Goal: Task Accomplishment & Management: Manage account settings

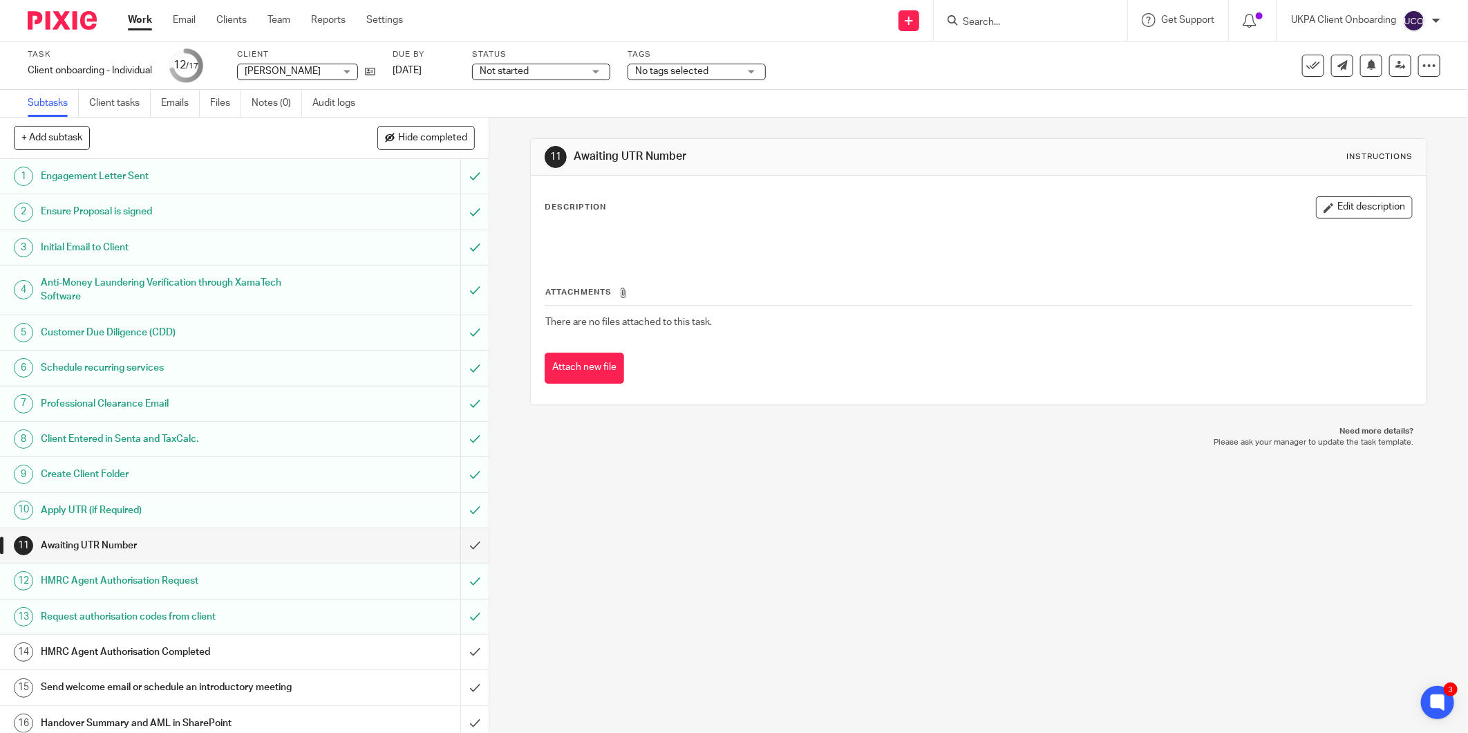
scroll to position [45, 0]
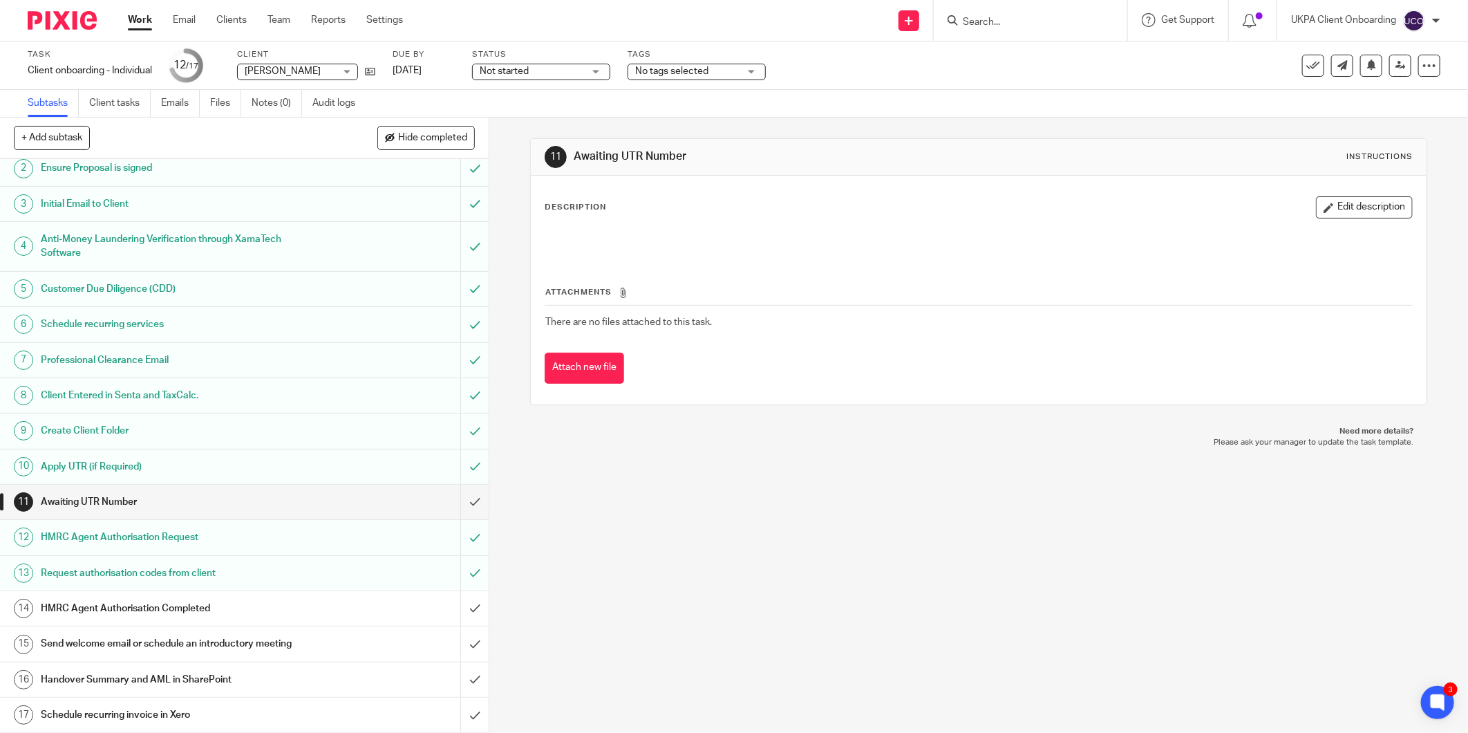
click at [976, 18] on input "Search" at bounding box center [1024, 23] width 124 height 12
click at [976, 19] on input "Search" at bounding box center [1024, 23] width 124 height 12
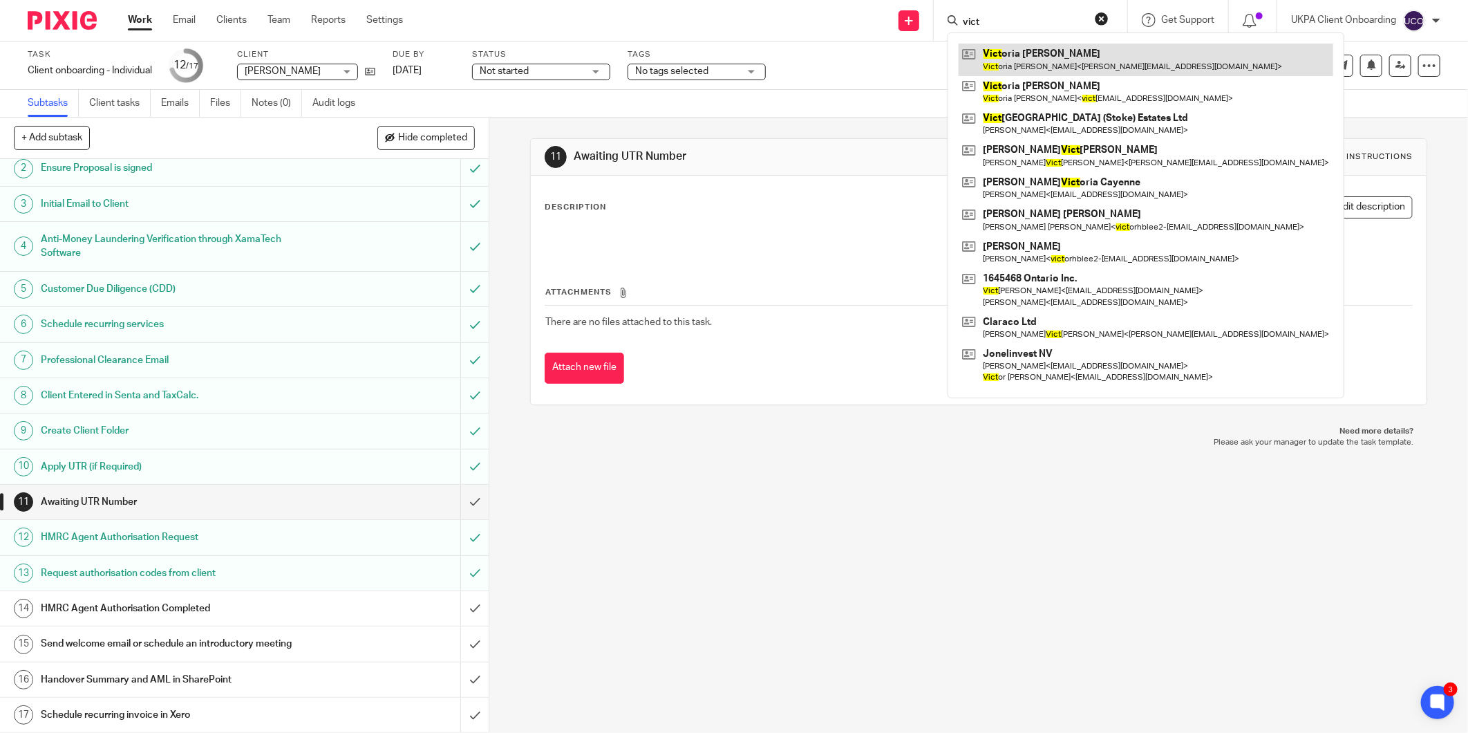
type input "vict"
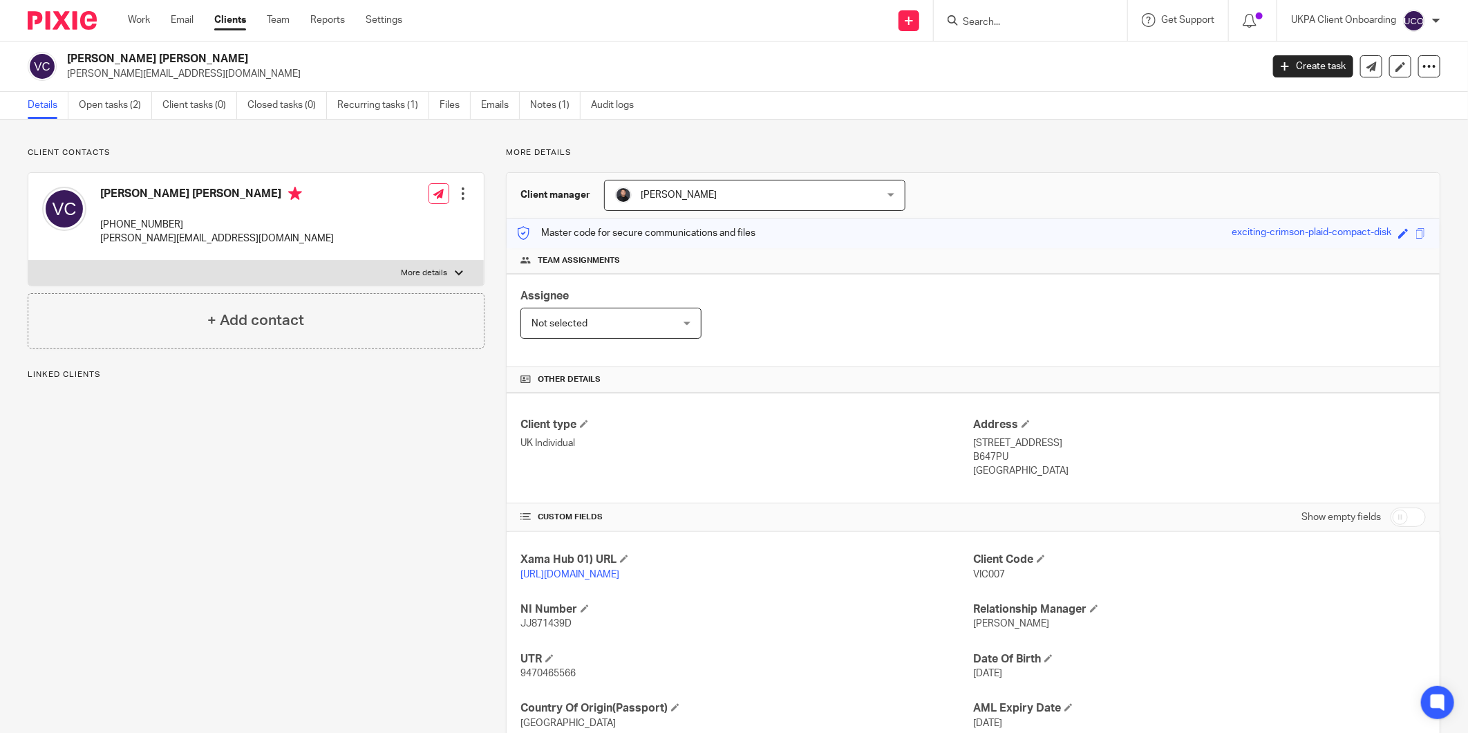
click at [149, 218] on p "+44 777 232 2172" at bounding box center [217, 225] width 234 height 14
drag, startPoint x: 0, startPoint y: 0, endPoint x: 149, endPoint y: 218, distance: 264.3
click at [149, 218] on p "+44 777 232 2172" at bounding box center [217, 225] width 234 height 14
copy div "+44 777 232 2172"
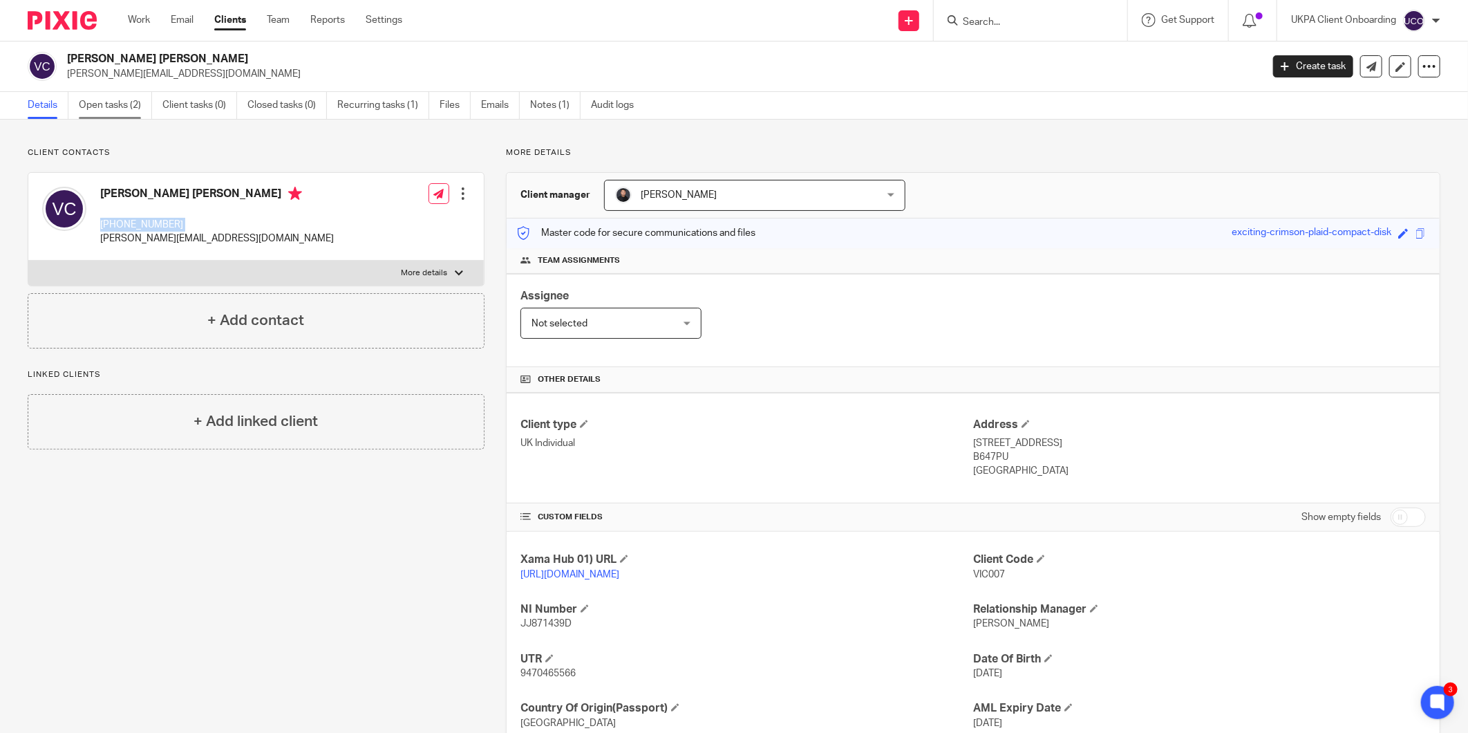
click at [100, 113] on link "Open tasks (2)" at bounding box center [115, 105] width 73 height 27
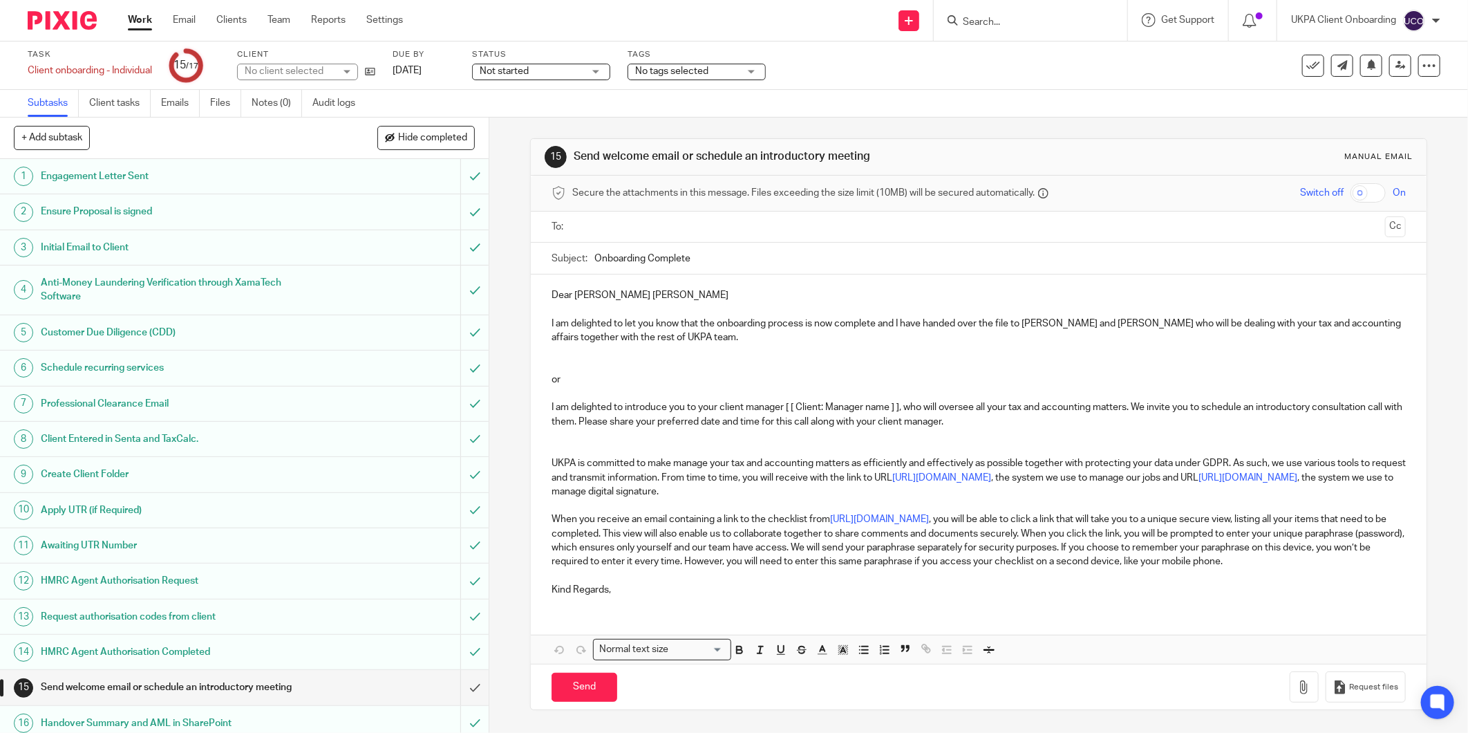
scroll to position [45, 0]
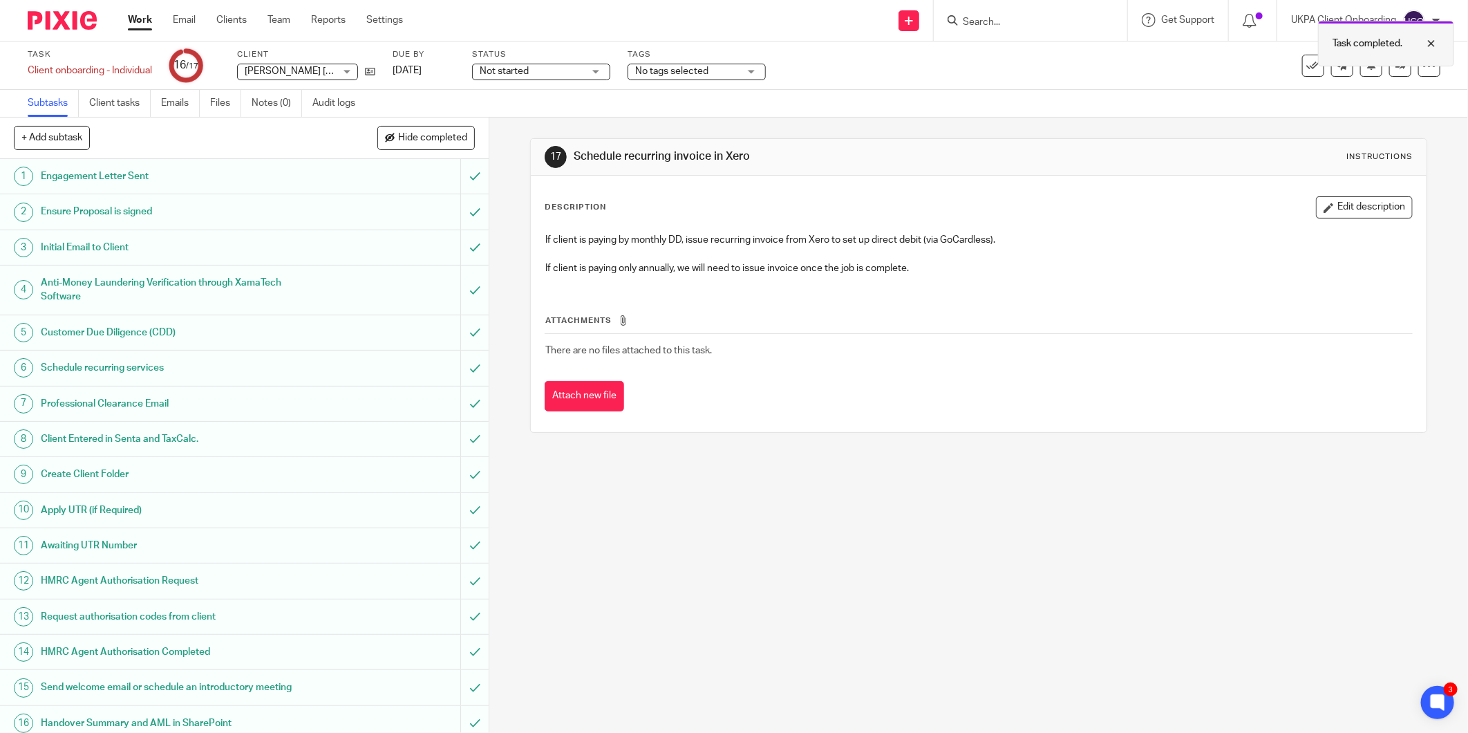
click at [1431, 43] on div at bounding box center [1421, 43] width 37 height 17
click at [1396, 66] on icon at bounding box center [1401, 65] width 10 height 10
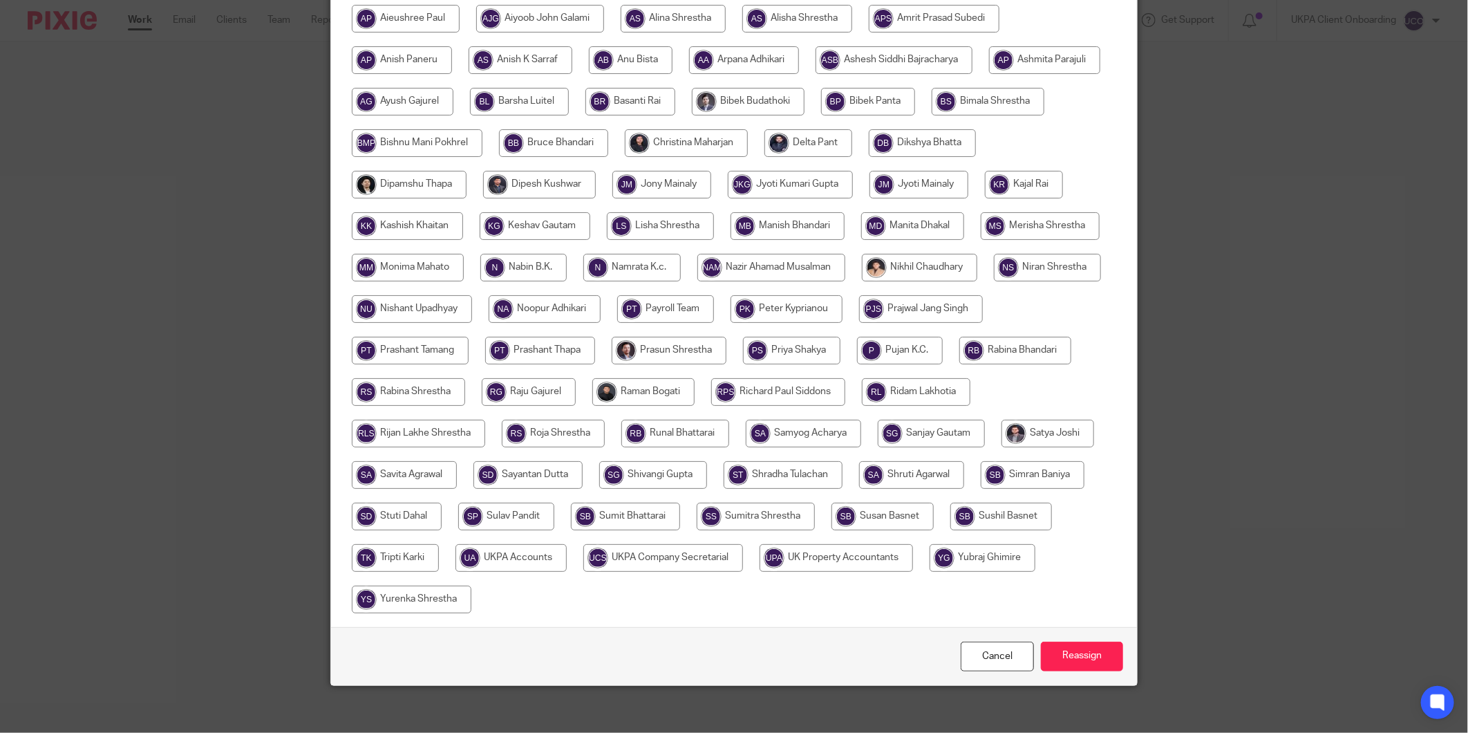
scroll to position [254, 0]
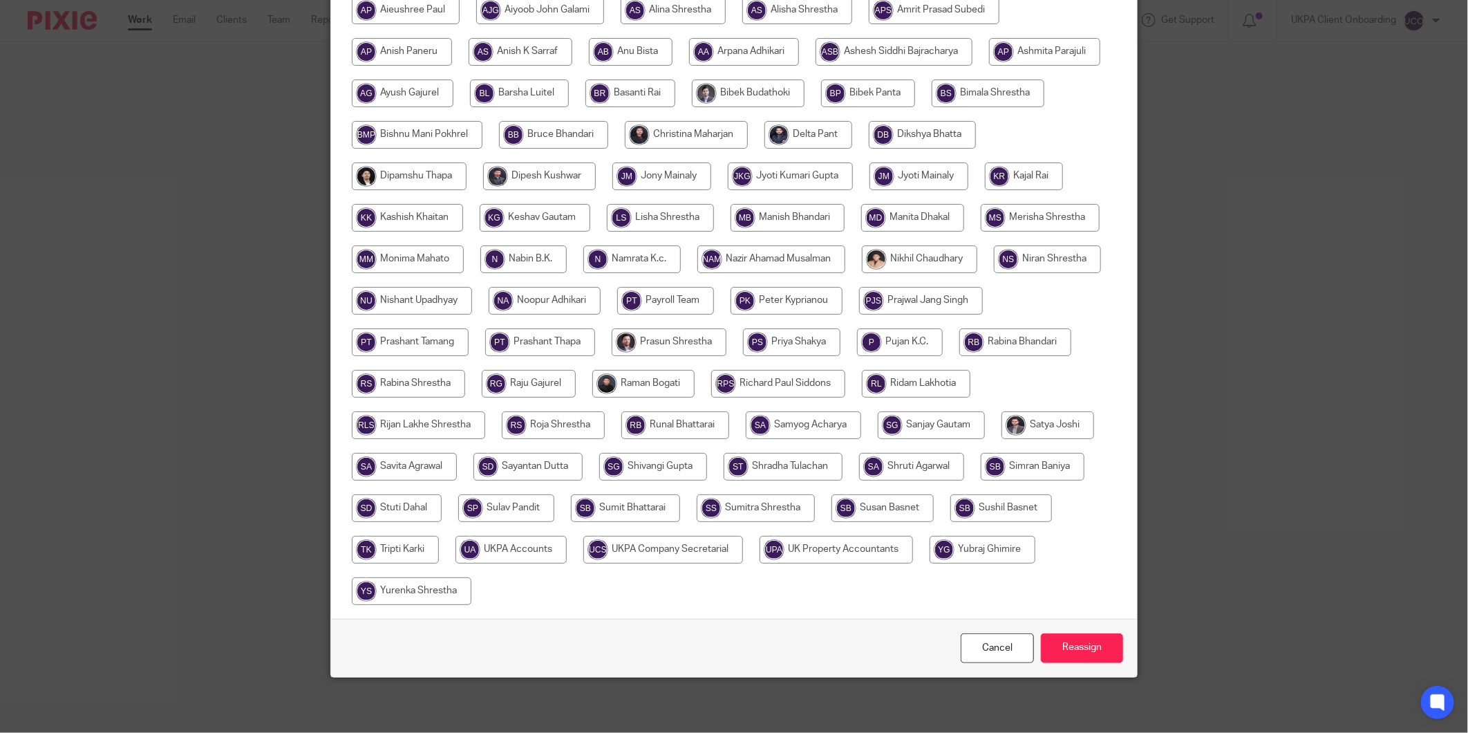
click at [567, 547] on input "radio" at bounding box center [511, 550] width 111 height 28
radio input "true"
click at [1089, 651] on input "Reassign" at bounding box center [1082, 648] width 82 height 30
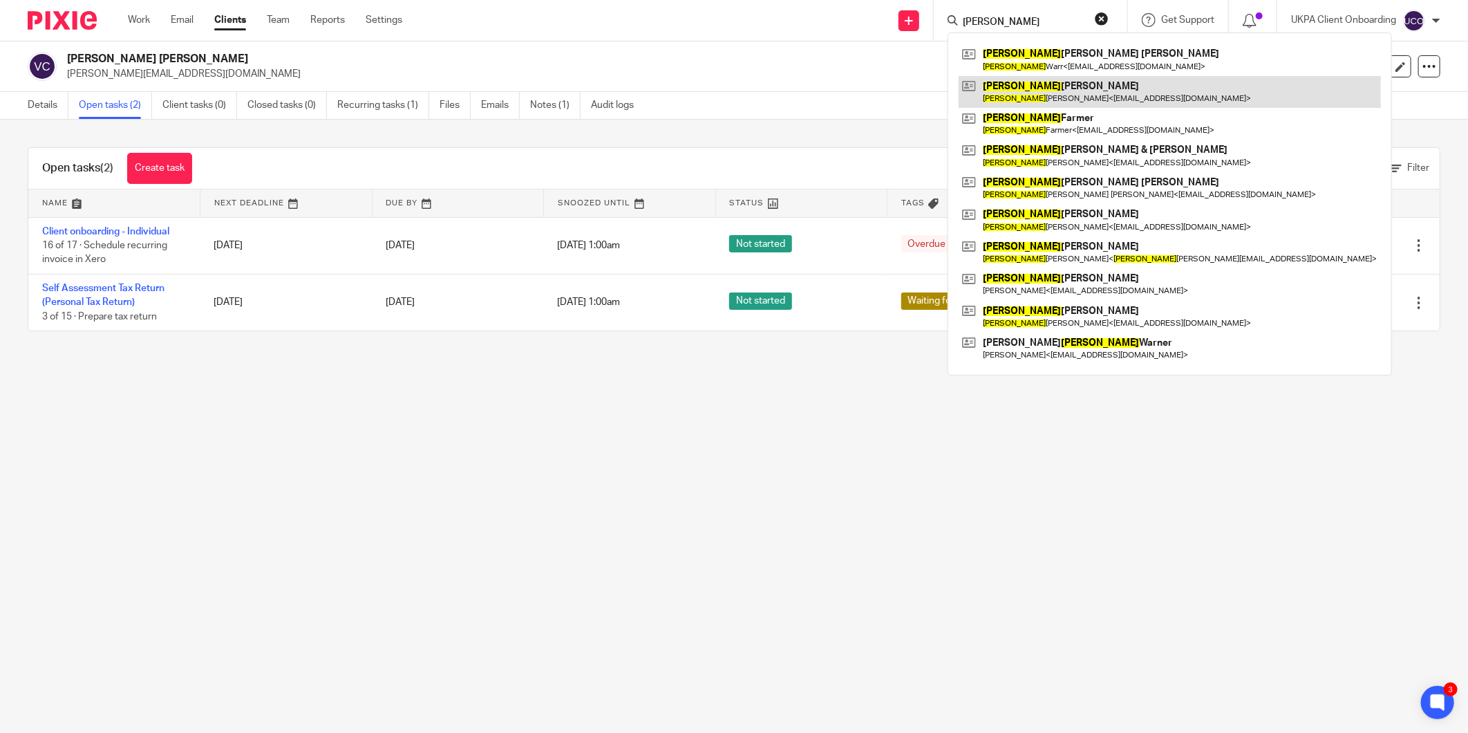
type input "[PERSON_NAME]"
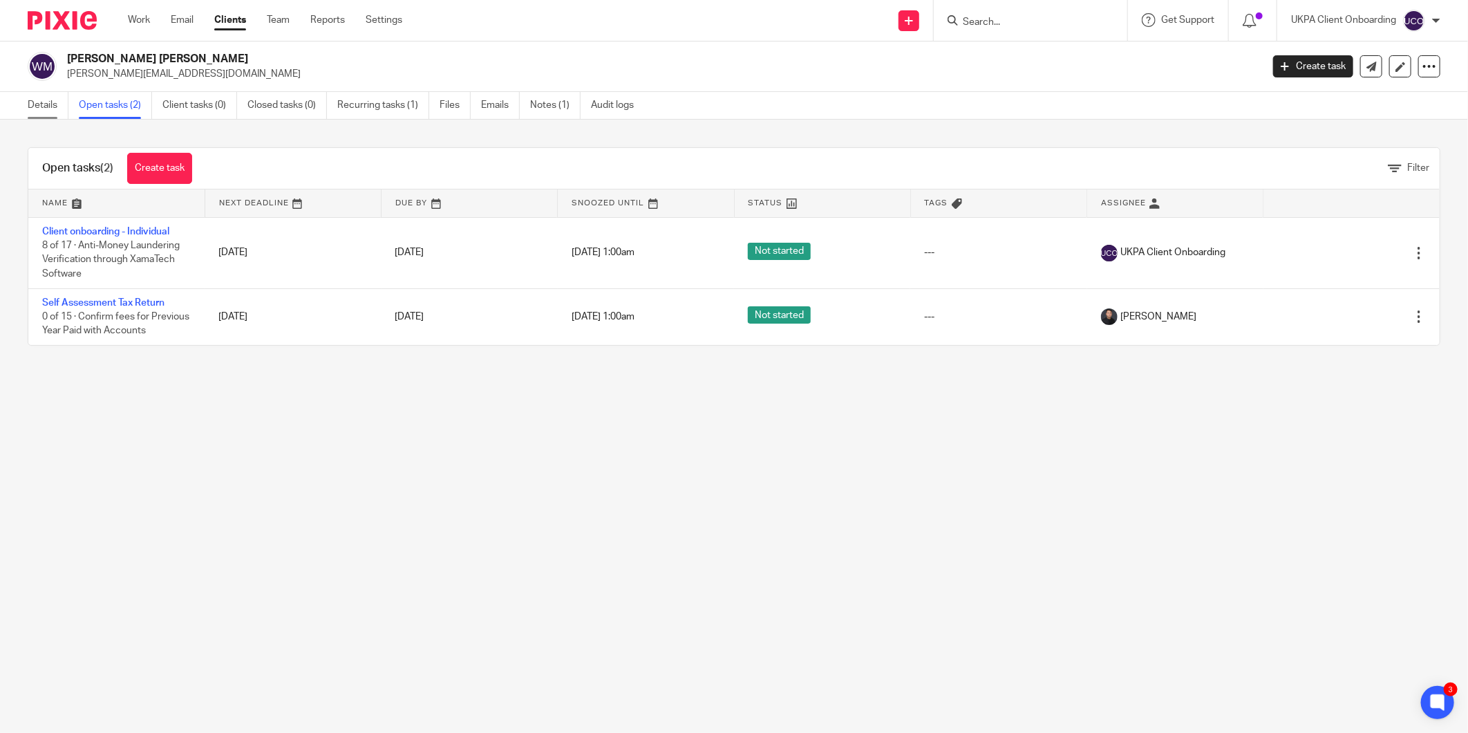
click at [35, 116] on link "Details" at bounding box center [48, 105] width 41 height 27
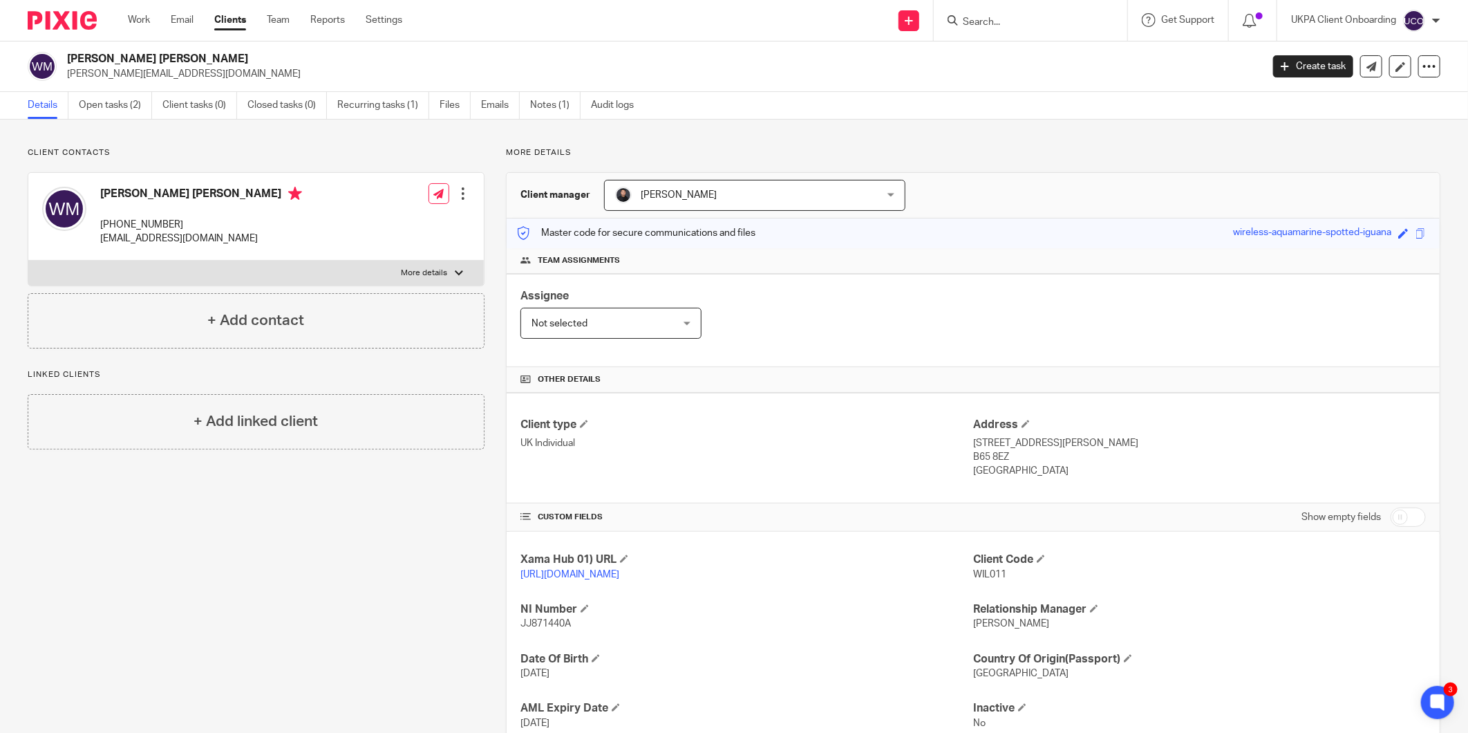
drag, startPoint x: 982, startPoint y: 3, endPoint x: 979, endPoint y: 10, distance: 7.4
click at [982, 6] on div at bounding box center [1031, 20] width 194 height 41
click at [979, 11] on div at bounding box center [1031, 20] width 194 height 41
click at [979, 15] on form at bounding box center [1035, 20] width 147 height 17
click at [979, 17] on input "Search" at bounding box center [1024, 23] width 124 height 12
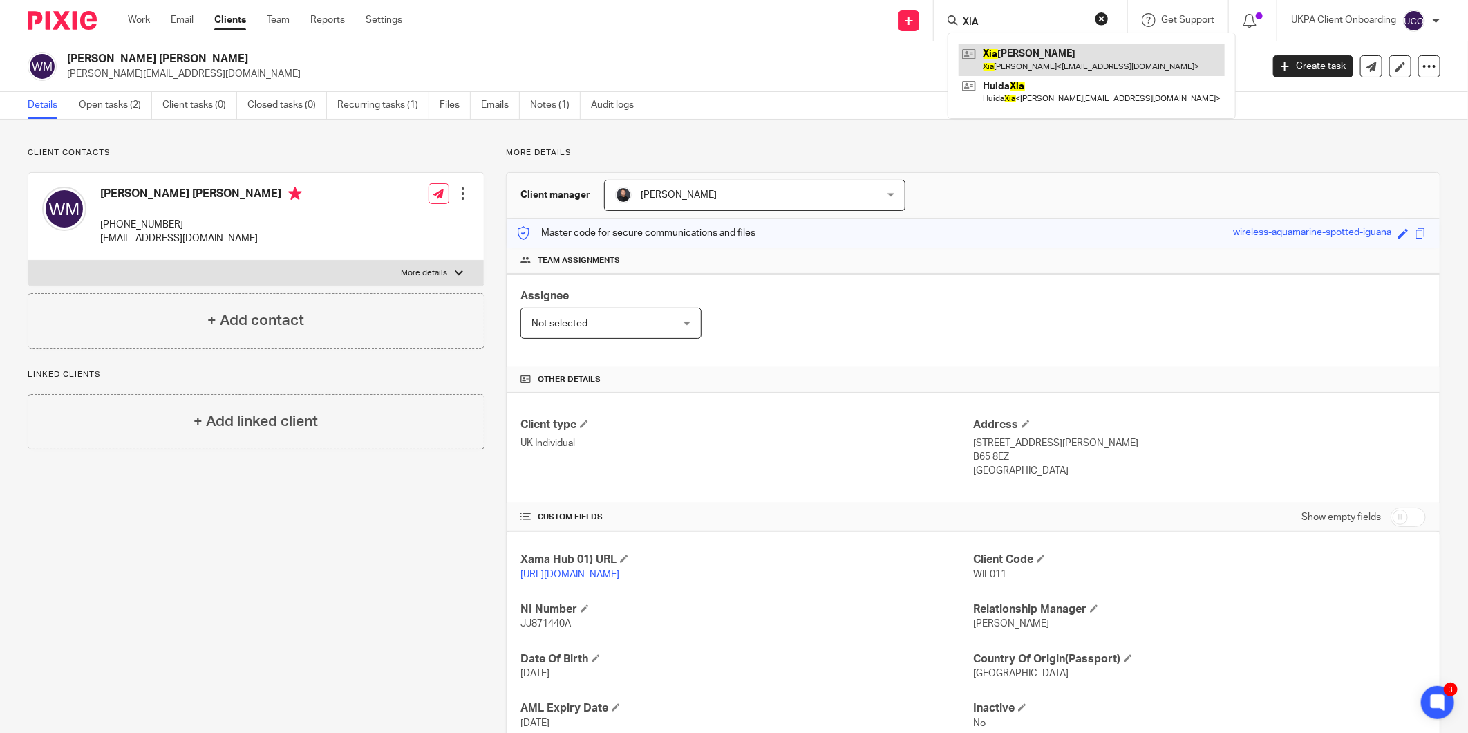
type input "XIA"
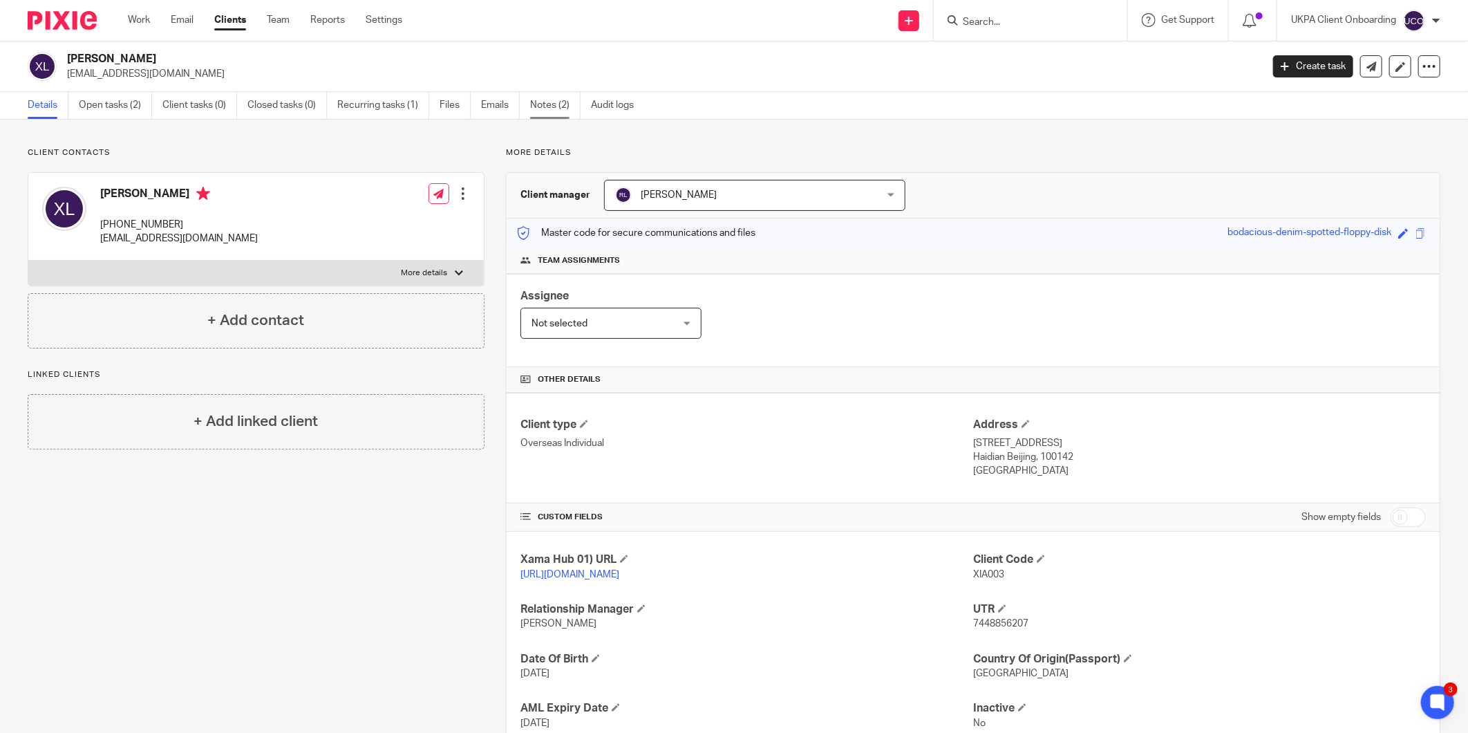
click at [561, 105] on link "Notes (2)" at bounding box center [555, 105] width 50 height 27
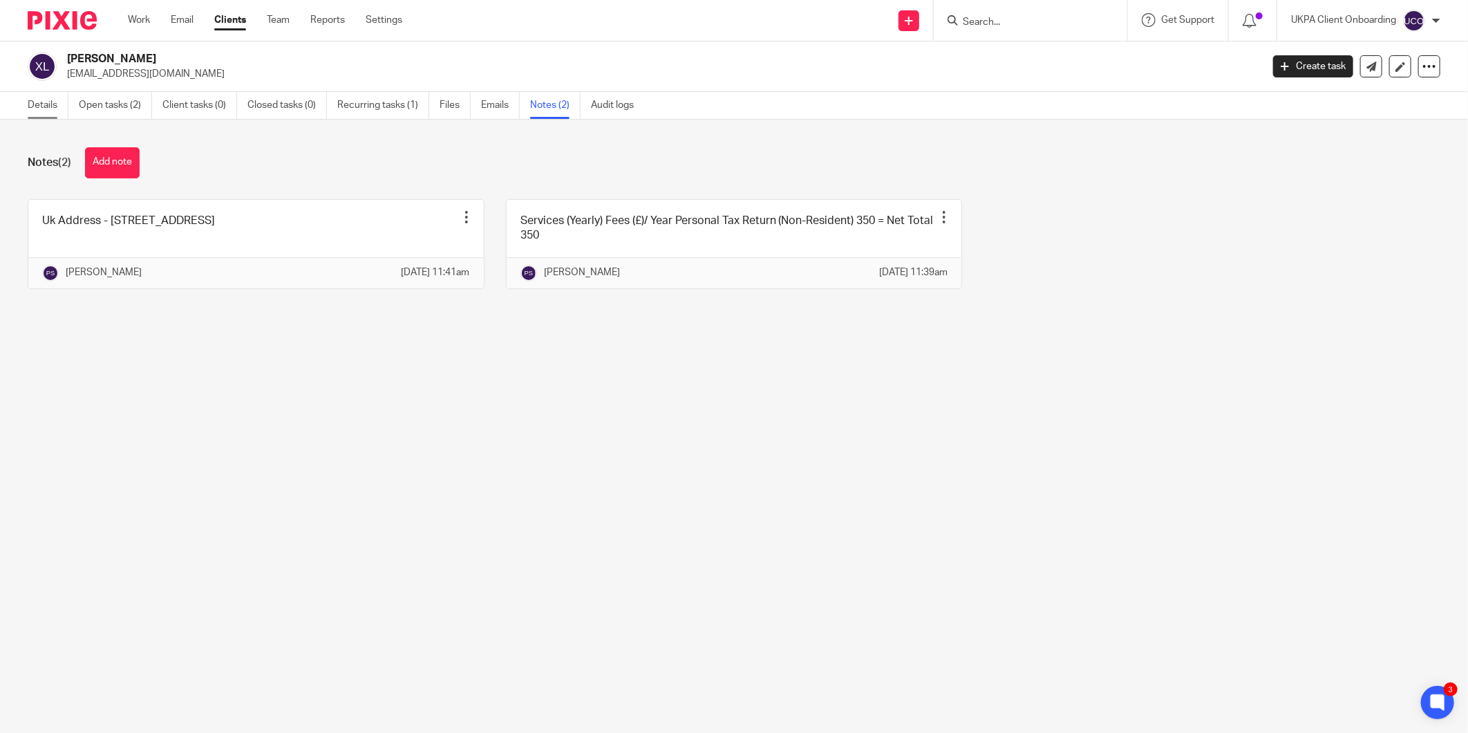
click at [31, 109] on link "Details" at bounding box center [48, 105] width 41 height 27
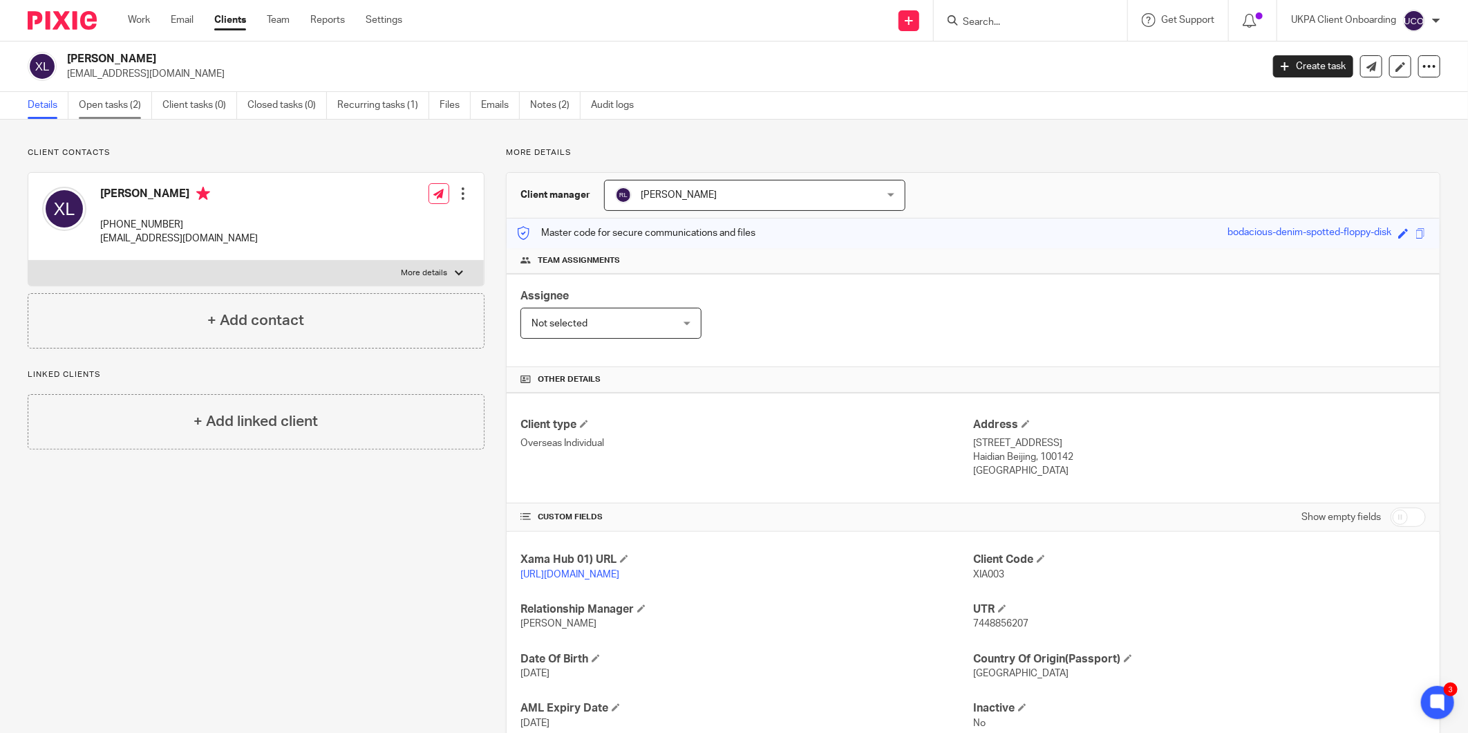
click at [111, 109] on link "Open tasks (2)" at bounding box center [115, 105] width 73 height 27
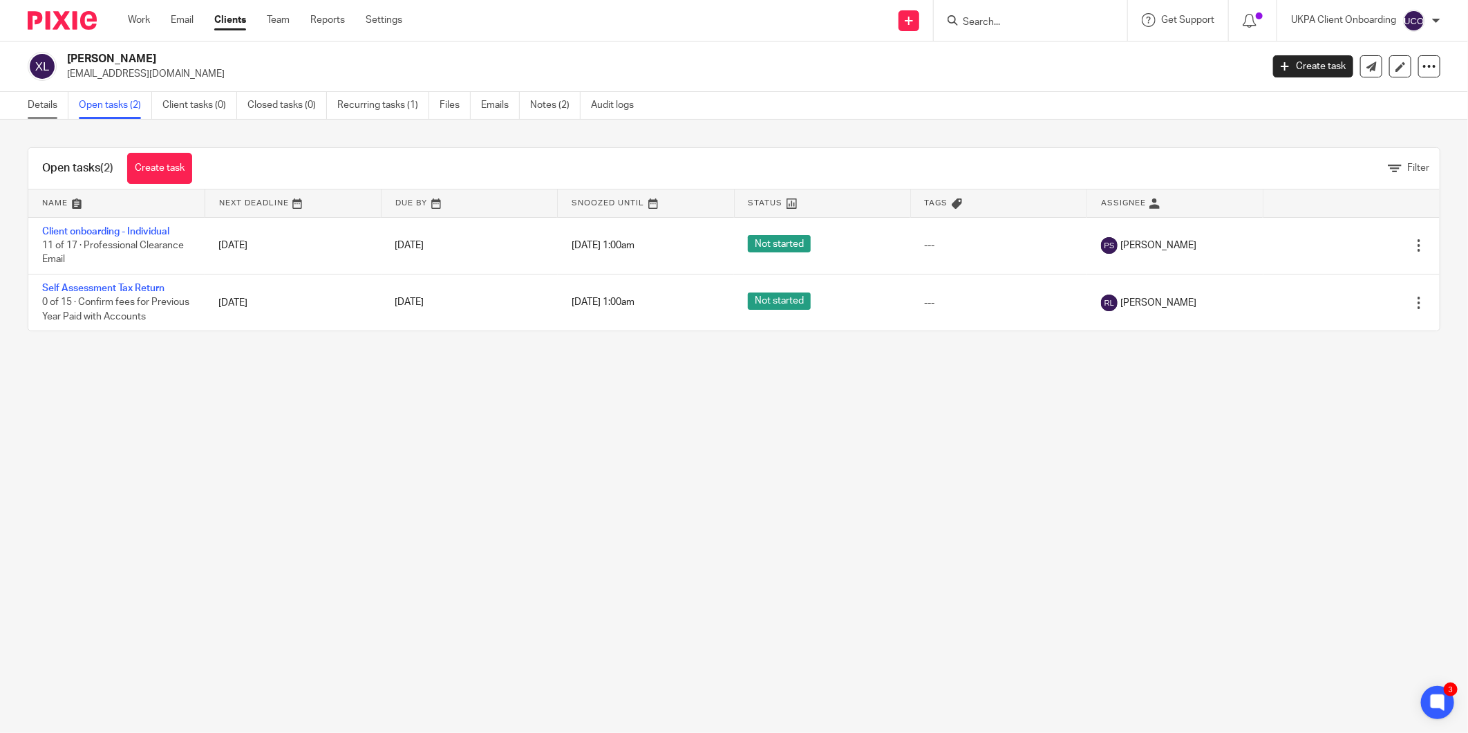
click at [59, 113] on link "Details" at bounding box center [48, 105] width 41 height 27
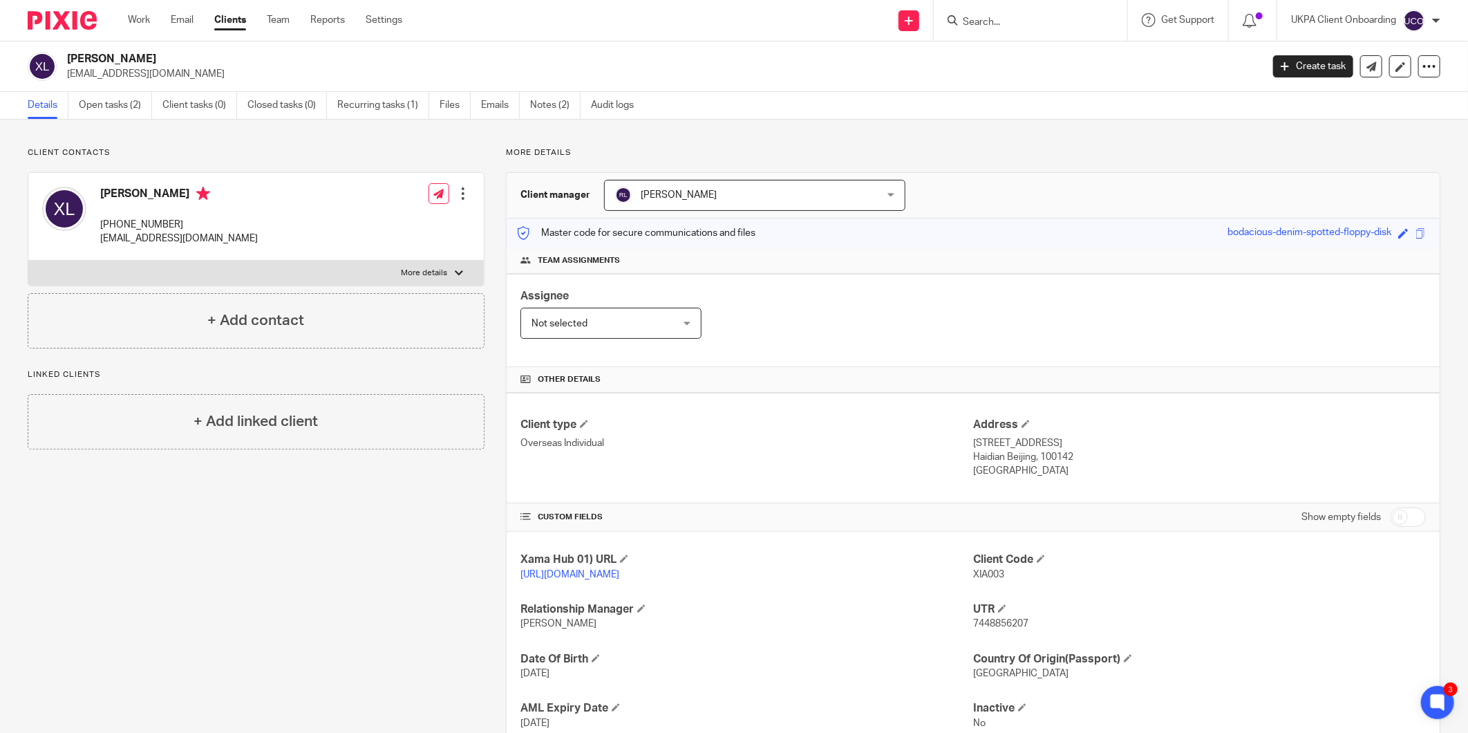
click at [1009, 26] on input "Search" at bounding box center [1024, 23] width 124 height 12
paste input "[EMAIL_ADDRESS][DOMAIN_NAME]"
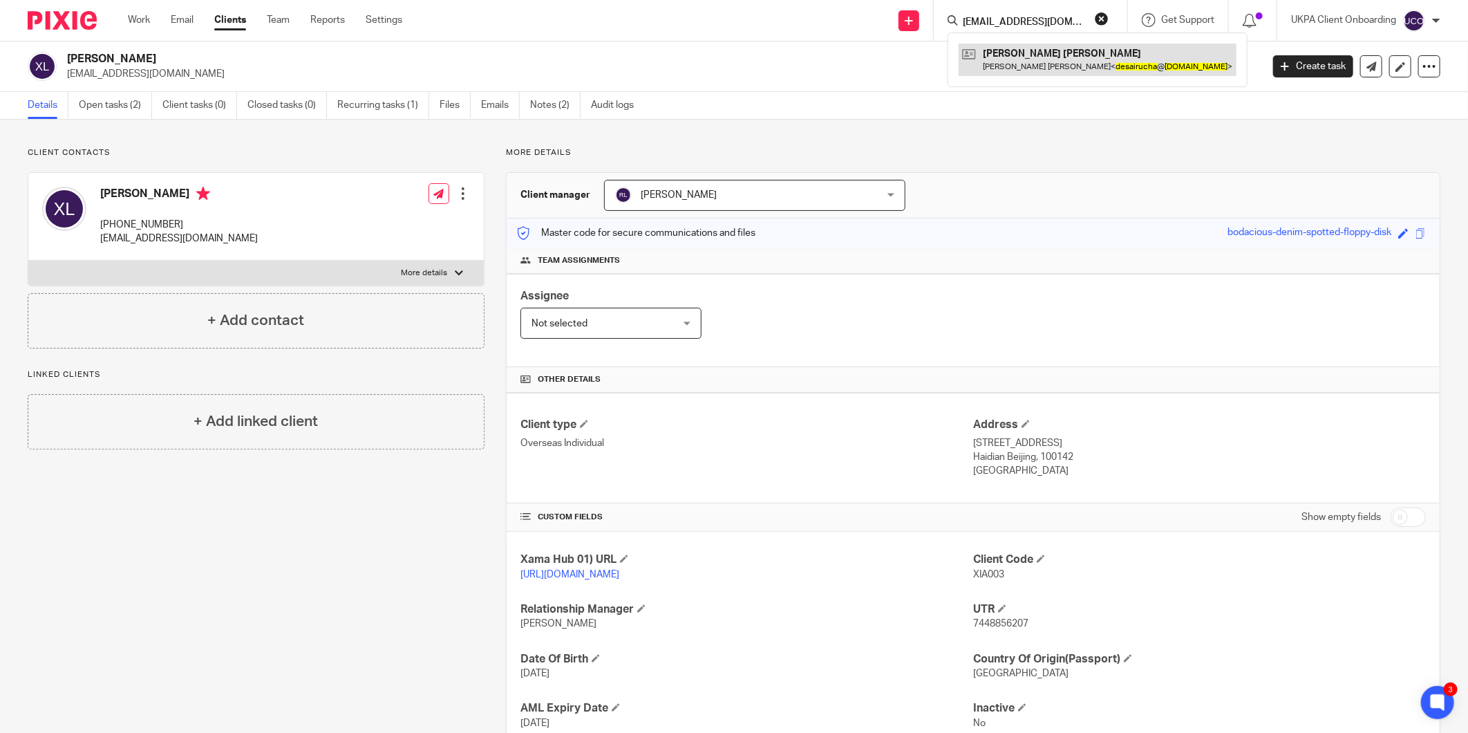
type input "[EMAIL_ADDRESS][DOMAIN_NAME]"
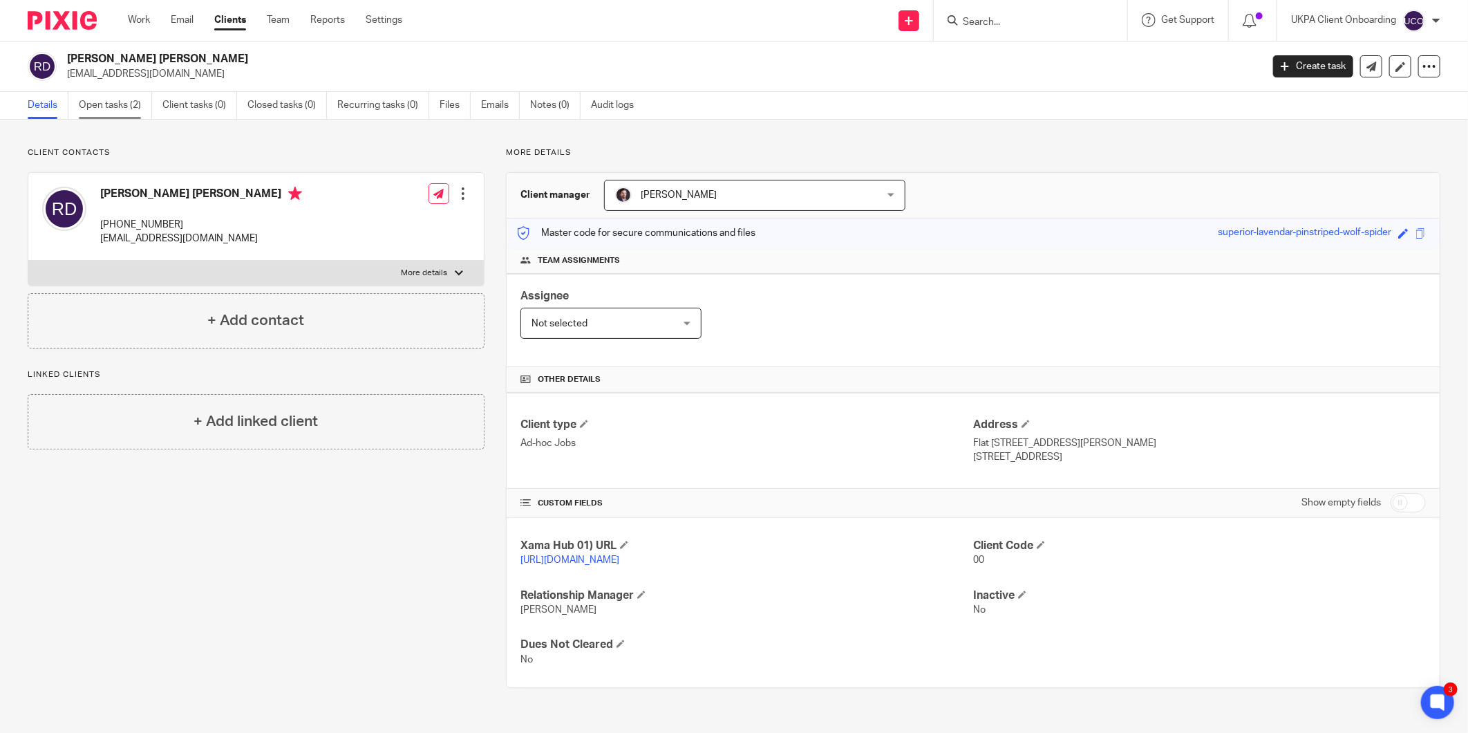
click at [120, 105] on link "Open tasks (2)" at bounding box center [115, 105] width 73 height 27
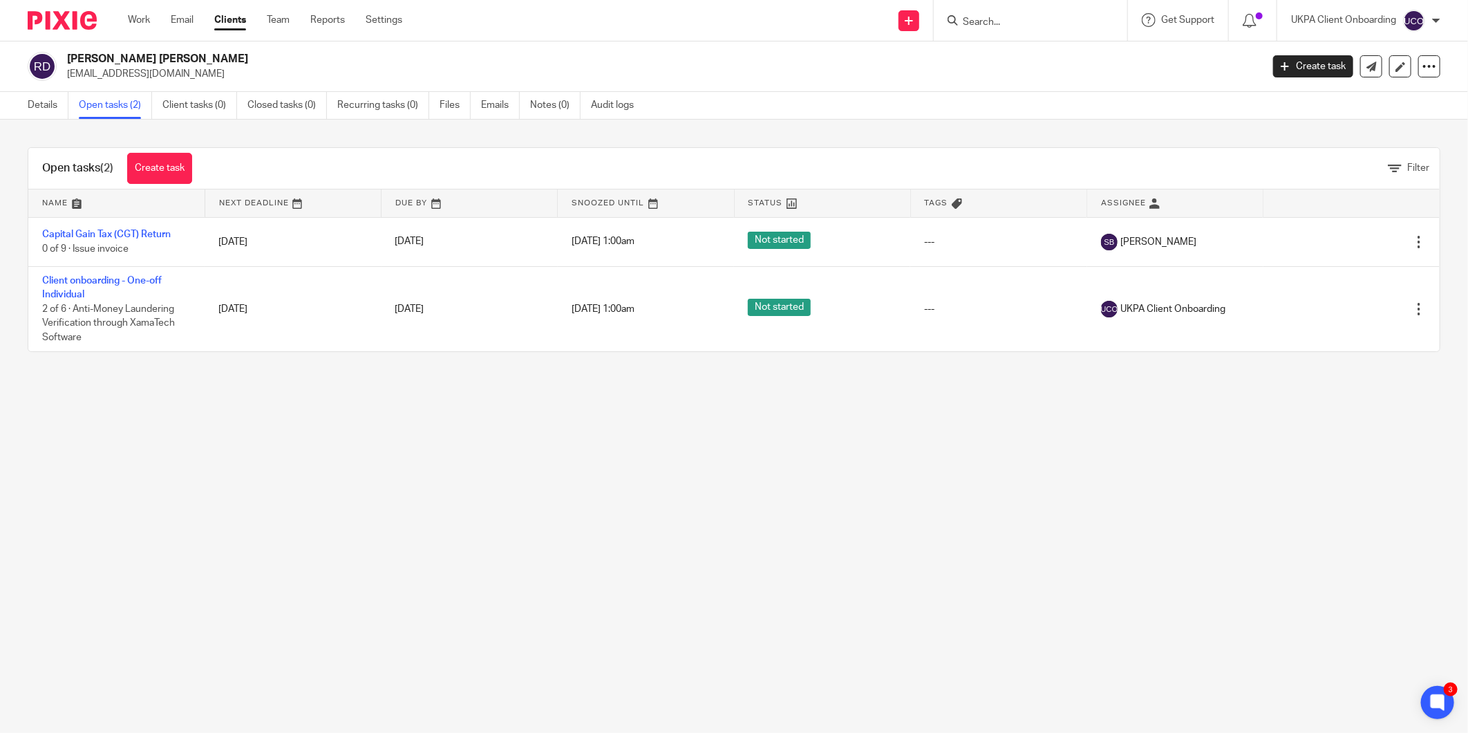
click at [109, 63] on h2 "[PERSON_NAME] [PERSON_NAME]" at bounding box center [541, 59] width 949 height 15
copy div "[PERSON_NAME] [PERSON_NAME]"
click at [16, 106] on div "Details Open tasks (2) Client tasks (0) Closed tasks (0) Recurring tasks (0) Fi…" at bounding box center [334, 105] width 669 height 27
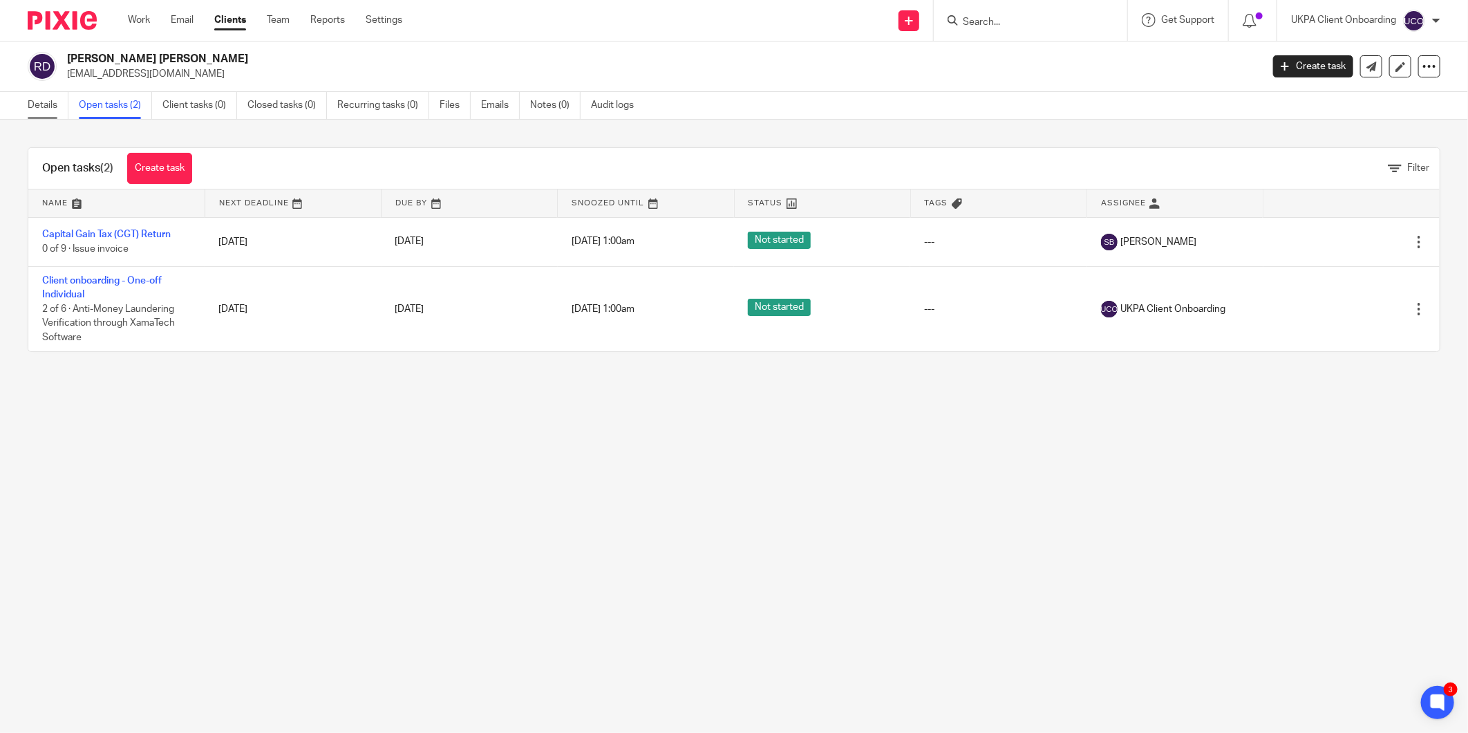
click at [40, 113] on link "Details" at bounding box center [48, 105] width 41 height 27
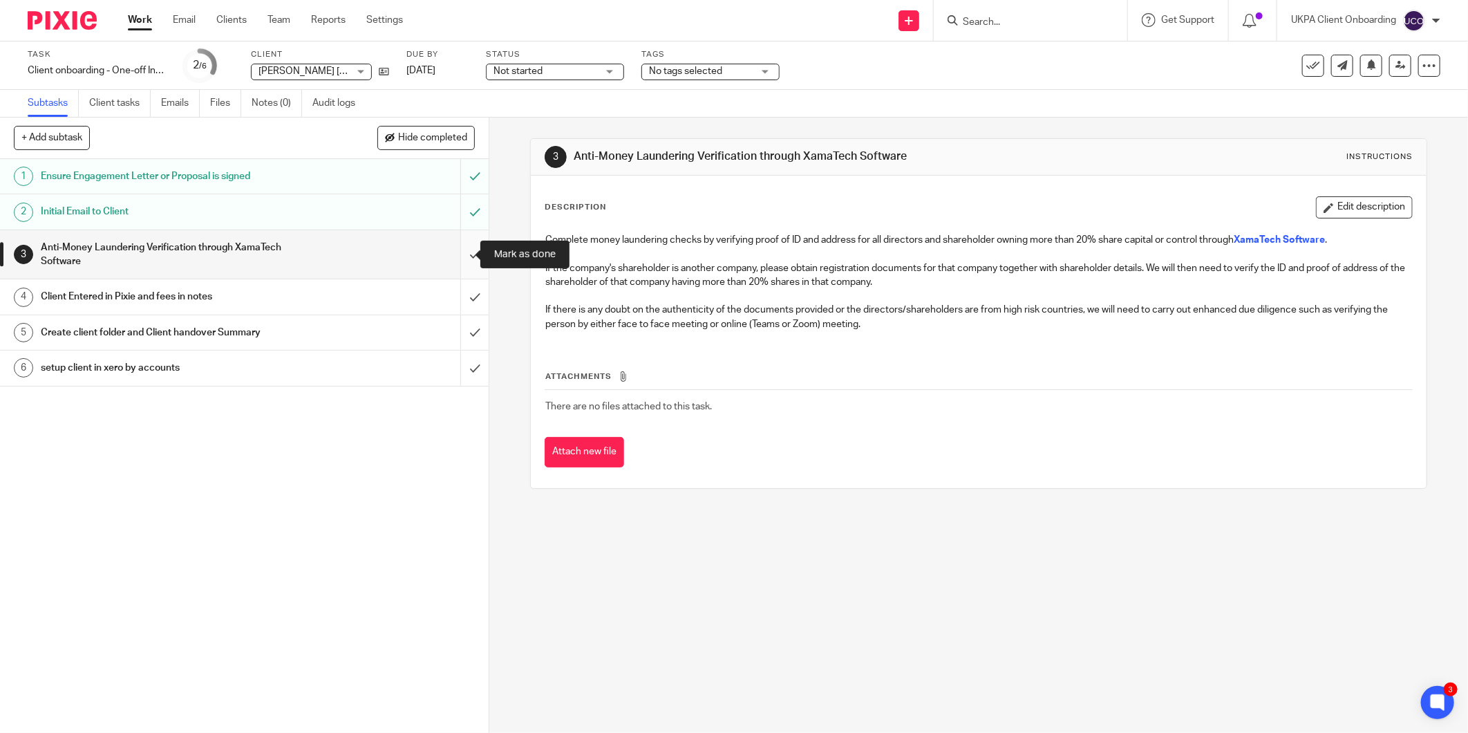
click at [458, 252] on input "submit" at bounding box center [244, 254] width 489 height 49
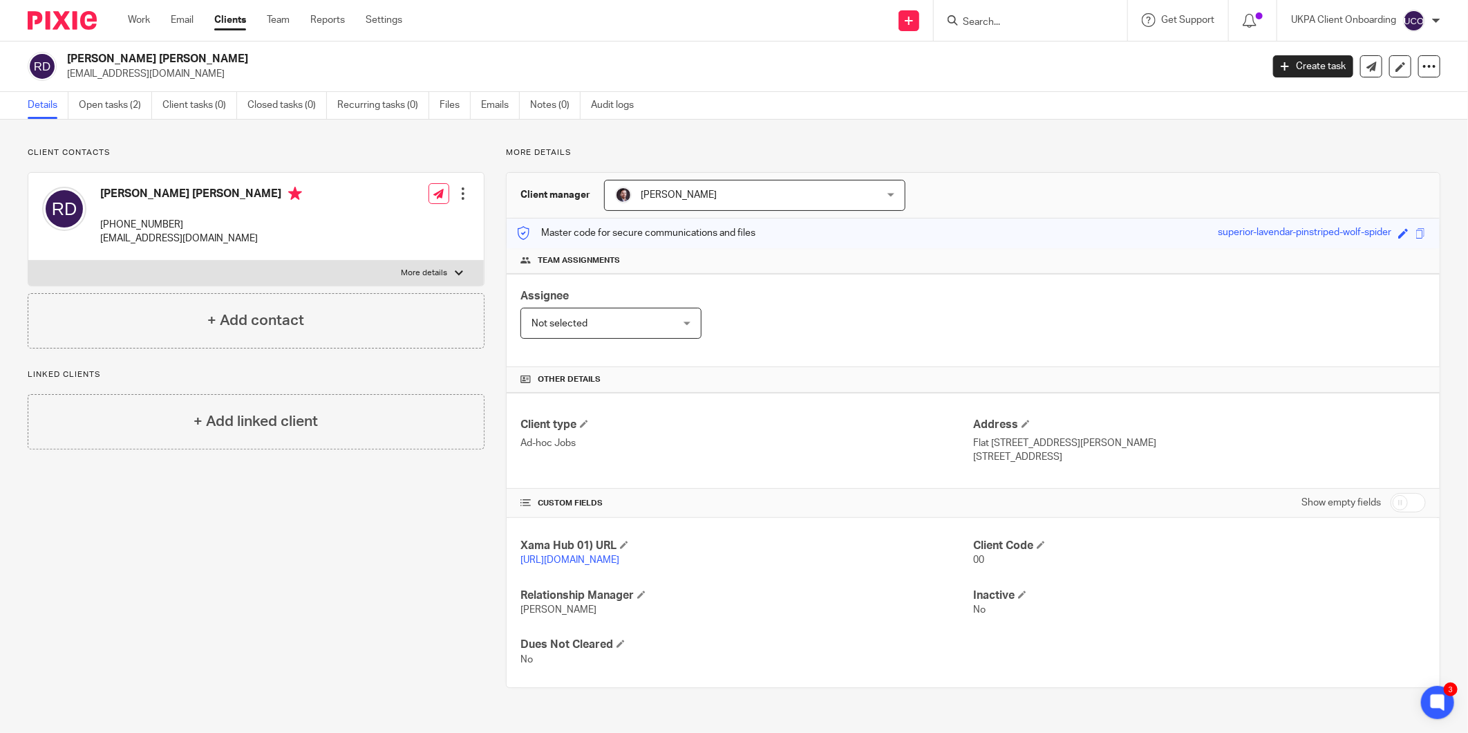
click at [1391, 503] on input "checkbox" at bounding box center [1408, 502] width 35 height 19
checkbox input "true"
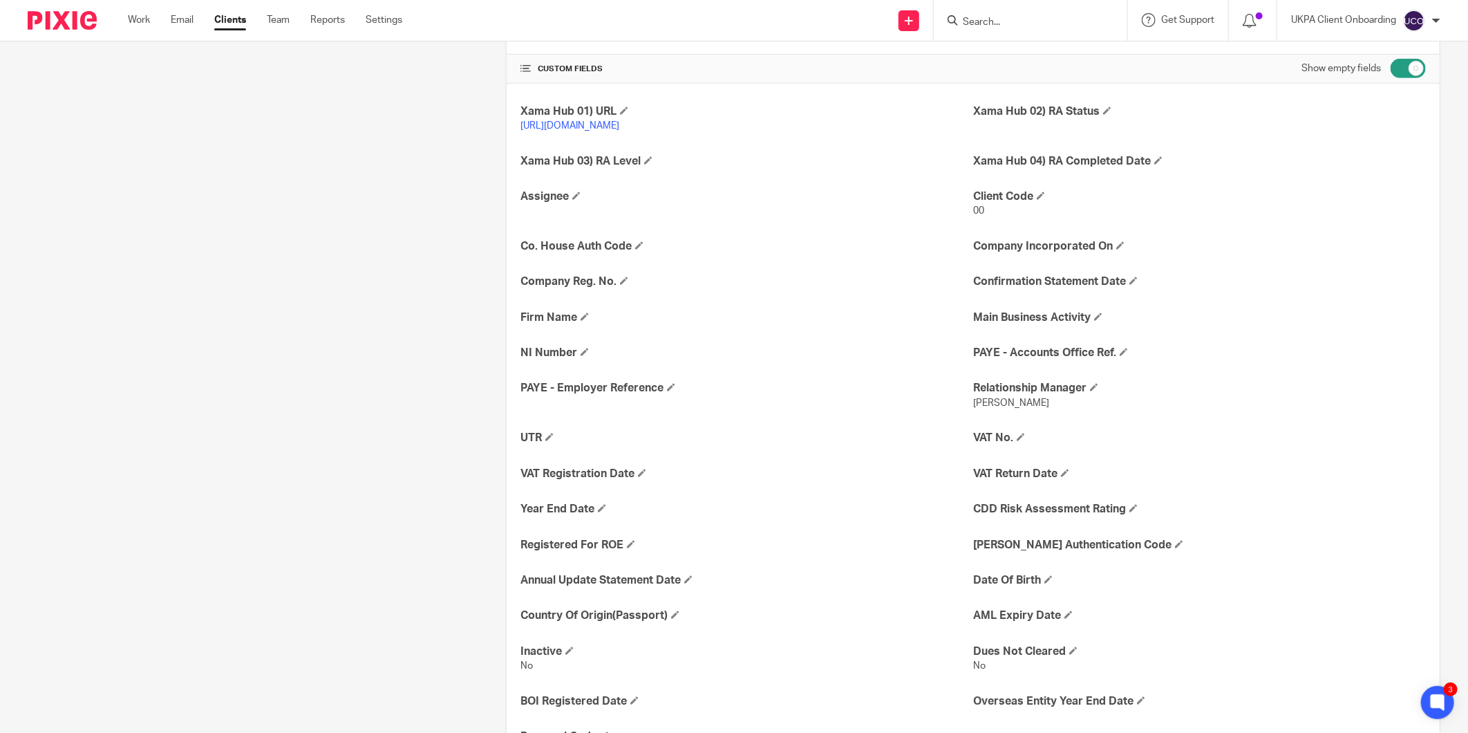
scroll to position [460, 0]
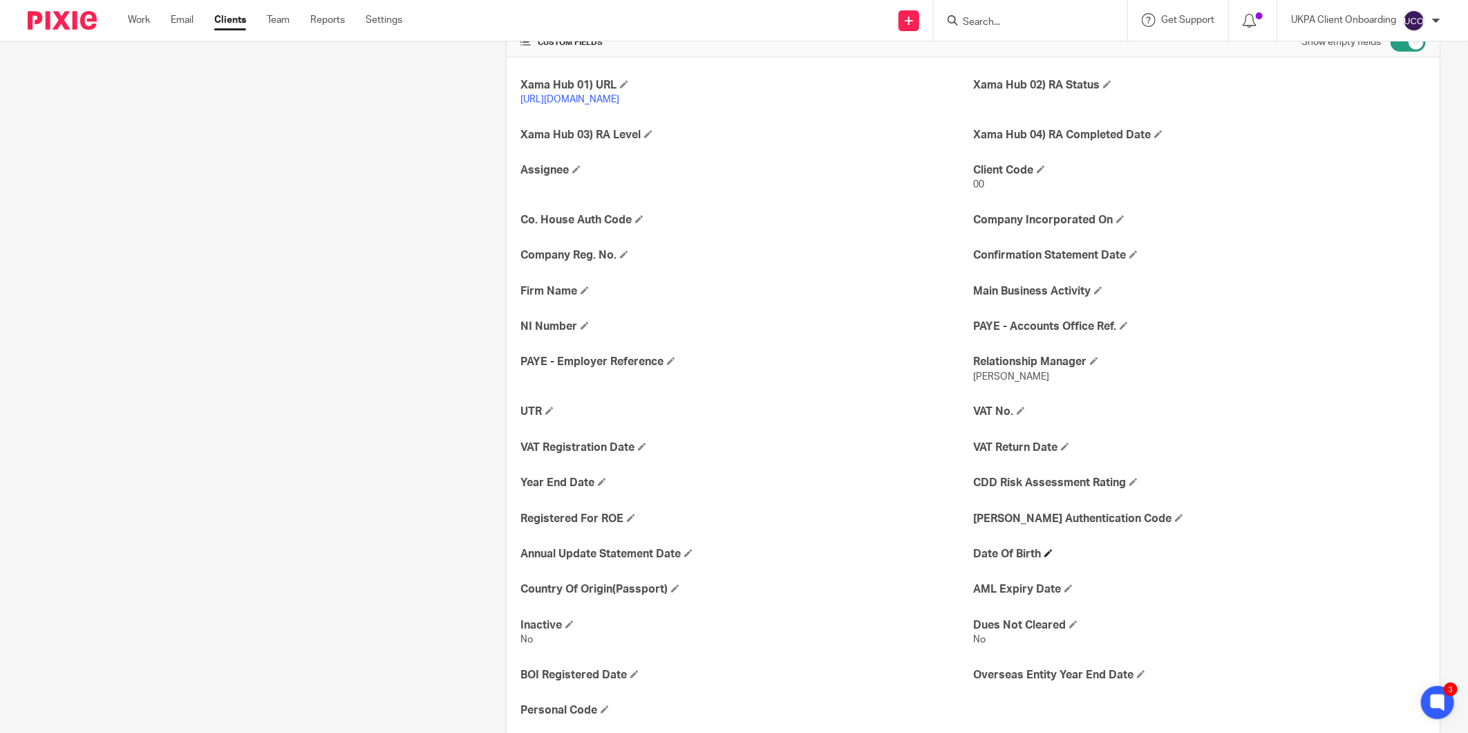
click at [1040, 558] on h4 "Date Of Birth" at bounding box center [1199, 554] width 453 height 15
click at [1046, 549] on span at bounding box center [1049, 553] width 8 height 8
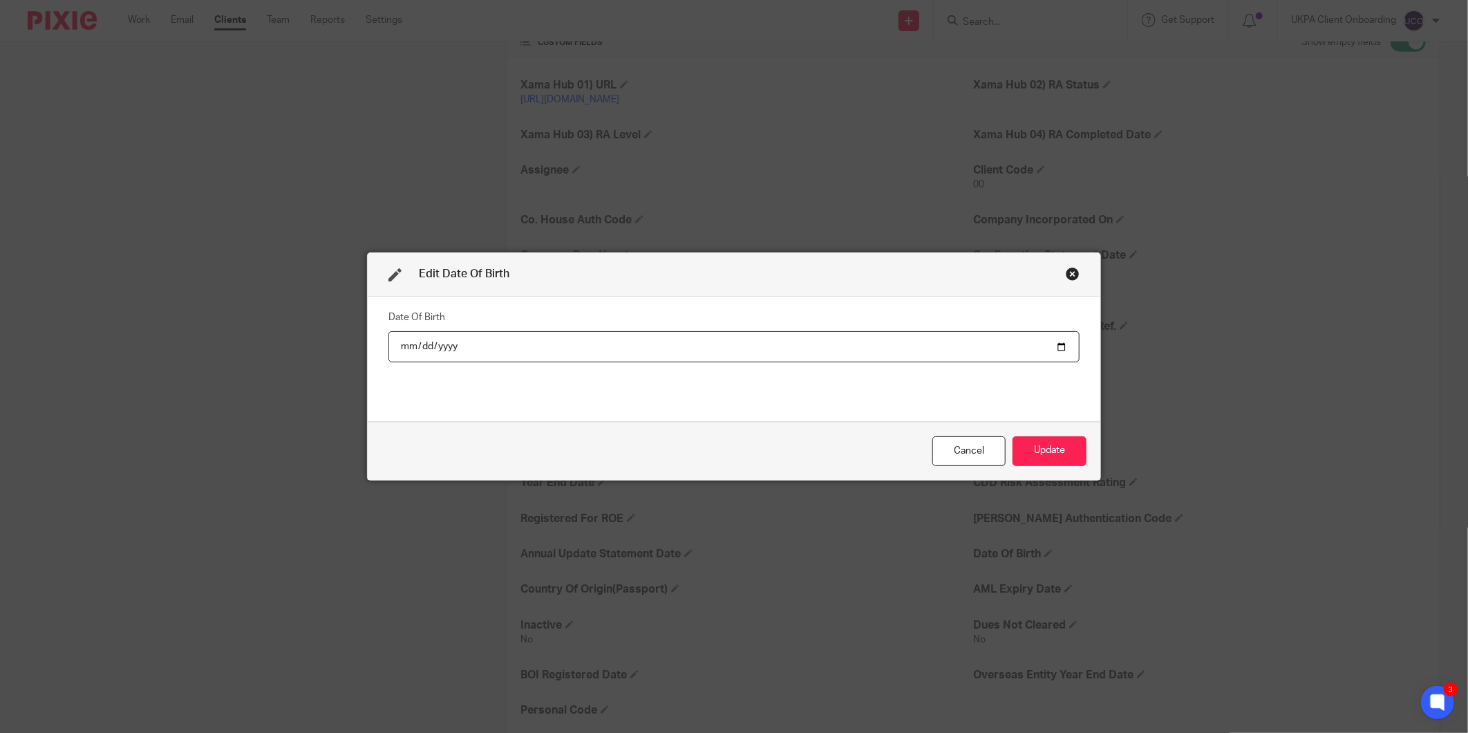
click at [1014, 340] on input "date" at bounding box center [734, 346] width 691 height 31
type input "1977-03-09"
click at [1013, 436] on button "Update" at bounding box center [1050, 451] width 74 height 30
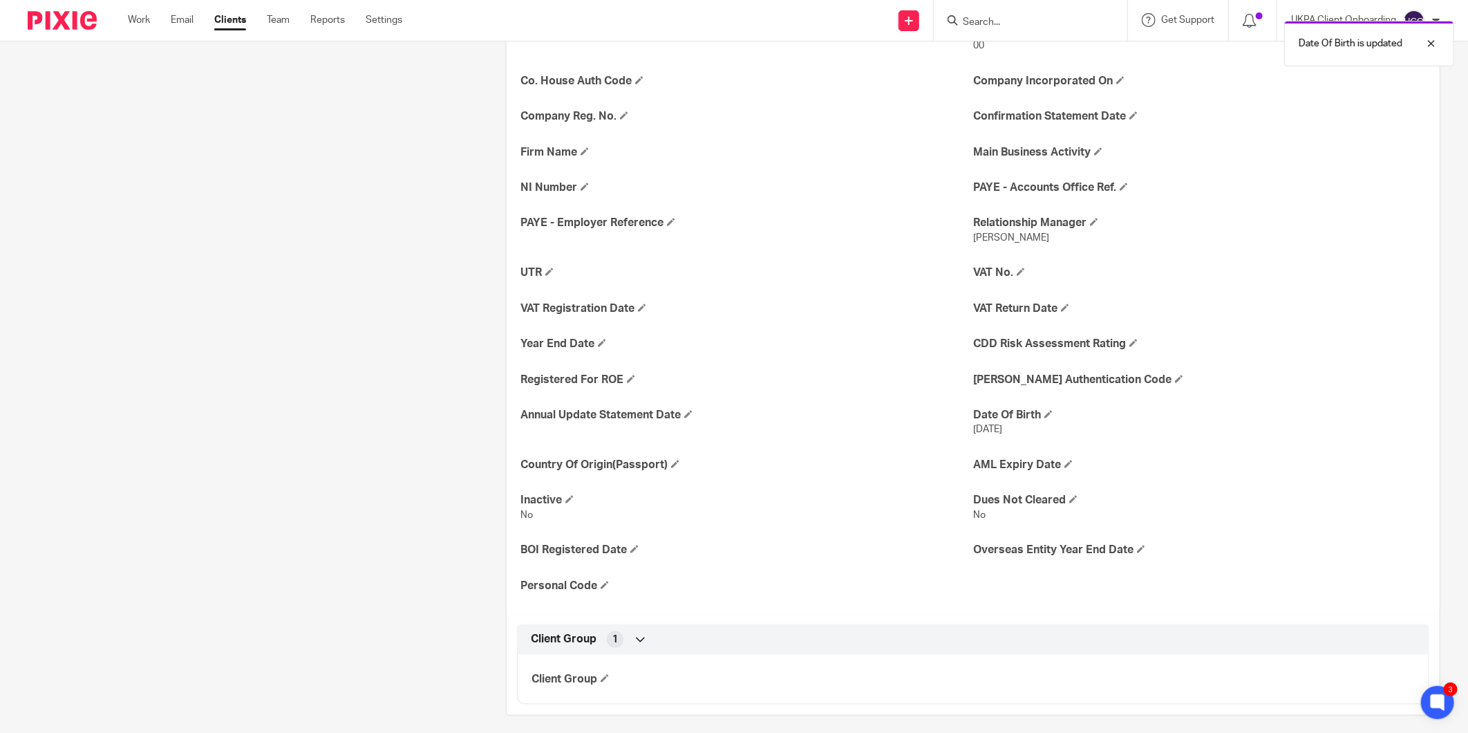
scroll to position [611, 0]
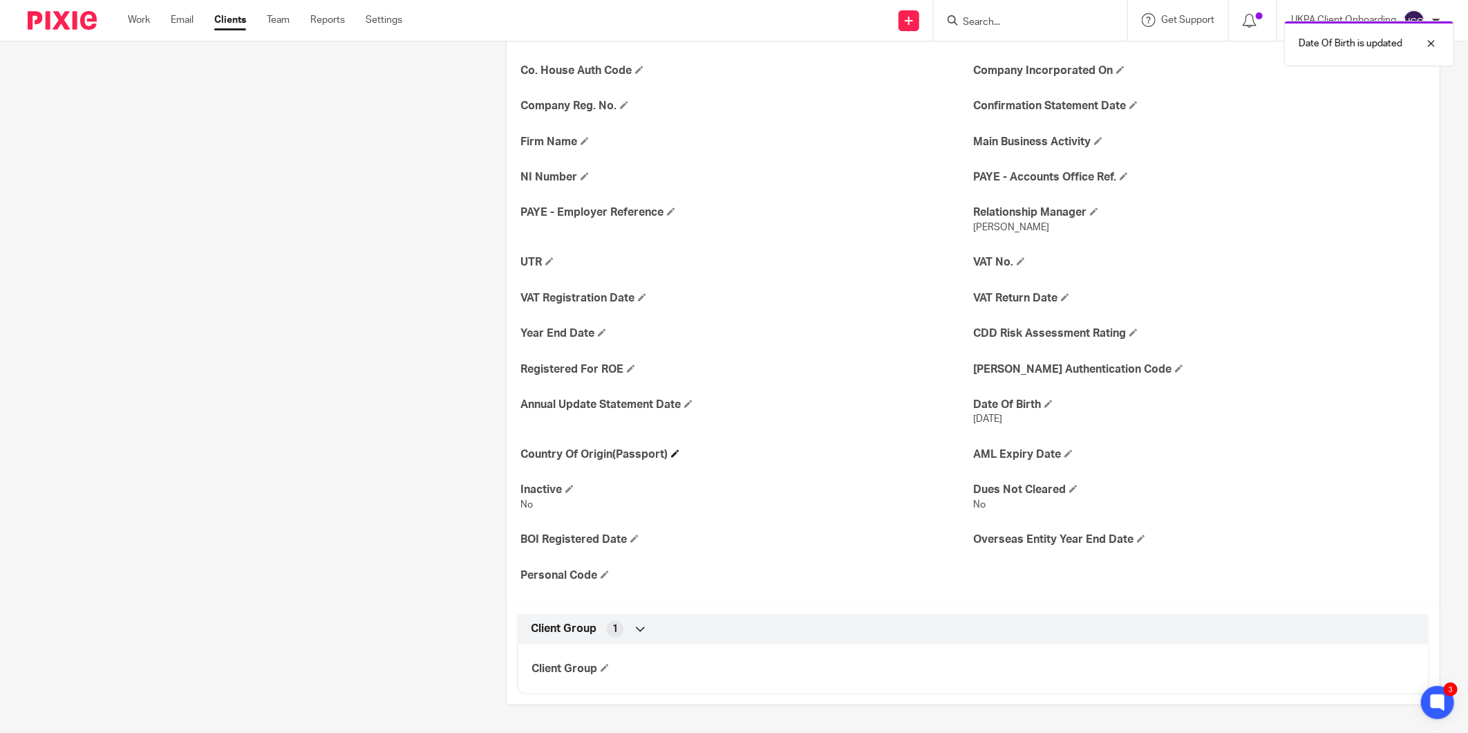
click at [675, 458] on h4 "Country Of Origin(Passport)" at bounding box center [747, 454] width 453 height 15
click at [673, 454] on span at bounding box center [675, 453] width 8 height 8
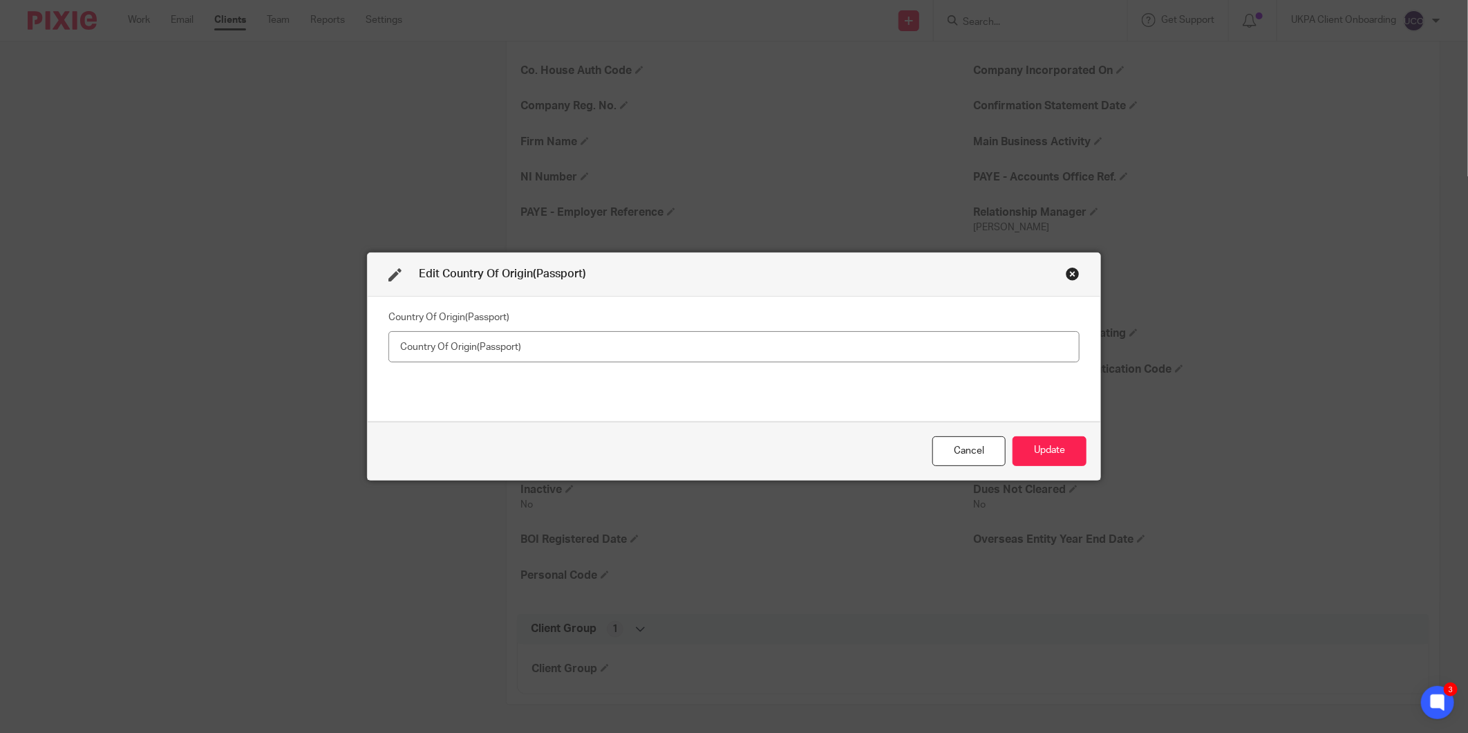
click at [679, 360] on input "text" at bounding box center [734, 346] width 691 height 31
type input "United Kingdom"
click at [1072, 443] on button "Update" at bounding box center [1050, 451] width 74 height 30
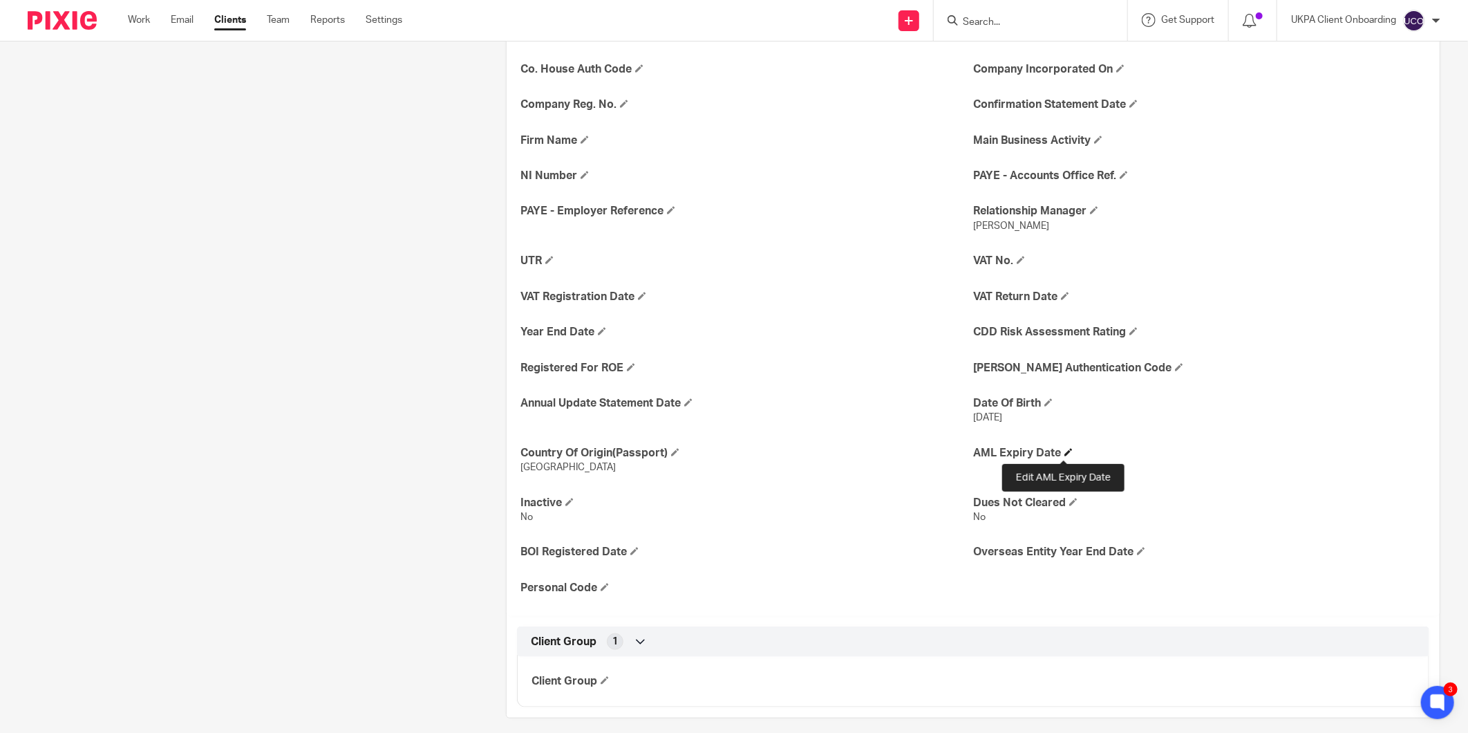
click at [1065, 454] on span at bounding box center [1069, 452] width 8 height 8
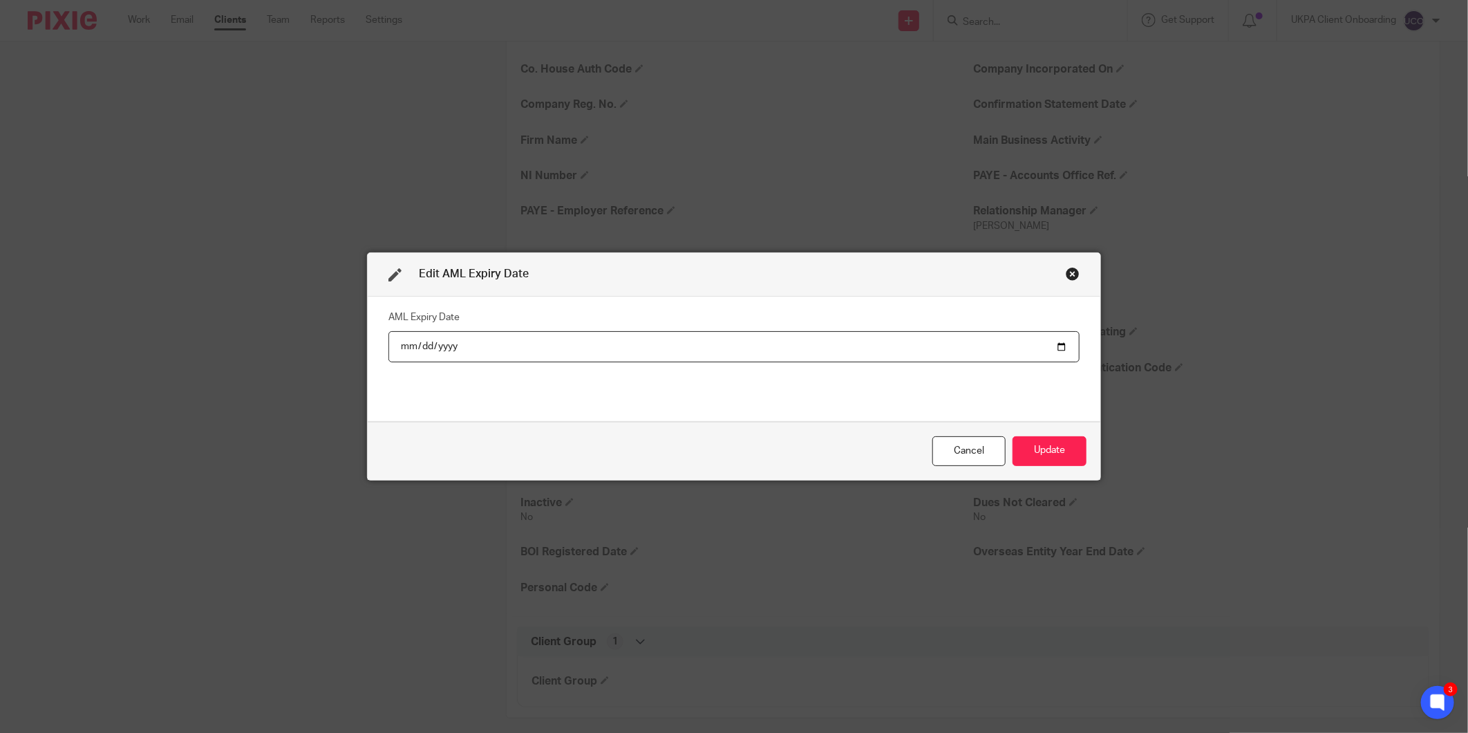
click at [978, 349] on input "date" at bounding box center [734, 346] width 691 height 31
type input "2031-06-01"
click at [1056, 453] on button "Update" at bounding box center [1050, 451] width 74 height 30
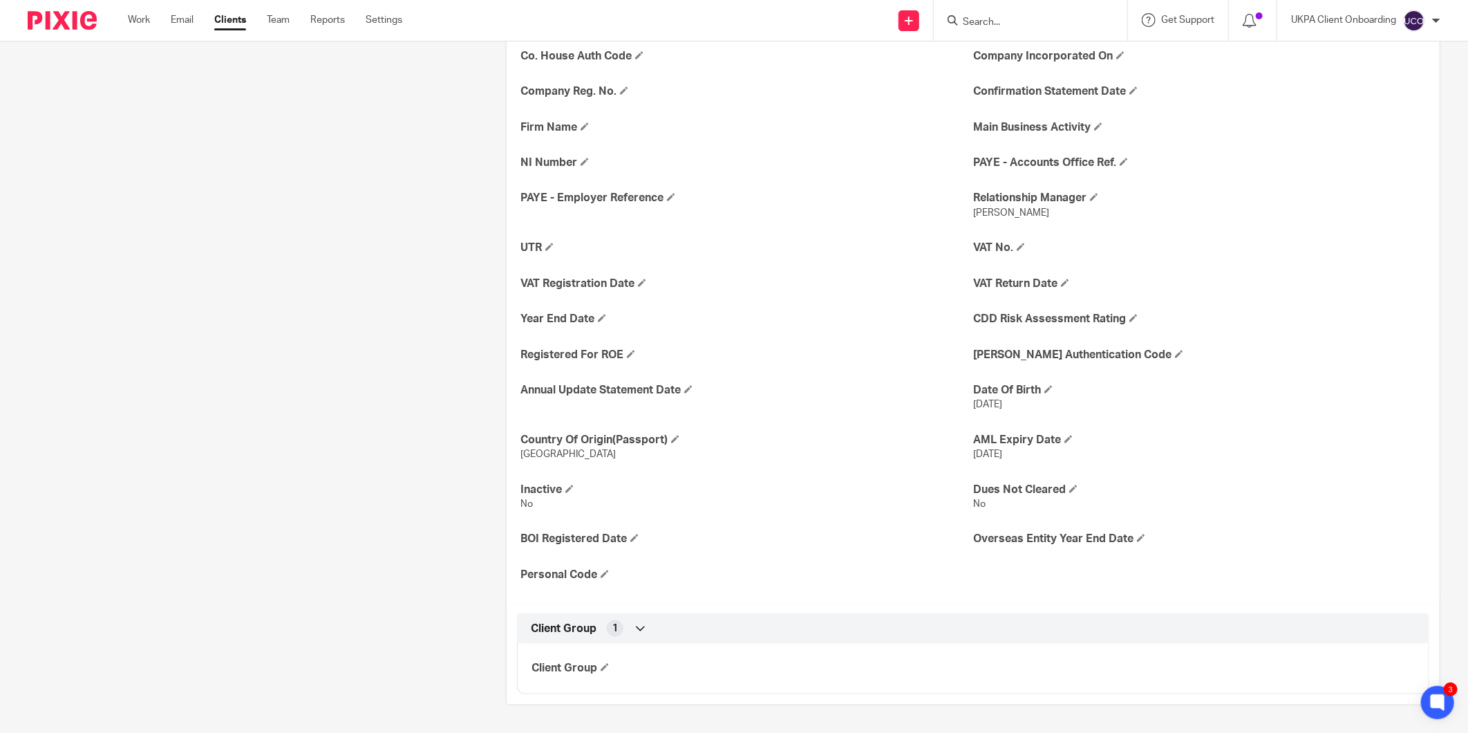
scroll to position [625, 0]
click at [637, 626] on icon at bounding box center [641, 629] width 14 height 14
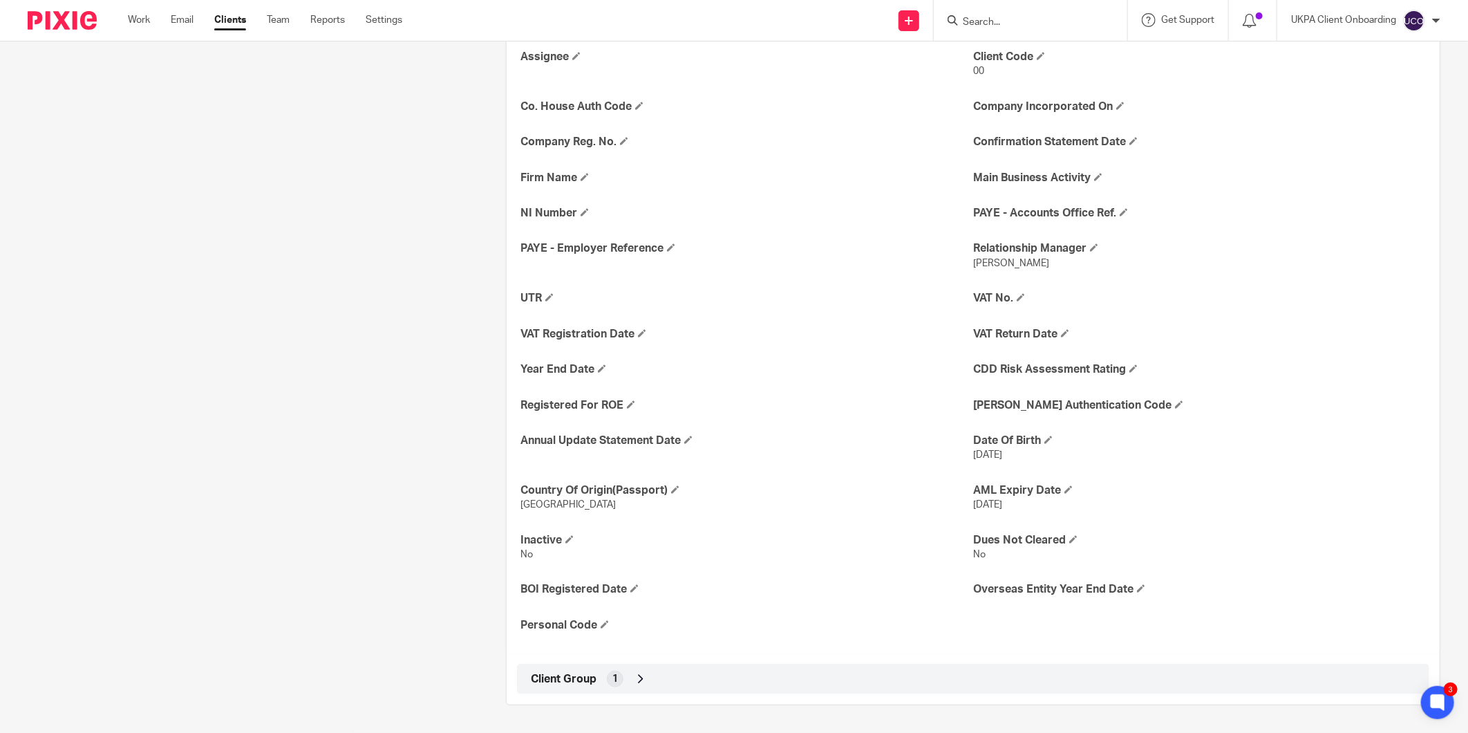
scroll to position [575, 0]
click at [638, 664] on div "Client Group 1" at bounding box center [973, 679] width 913 height 30
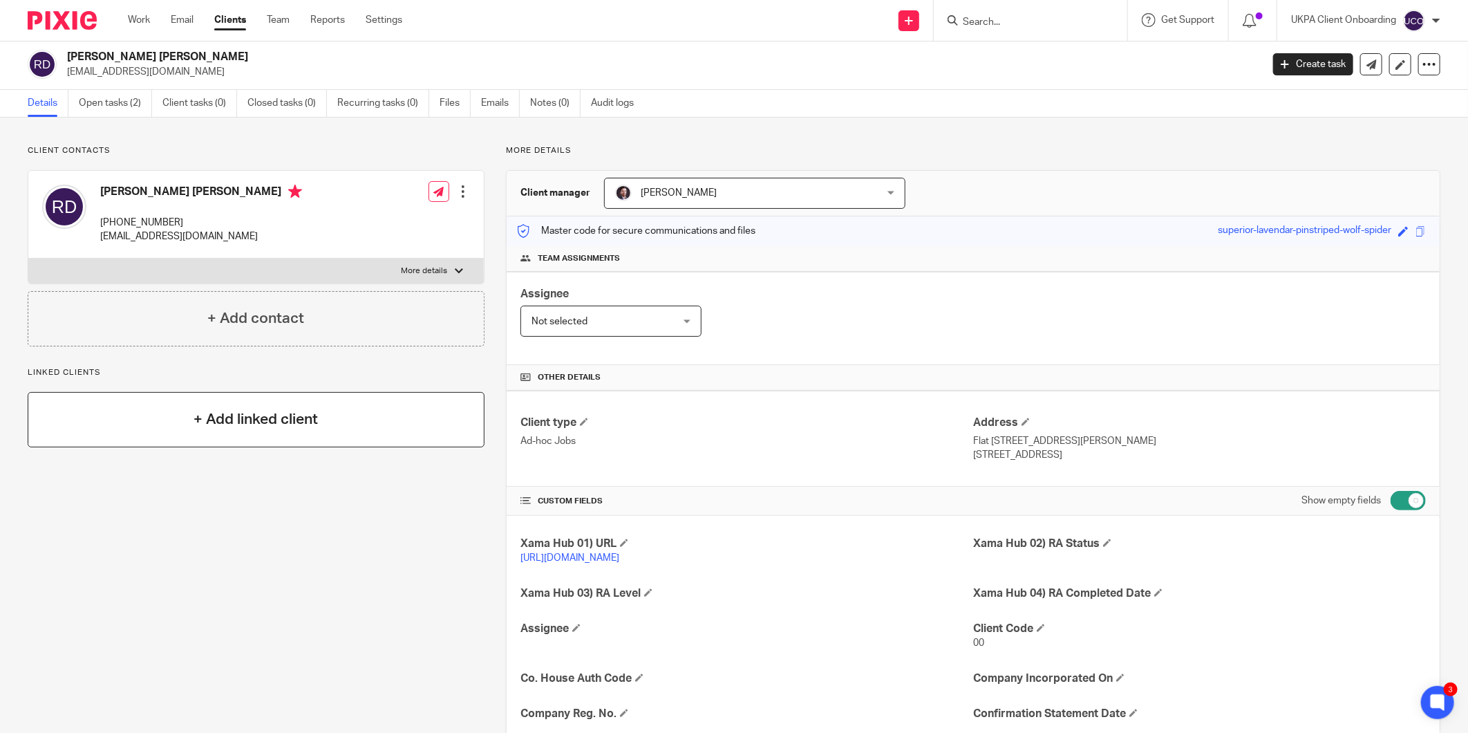
scroll to position [0, 0]
click at [104, 122] on div "Client contacts Rucha Amitabh Desai +44 755 440 1751 desairucha@hotmail.com Edi…" at bounding box center [734, 739] width 1468 height 1238
click at [111, 116] on link "Open tasks (2)" at bounding box center [115, 105] width 73 height 27
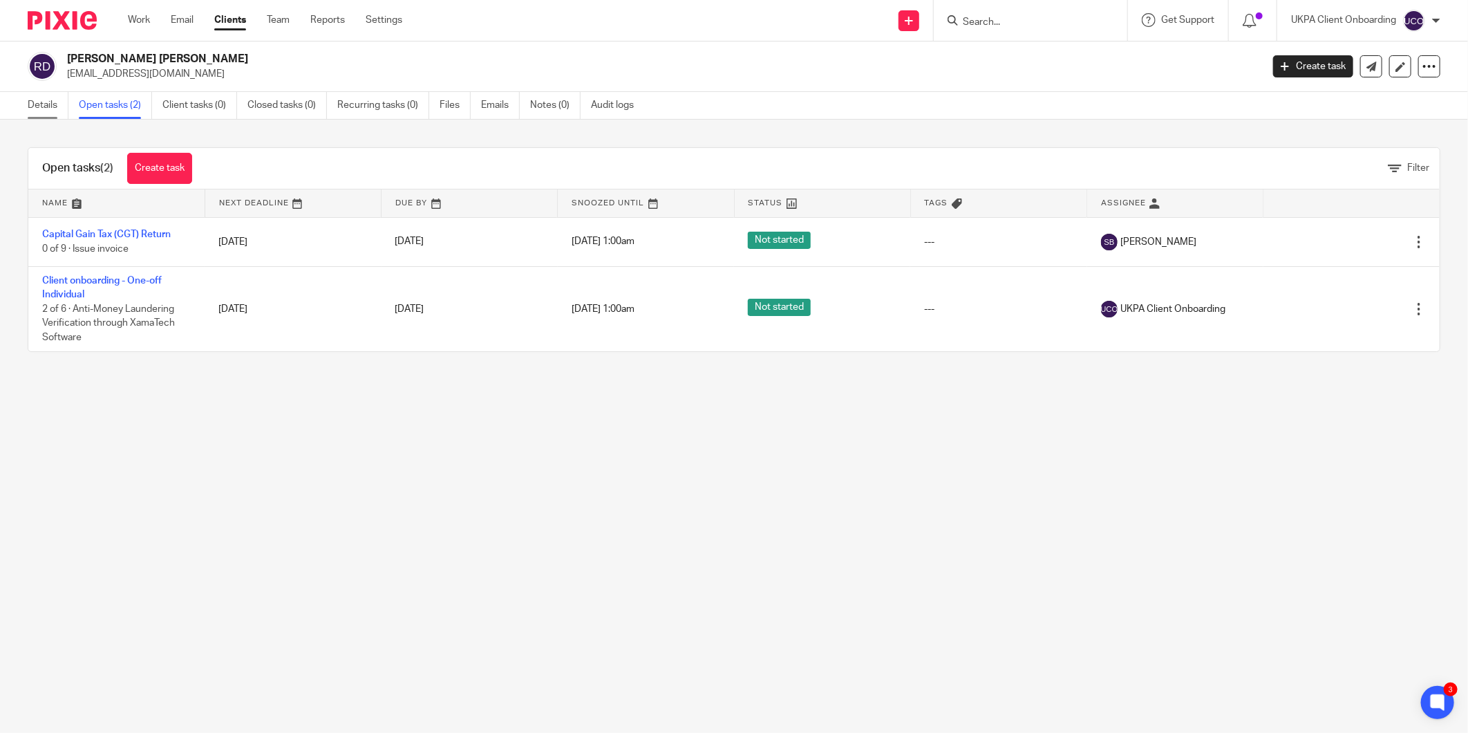
click at [53, 92] on link "Details" at bounding box center [48, 105] width 41 height 27
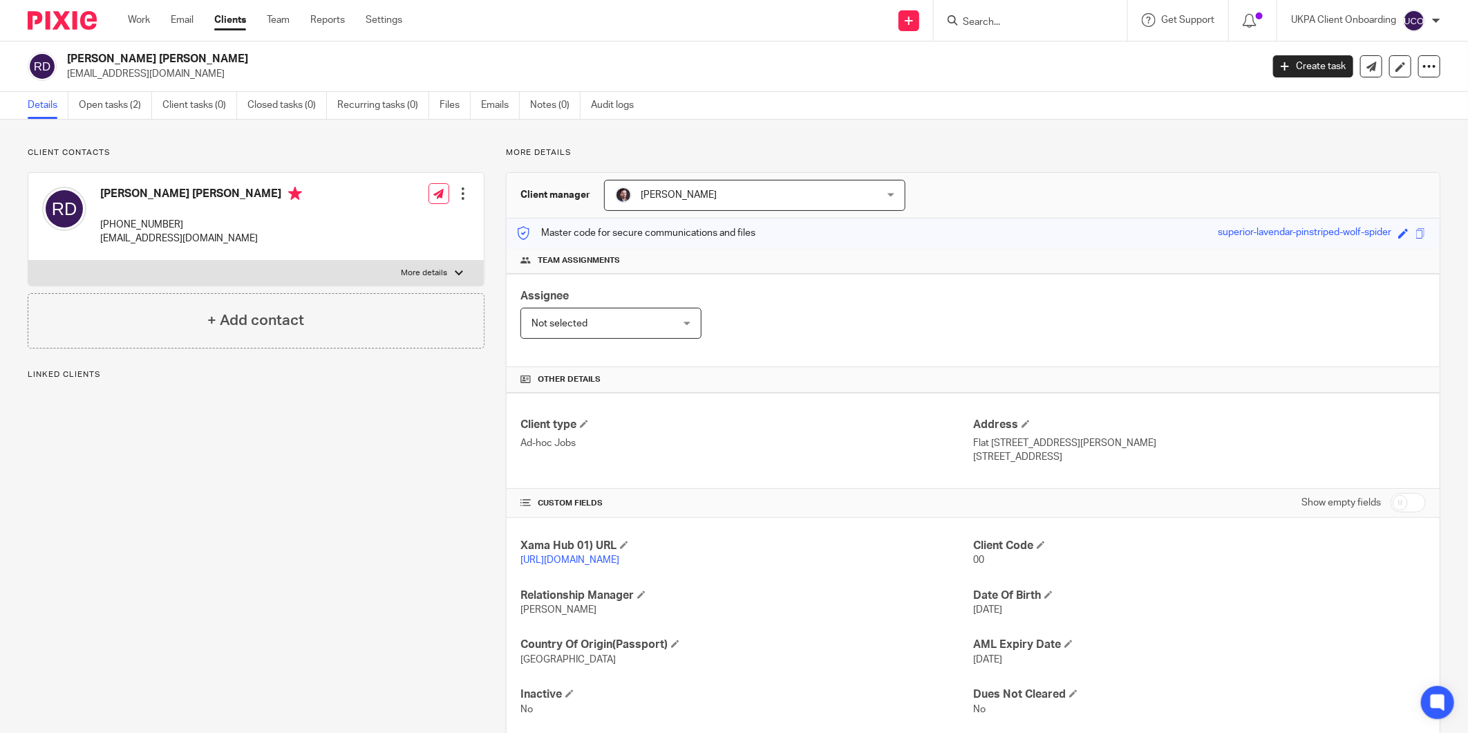
click at [1015, 446] on p "Flat [STREET_ADDRESS][PERSON_NAME]" at bounding box center [1199, 443] width 453 height 14
copy div "Flat 32 Emerson Court Wimbledon Hil Road"
click at [978, 452] on p "London, SW19 7PQ" at bounding box center [1199, 457] width 453 height 14
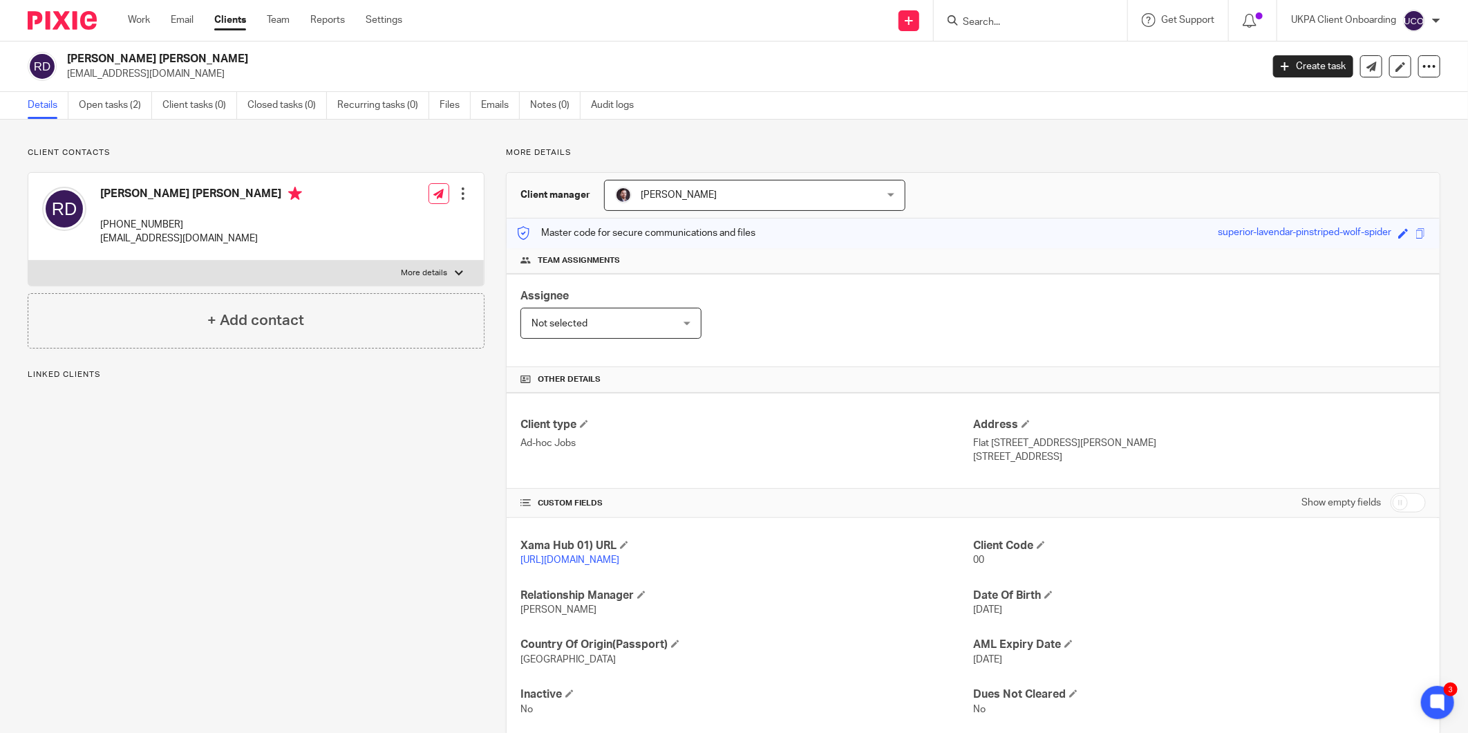
drag, startPoint x: 1076, startPoint y: 456, endPoint x: 1007, endPoint y: 460, distance: 69.9
click at [1007, 460] on p "London, SW19 7PQ" at bounding box center [1199, 457] width 453 height 14
drag, startPoint x: 1007, startPoint y: 460, endPoint x: 1075, endPoint y: 461, distance: 68.5
click at [1075, 461] on p "London, SW19 7PQ" at bounding box center [1199, 457] width 453 height 14
drag, startPoint x: 1032, startPoint y: 460, endPoint x: 1005, endPoint y: 457, distance: 26.5
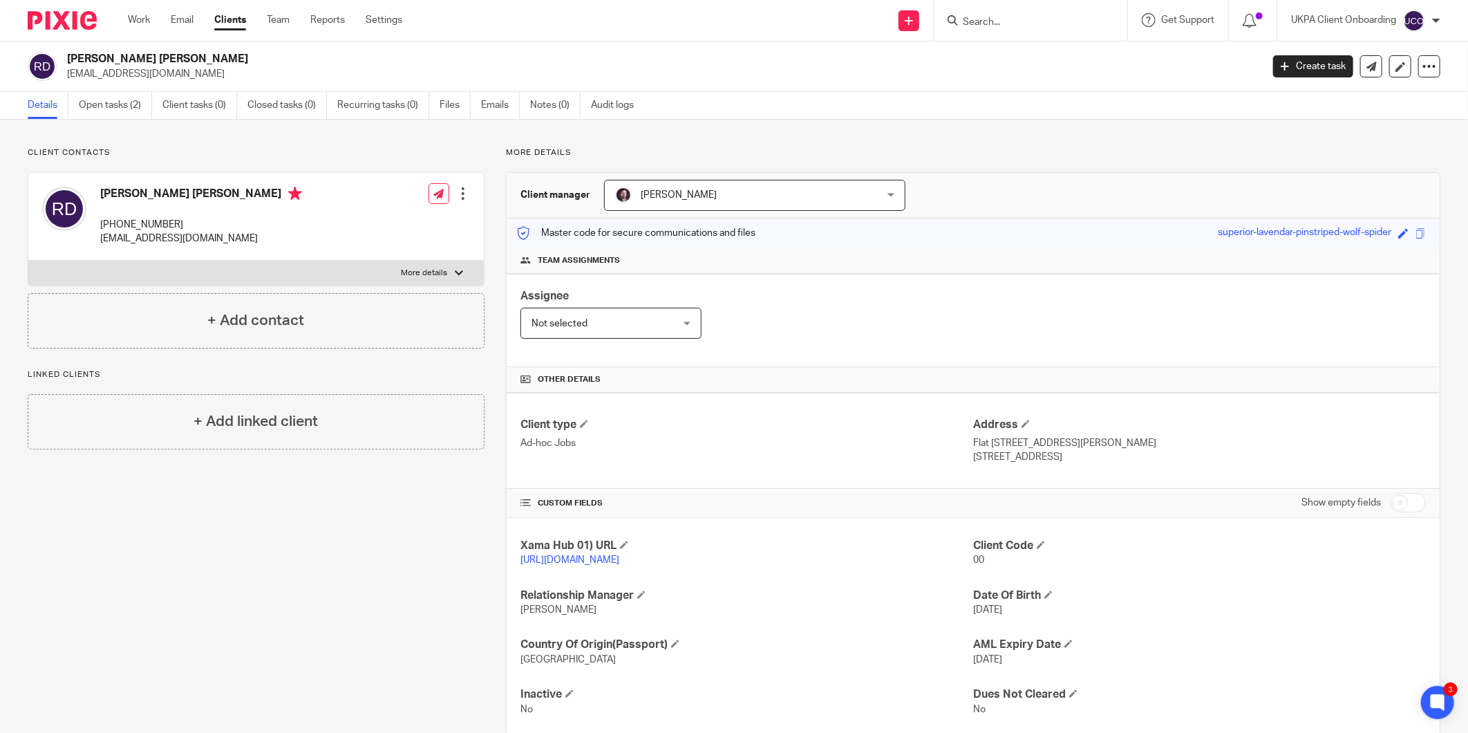
click at [1005, 457] on p "London, SW19 7PQ" at bounding box center [1199, 457] width 453 height 14
copy p "SW19 7PQ"
click at [973, 458] on p "London, SW19 7PQ" at bounding box center [1199, 457] width 453 height 14
copy p "London"
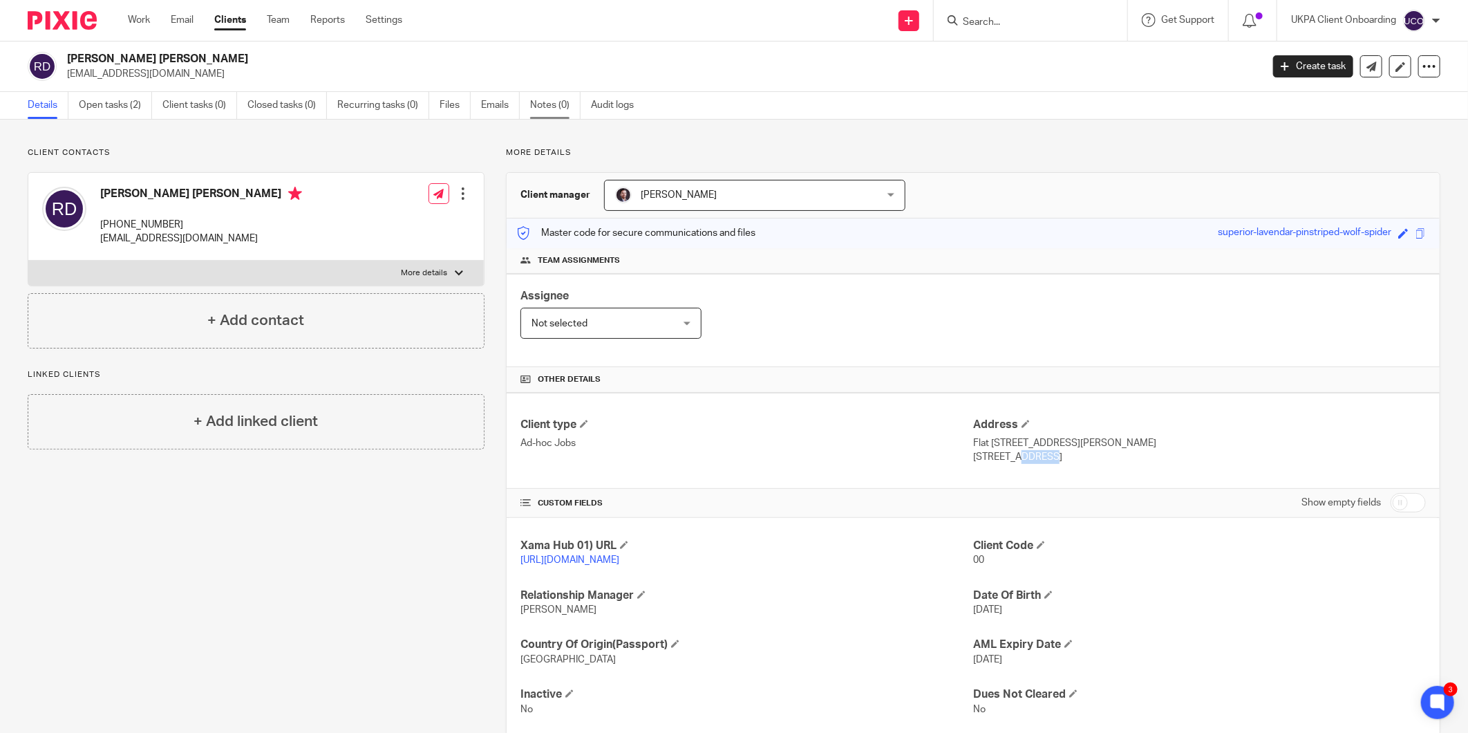
click at [556, 111] on link "Notes (0)" at bounding box center [555, 105] width 50 height 27
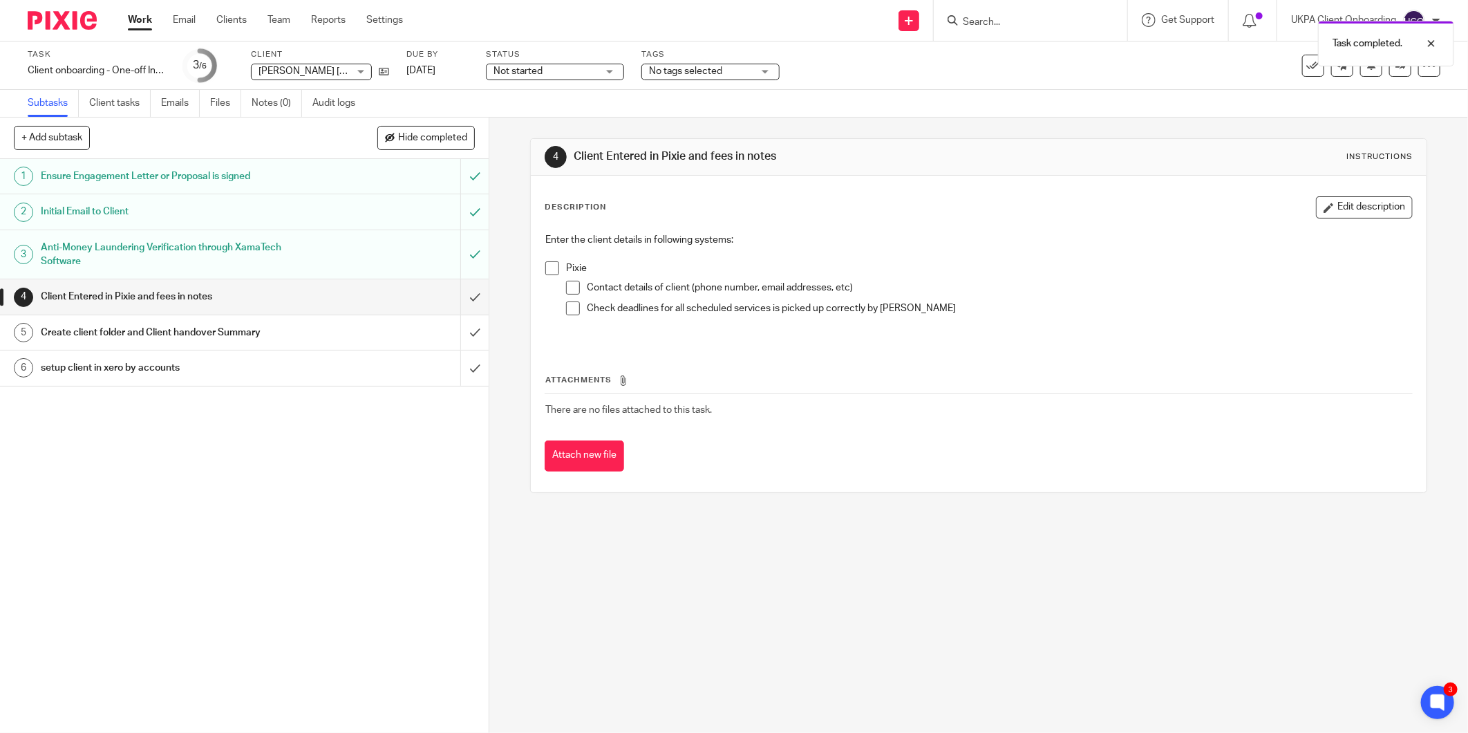
click at [971, 23] on div "Task completed." at bounding box center [1094, 40] width 720 height 53
click at [983, 22] on div "Task completed." at bounding box center [1094, 40] width 720 height 53
click at [1432, 46] on div at bounding box center [1421, 43] width 37 height 17
click at [1000, 26] on input "Search" at bounding box center [1024, 23] width 124 height 12
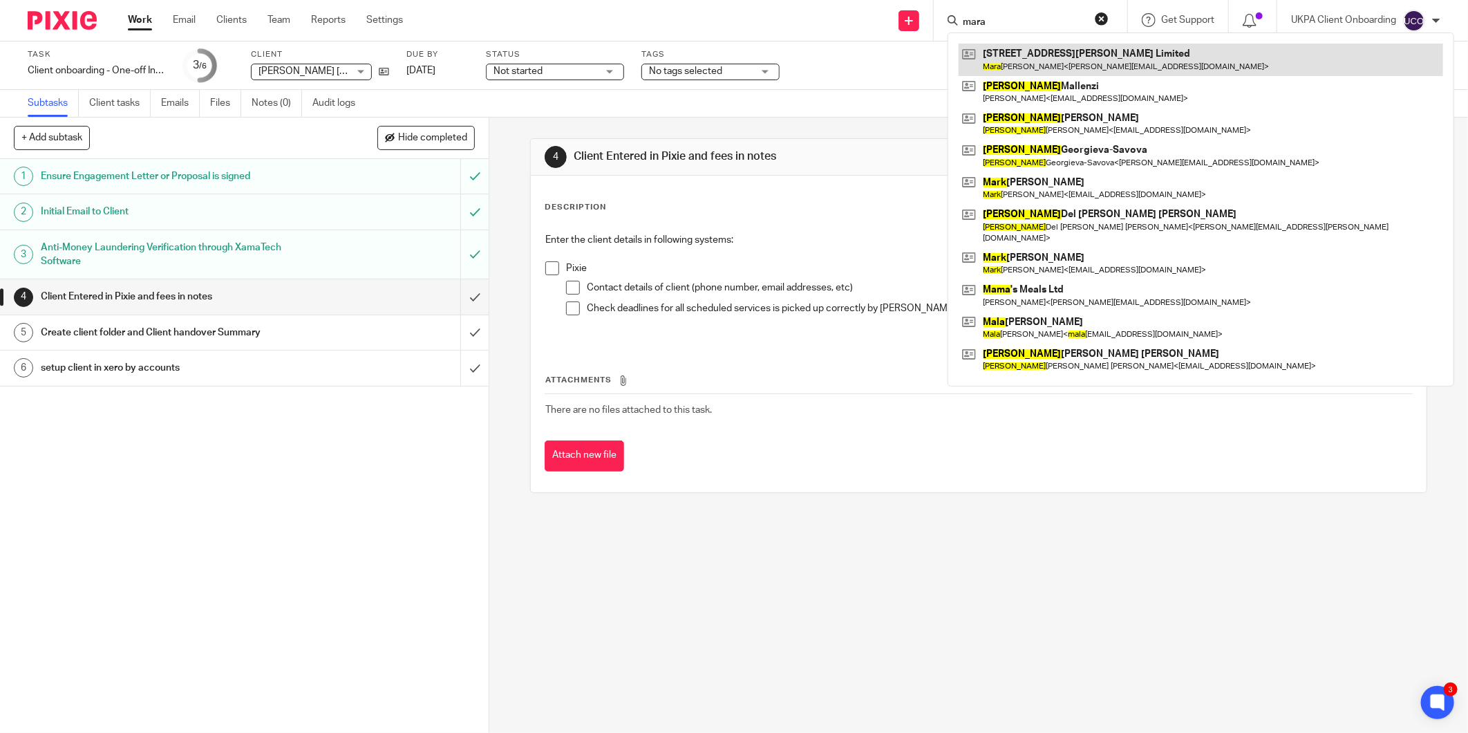
type input "mara"
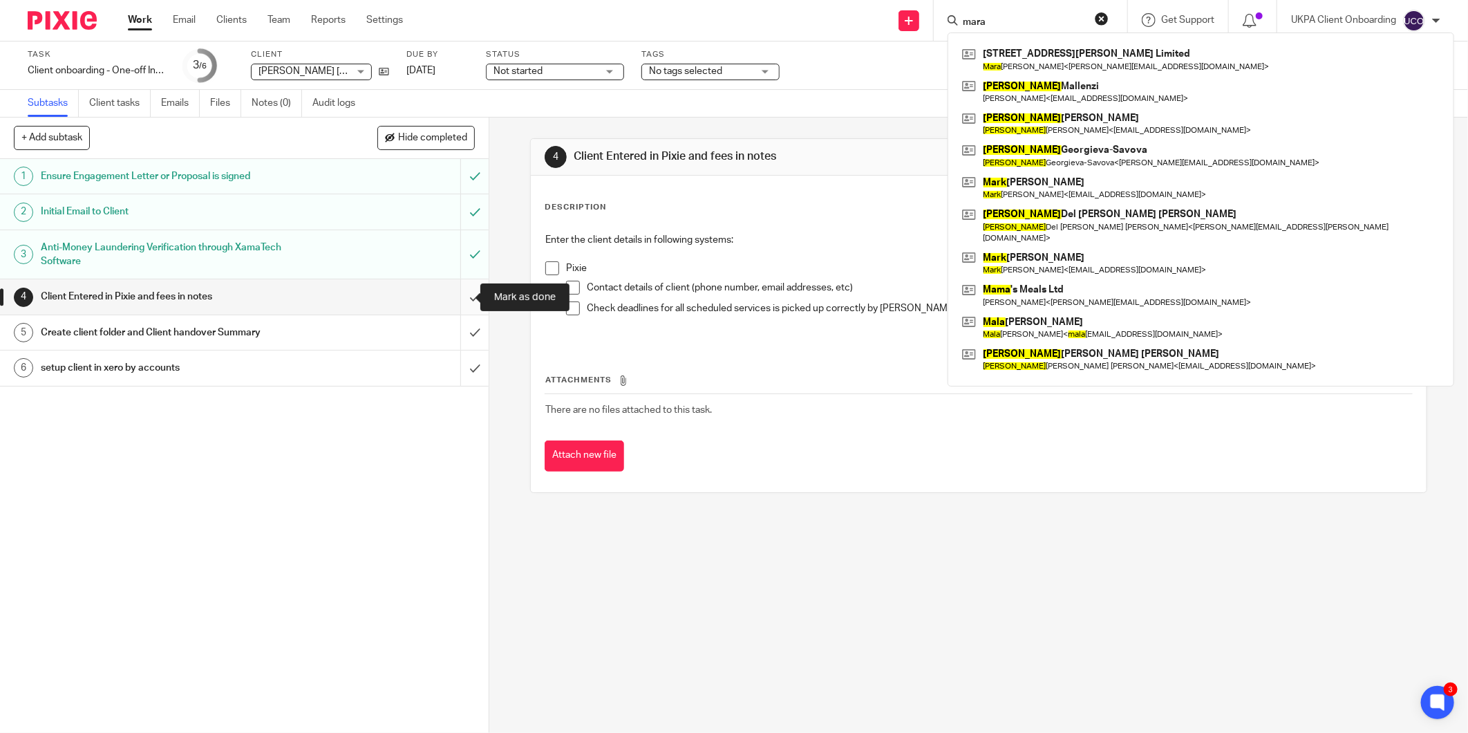
click at [467, 295] on input "submit" at bounding box center [244, 296] width 489 height 35
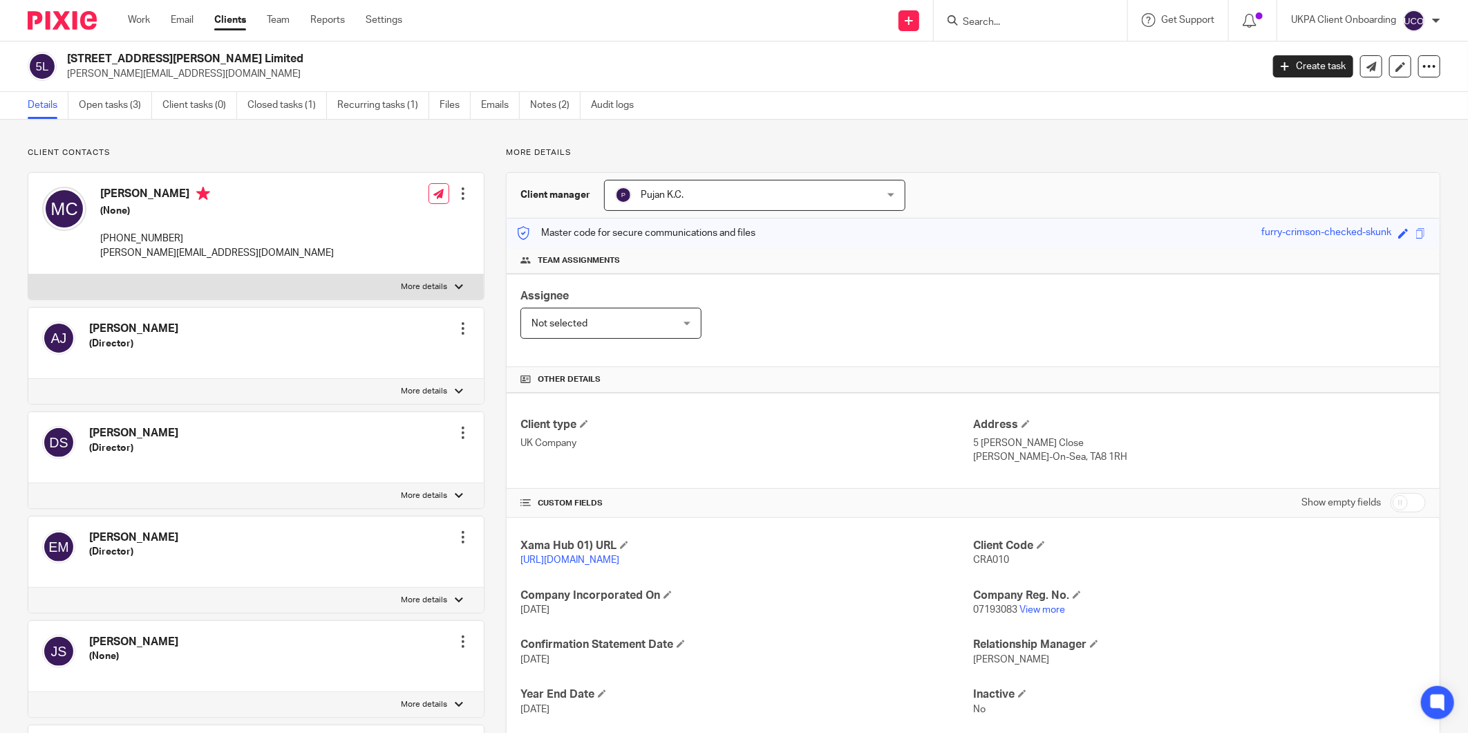
click at [129, 250] on p "[PERSON_NAME][EMAIL_ADDRESS][DOMAIN_NAME]" at bounding box center [217, 253] width 234 height 14
copy div "[PERSON_NAME][EMAIL_ADDRESS][DOMAIN_NAME]"
click at [111, 115] on link "Open tasks (3)" at bounding box center [115, 105] width 73 height 27
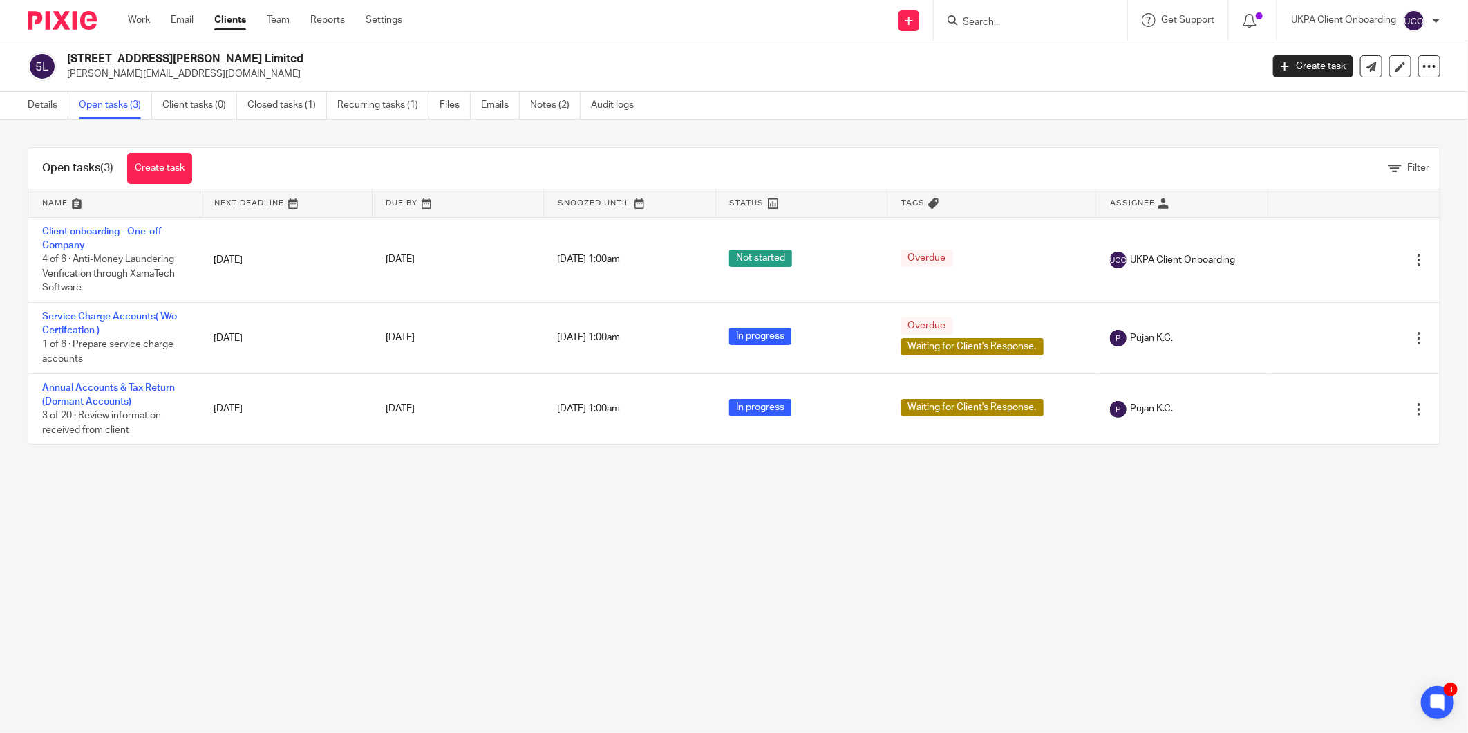
click at [113, 74] on p "m.cabrelli@hotmail.co.uk" at bounding box center [660, 74] width 1186 height 14
copy main "m.cabrelli@hotmail.co.uk Create task Update from Companies House Export data Me…"
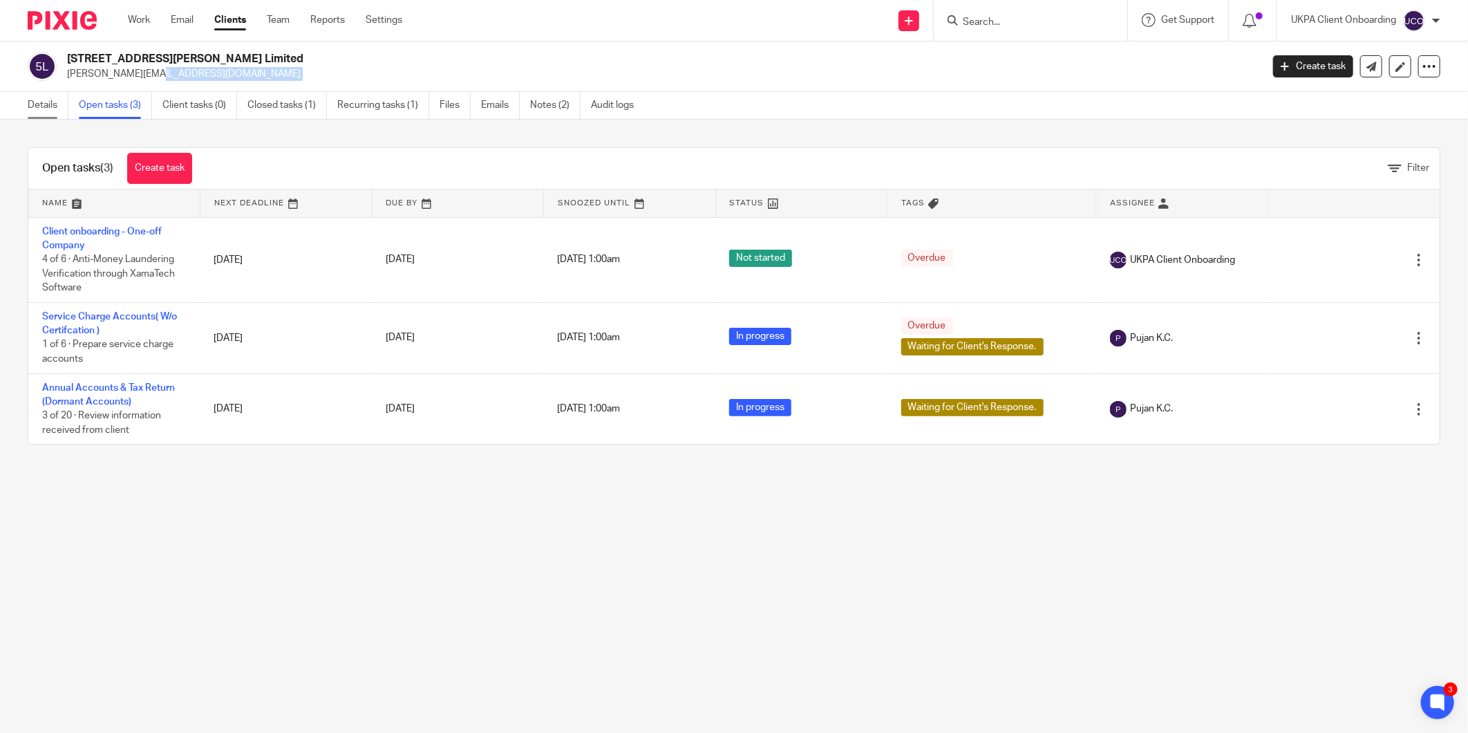
click at [32, 102] on link "Details" at bounding box center [48, 105] width 41 height 27
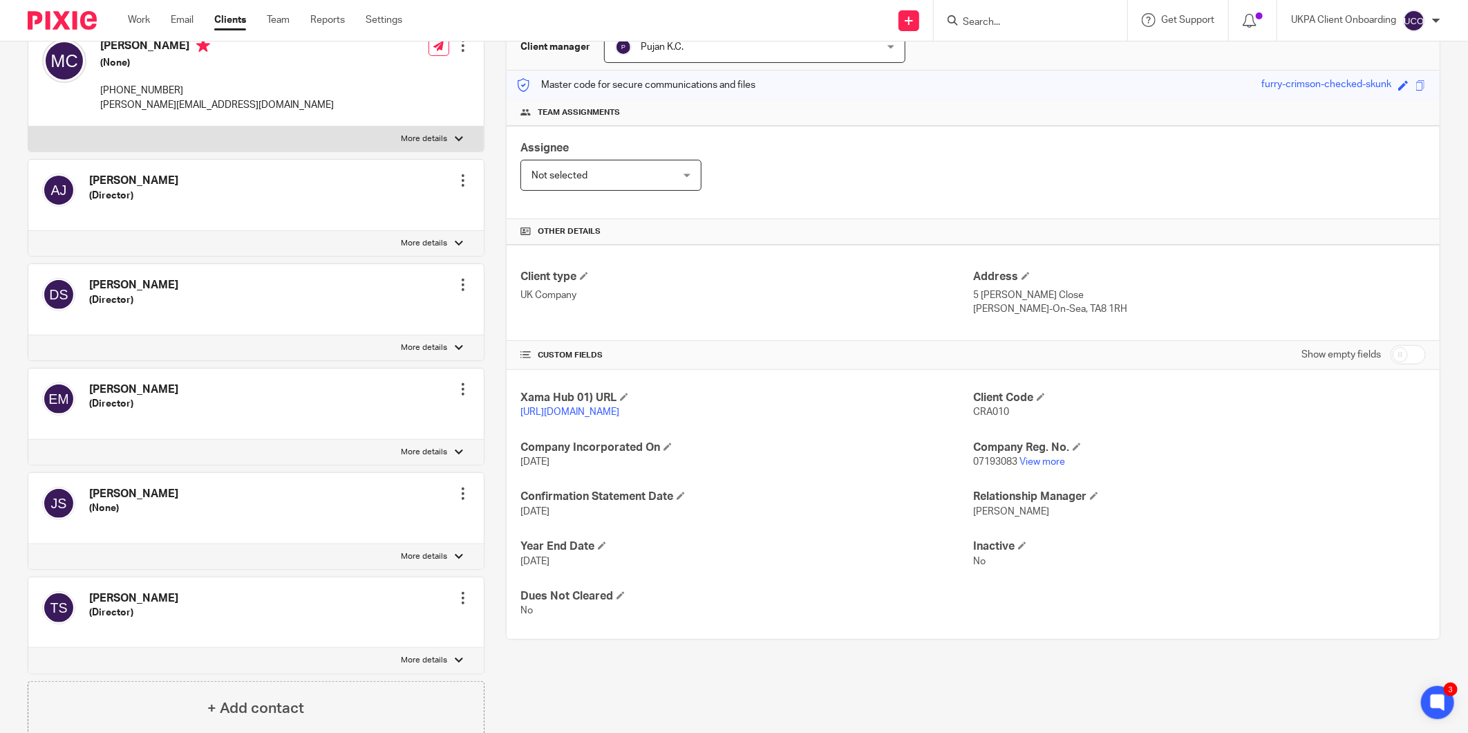
scroll to position [153, 0]
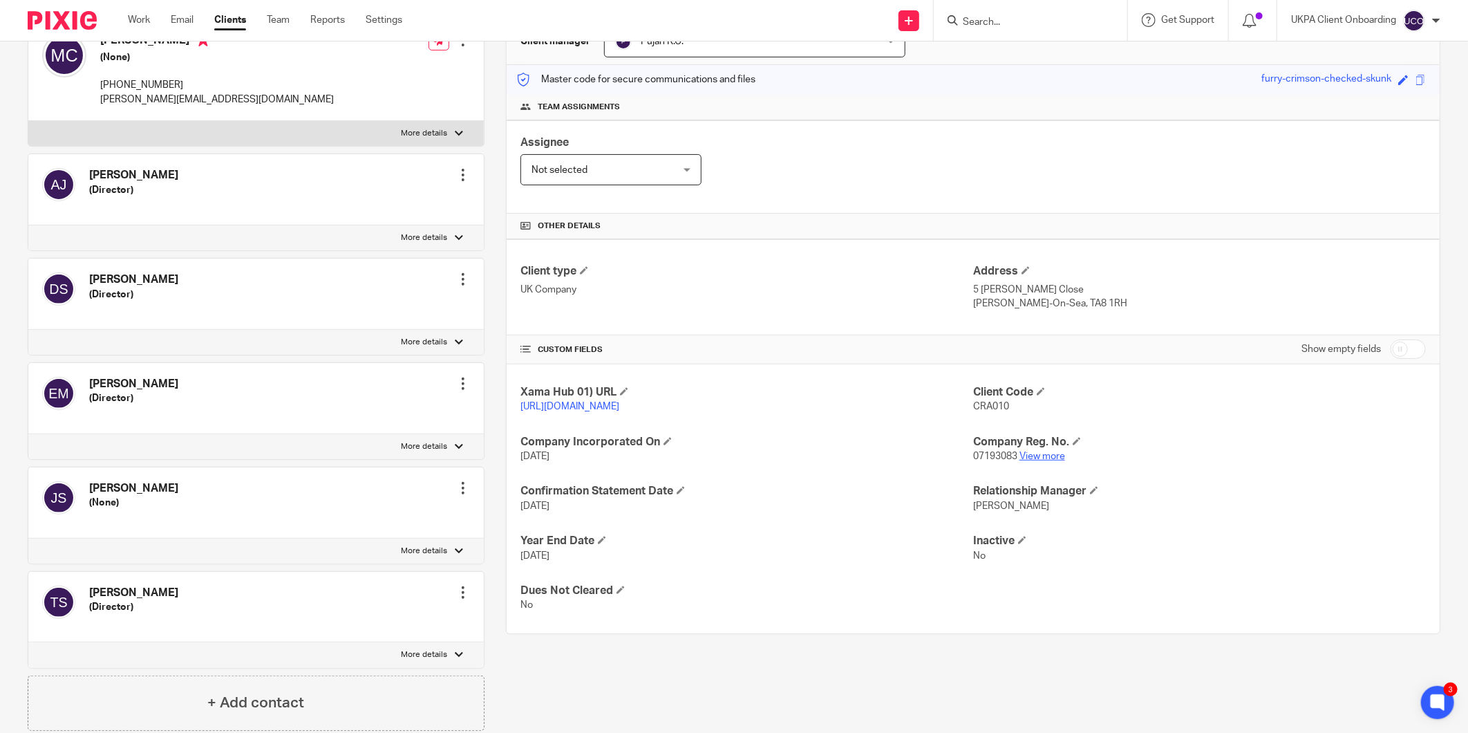
click at [1029, 458] on link "View more" at bounding box center [1043, 456] width 46 height 10
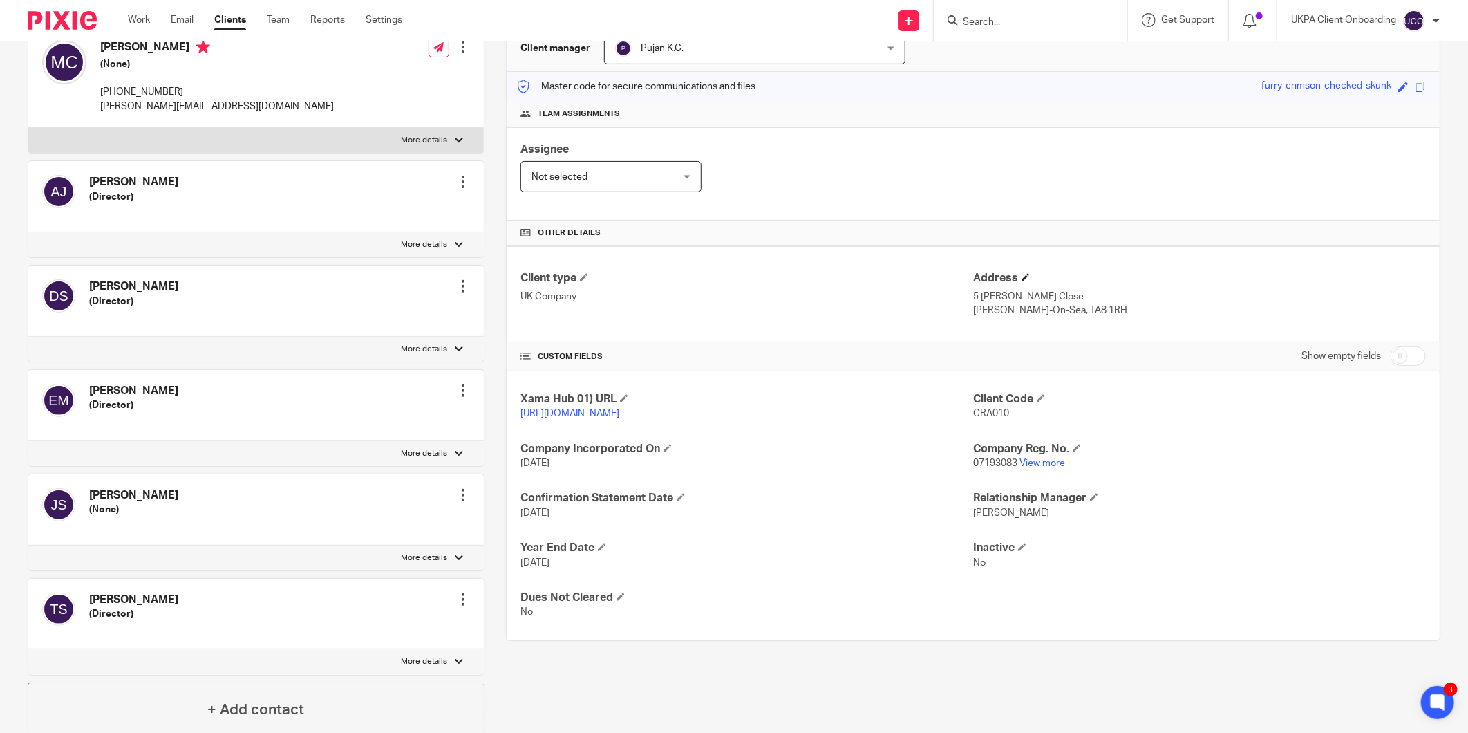
scroll to position [0, 0]
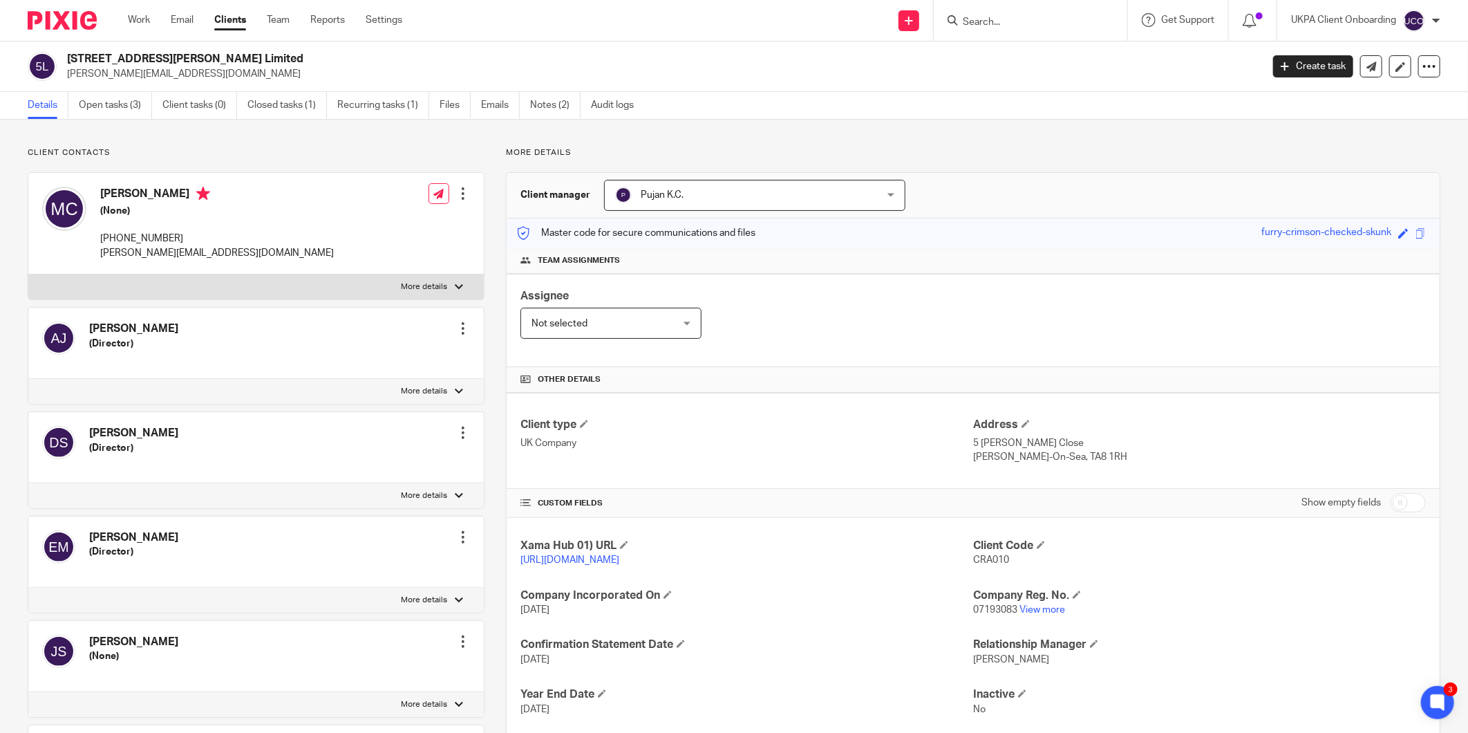
click at [150, 70] on p "m.cabrelli@hotmail.co.uk" at bounding box center [660, 74] width 1186 height 14
click at [149, 72] on p "m.cabrelli@hotmail.co.uk" at bounding box center [660, 74] width 1186 height 14
click at [165, 54] on h2 "50 Craven Avenue Limited" at bounding box center [541, 59] width 949 height 15
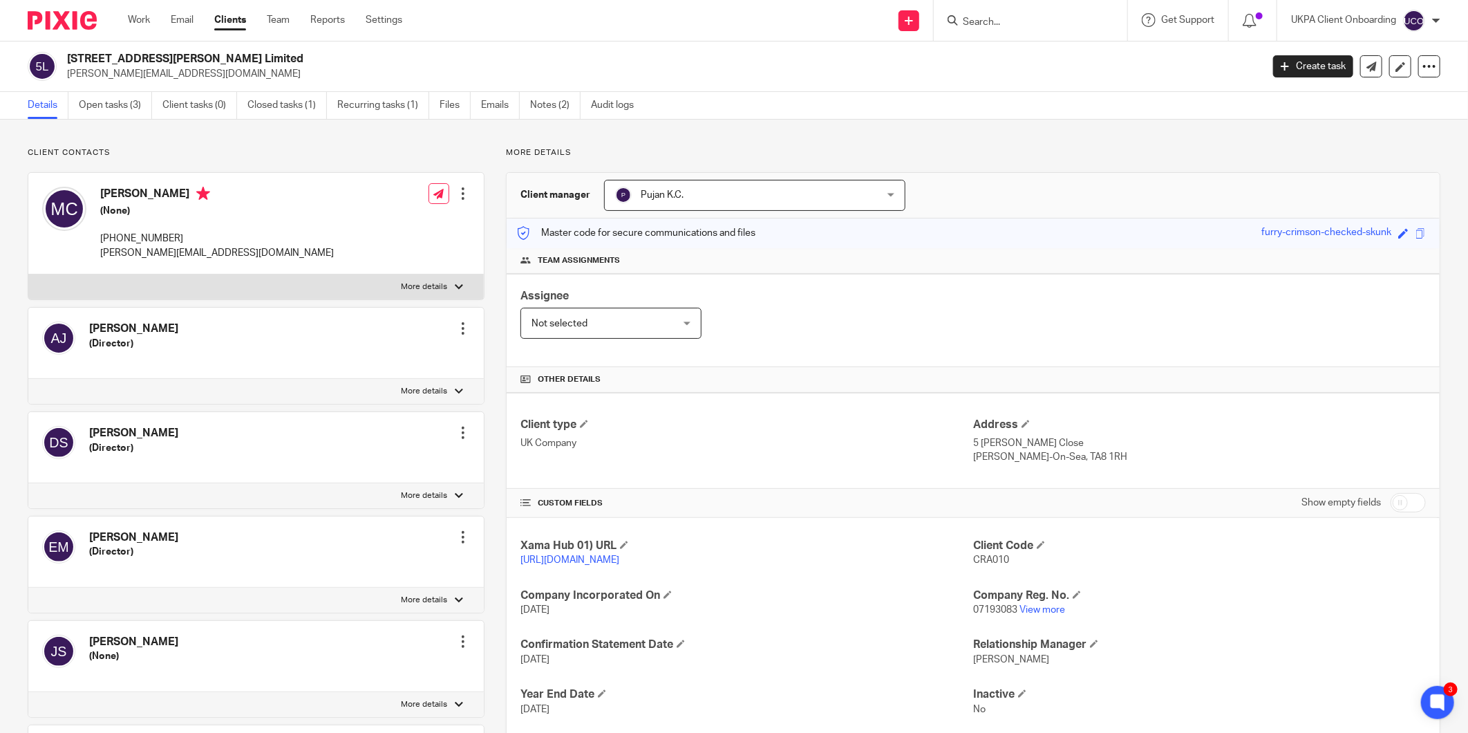
click at [165, 54] on h2 "50 Craven Avenue Limited" at bounding box center [541, 59] width 949 height 15
copy div "50 Craven Avenue Limited"
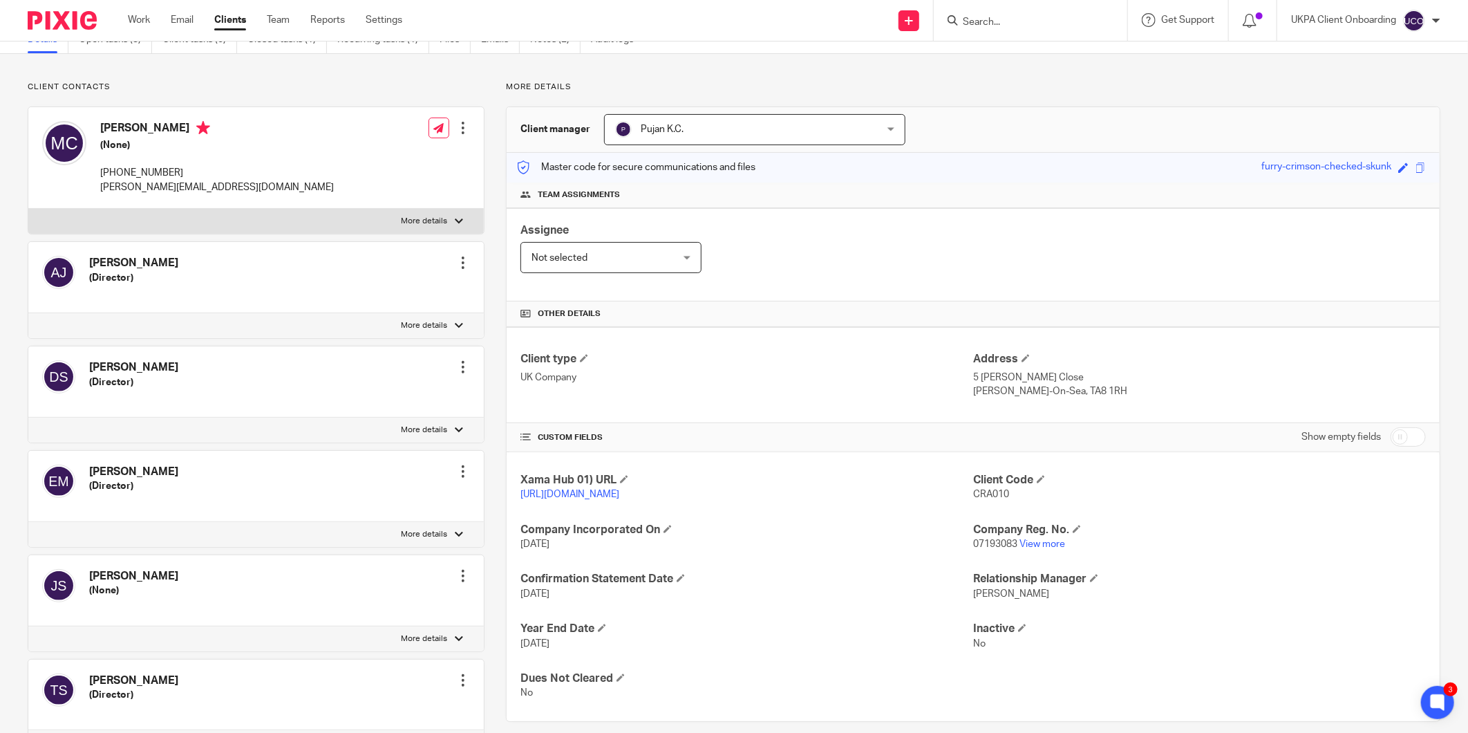
scroll to position [153, 0]
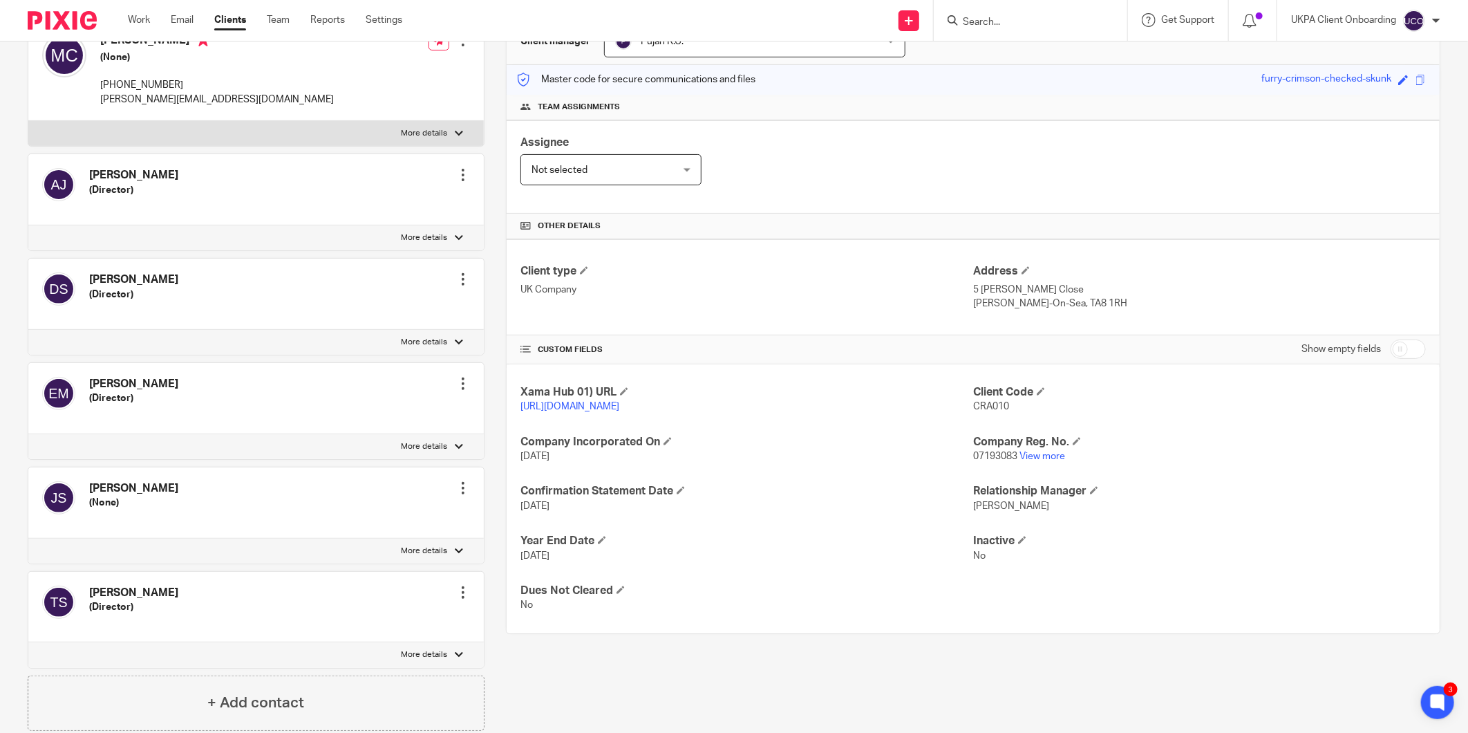
click at [987, 454] on span "07193083" at bounding box center [995, 456] width 44 height 10
copy p "07193083"
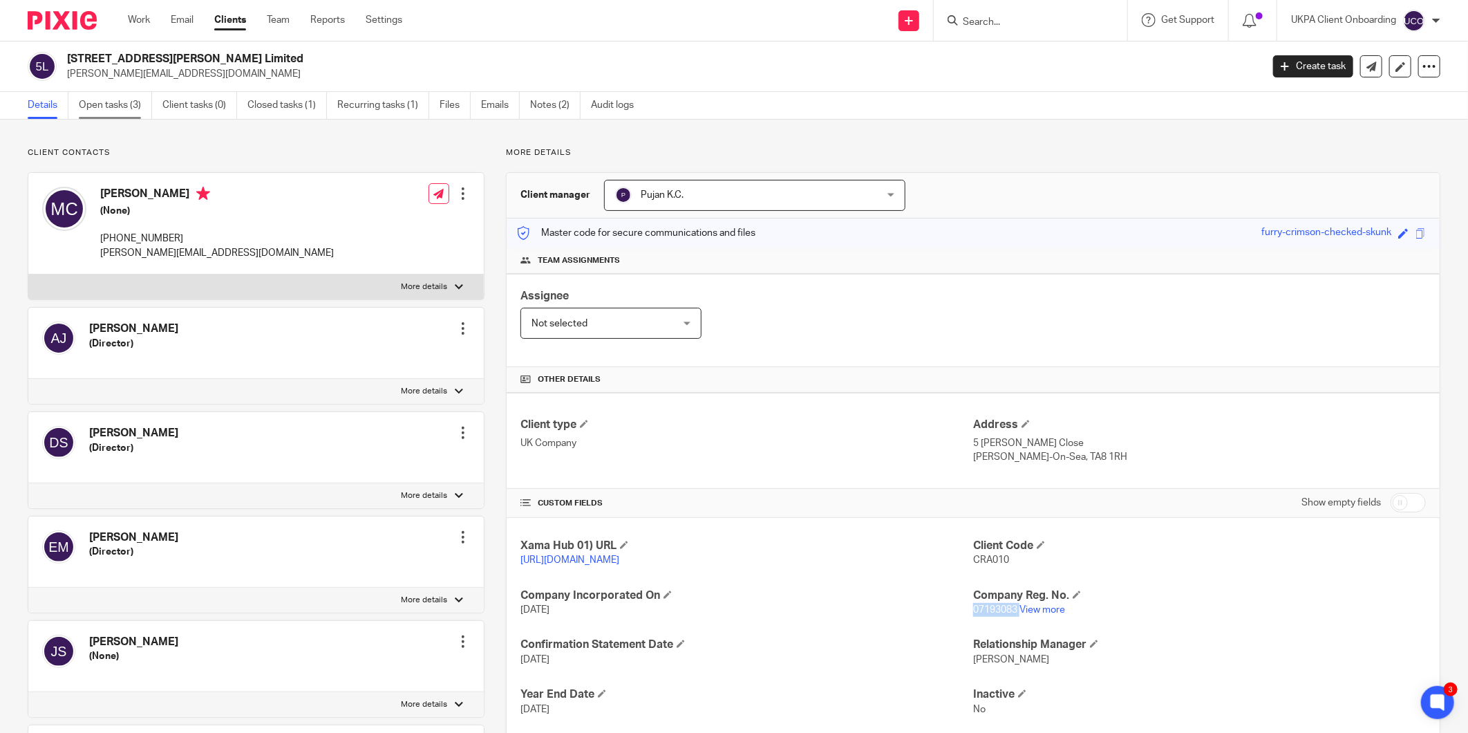
click at [107, 109] on link "Open tasks (3)" at bounding box center [115, 105] width 73 height 27
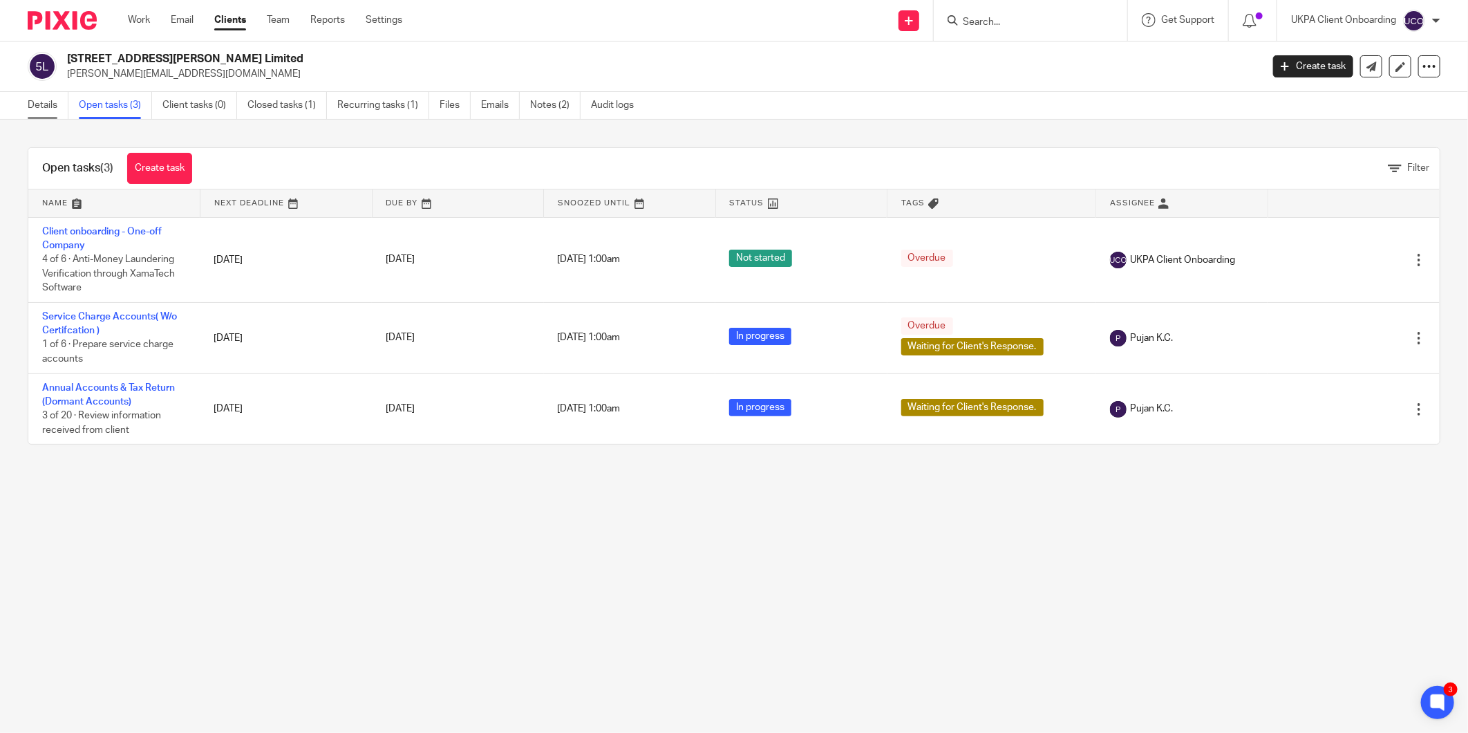
click at [58, 101] on link "Details" at bounding box center [48, 105] width 41 height 27
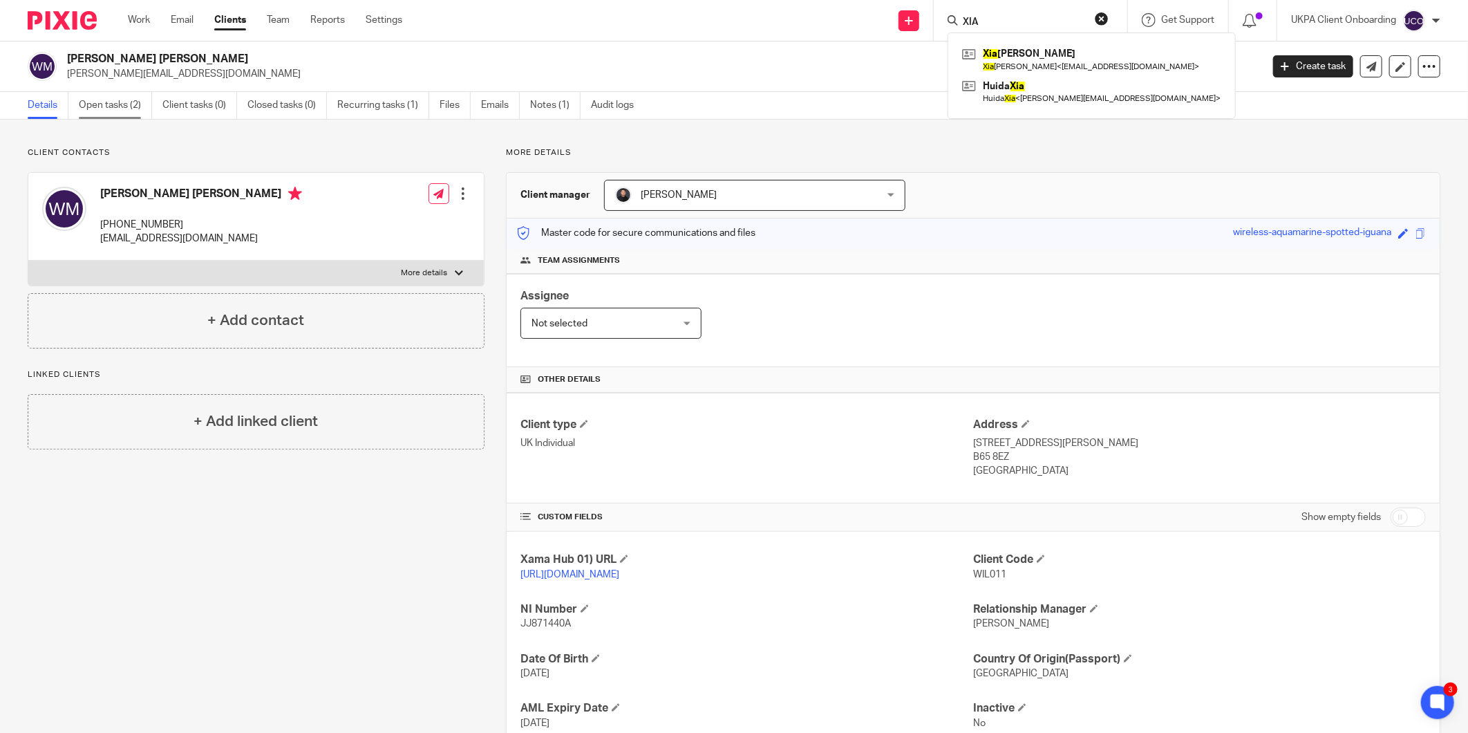
click at [136, 104] on link "Open tasks (2)" at bounding box center [115, 105] width 73 height 27
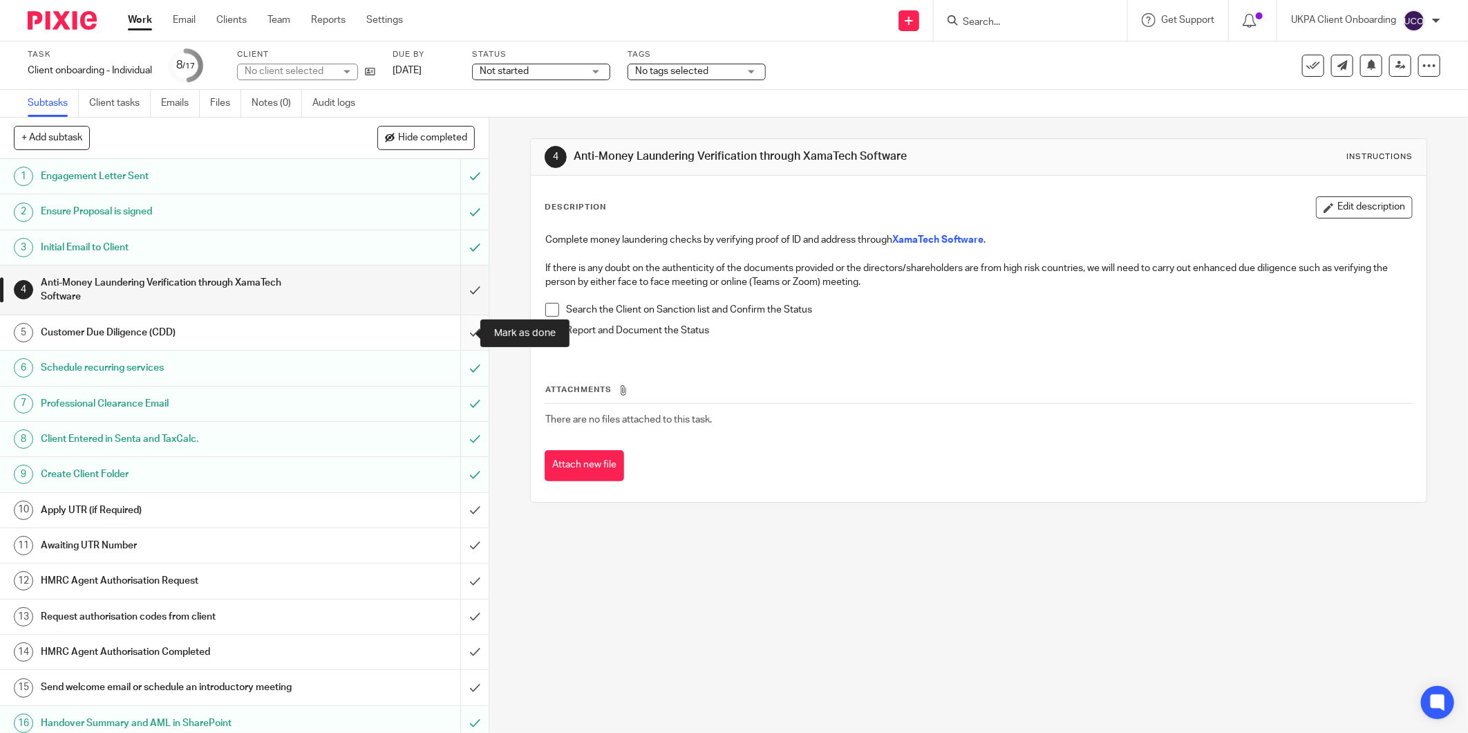
click at [459, 332] on input "submit" at bounding box center [244, 332] width 489 height 35
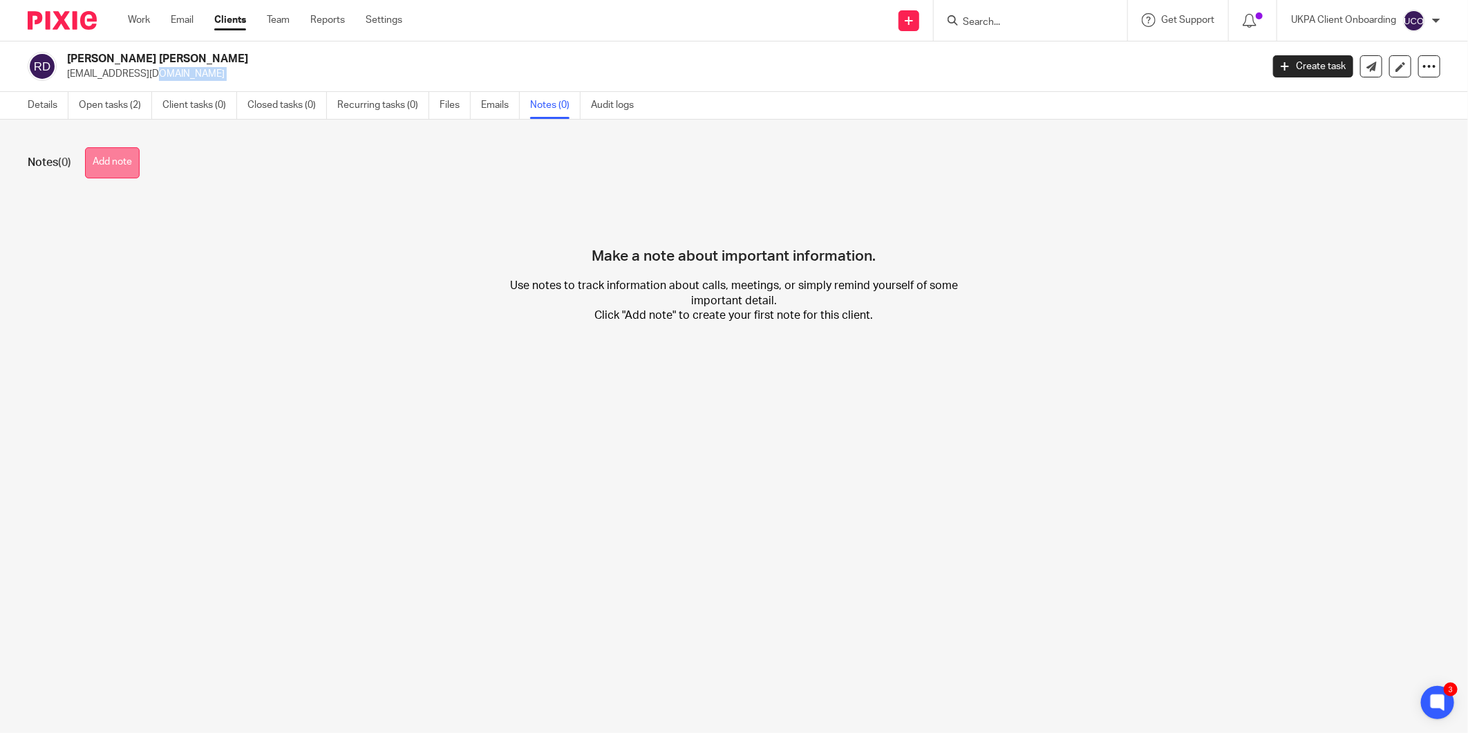
click at [115, 162] on button "Add note" at bounding box center [112, 162] width 55 height 31
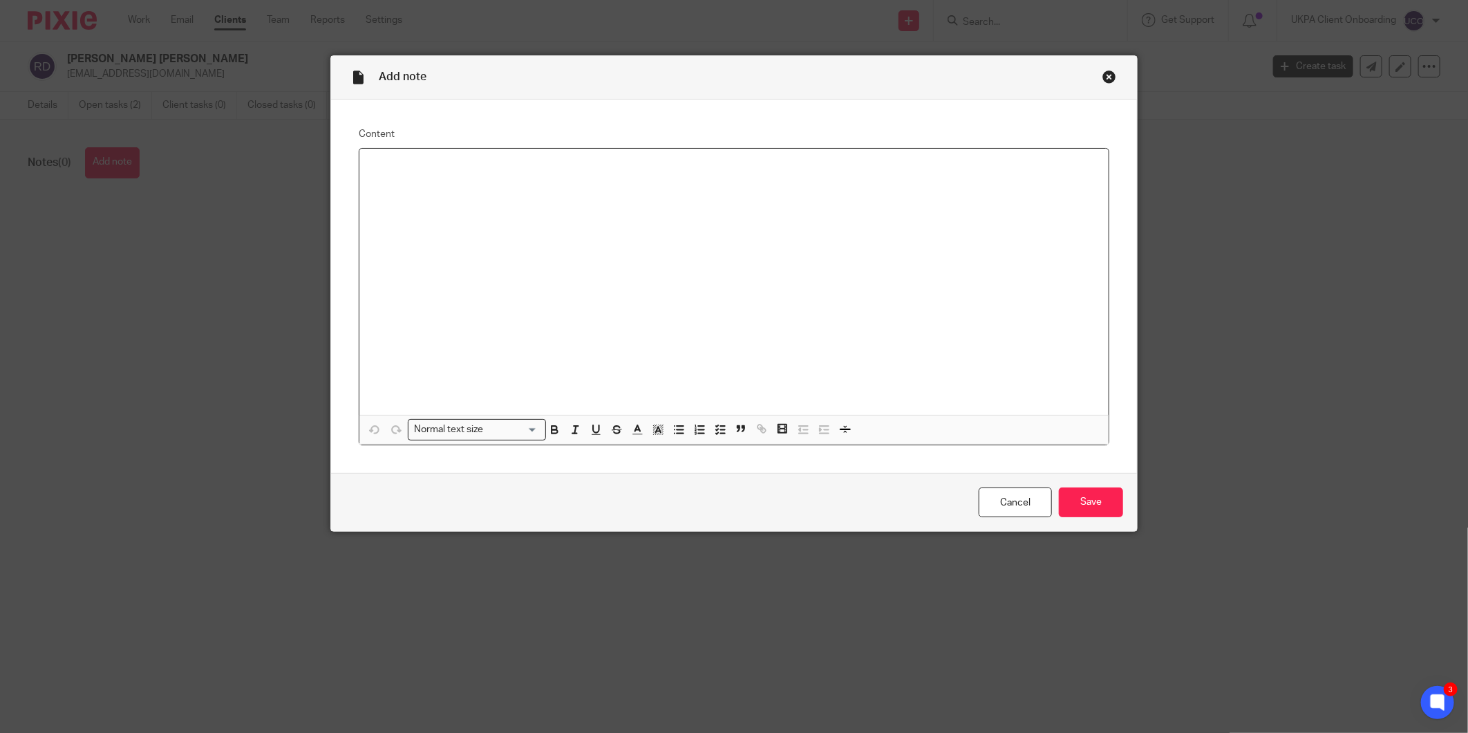
paste div "To enrich screen reader interactions, please activate Accessibility in Grammarl…"
click at [1085, 485] on div "Cancel Save" at bounding box center [734, 502] width 806 height 58
click at [1082, 495] on input "Save" at bounding box center [1091, 502] width 64 height 30
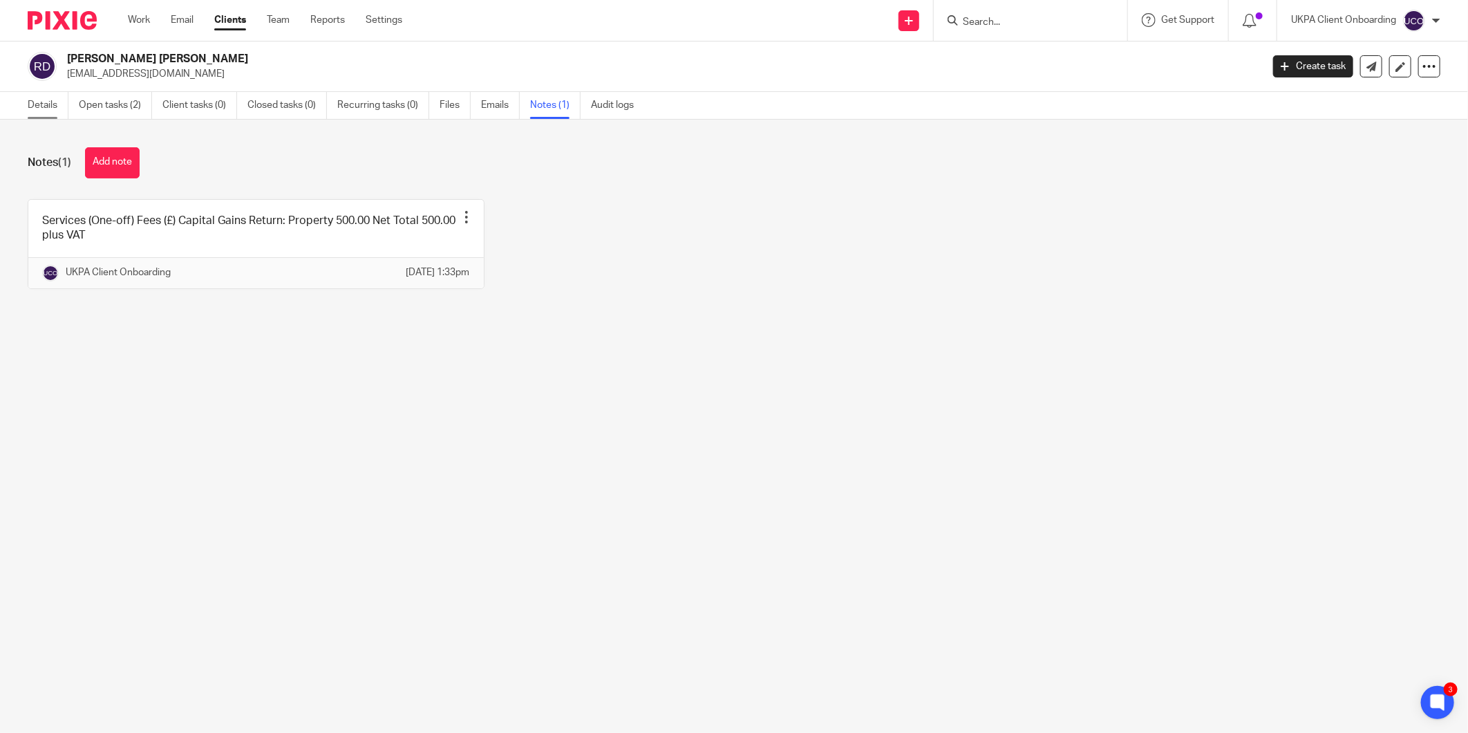
click at [66, 112] on link "Details" at bounding box center [48, 105] width 41 height 27
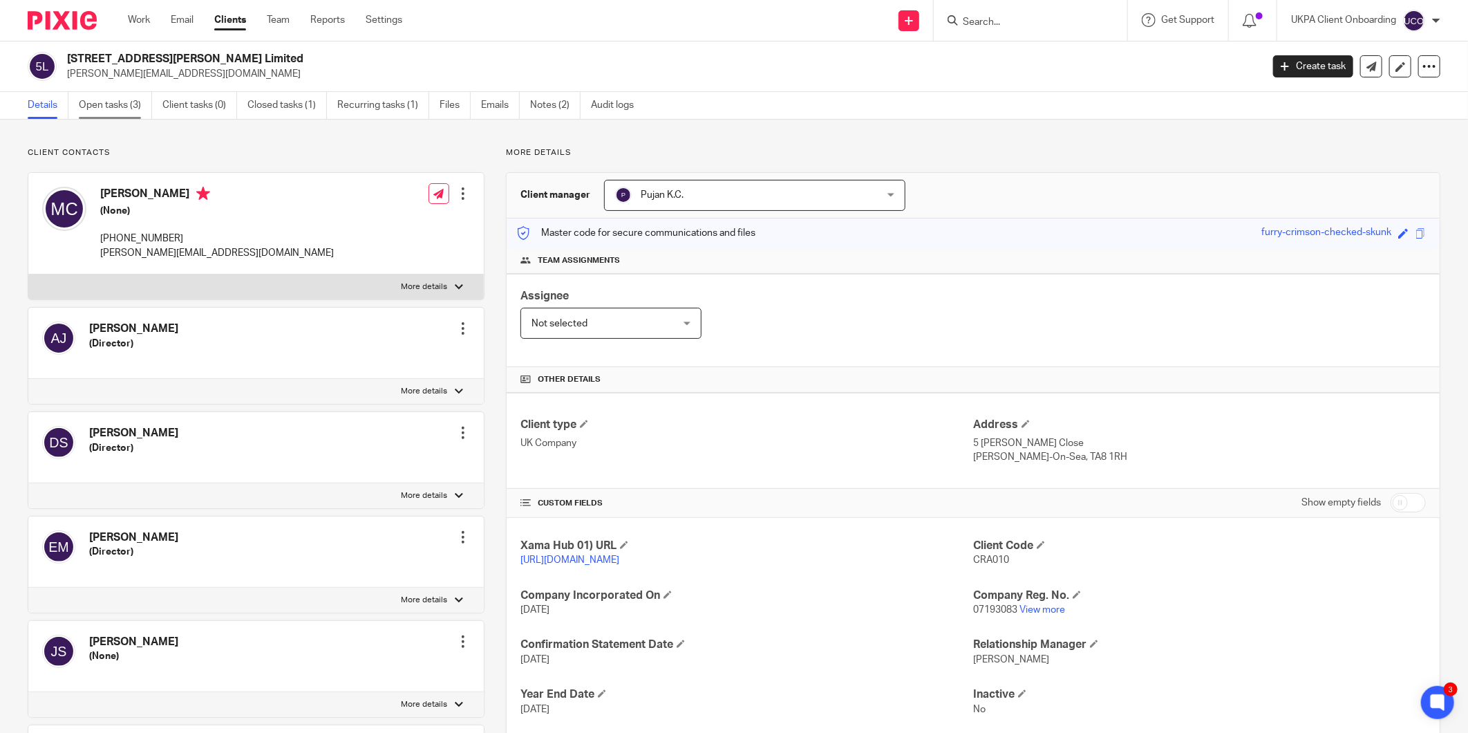
click at [133, 102] on link "Open tasks (3)" at bounding box center [115, 105] width 73 height 27
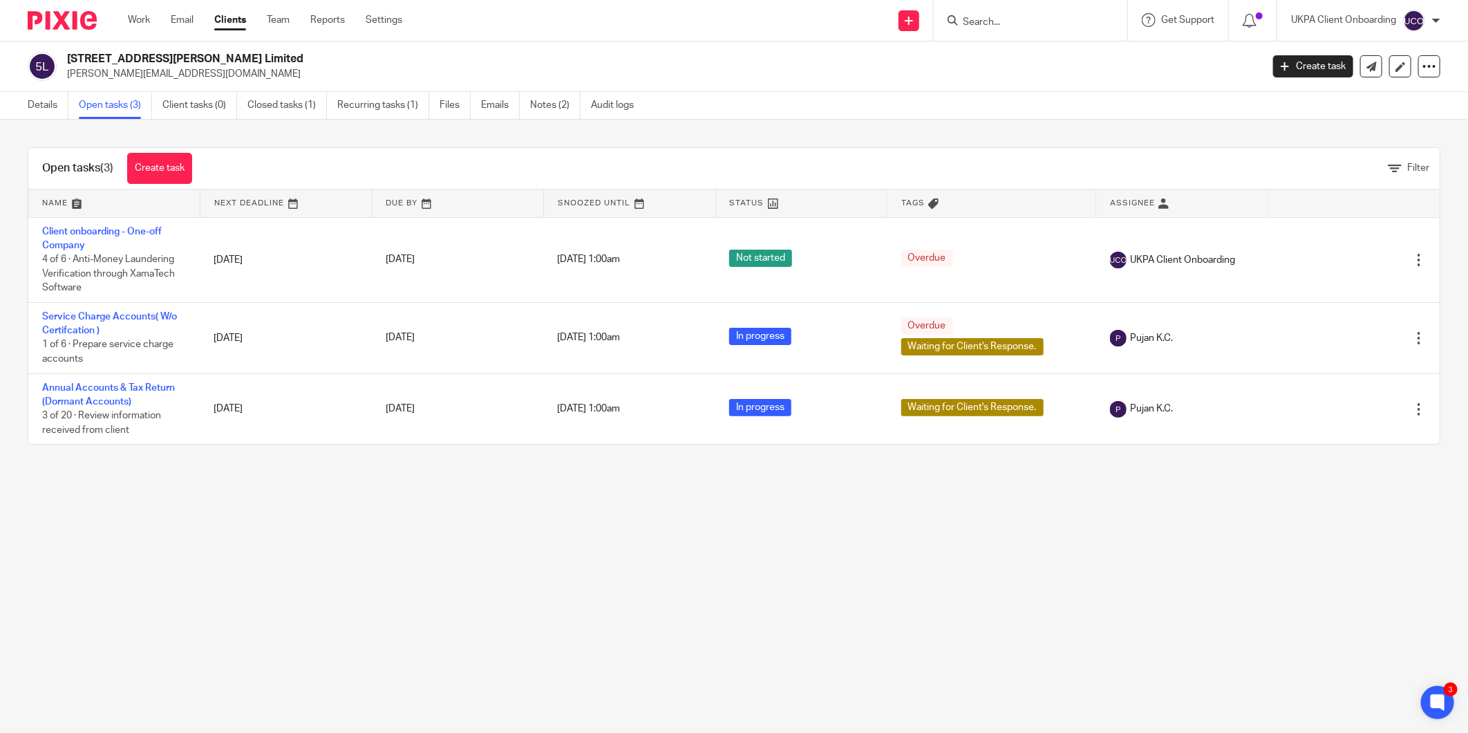
click at [132, 73] on p "[PERSON_NAME][EMAIL_ADDRESS][DOMAIN_NAME]" at bounding box center [660, 74] width 1186 height 14
copy main "m.cabrelli@hotmail.co.uk Create task Update from Companies House Export data Me…"
click at [285, 112] on link "Closed tasks (1)" at bounding box center [288, 105] width 80 height 27
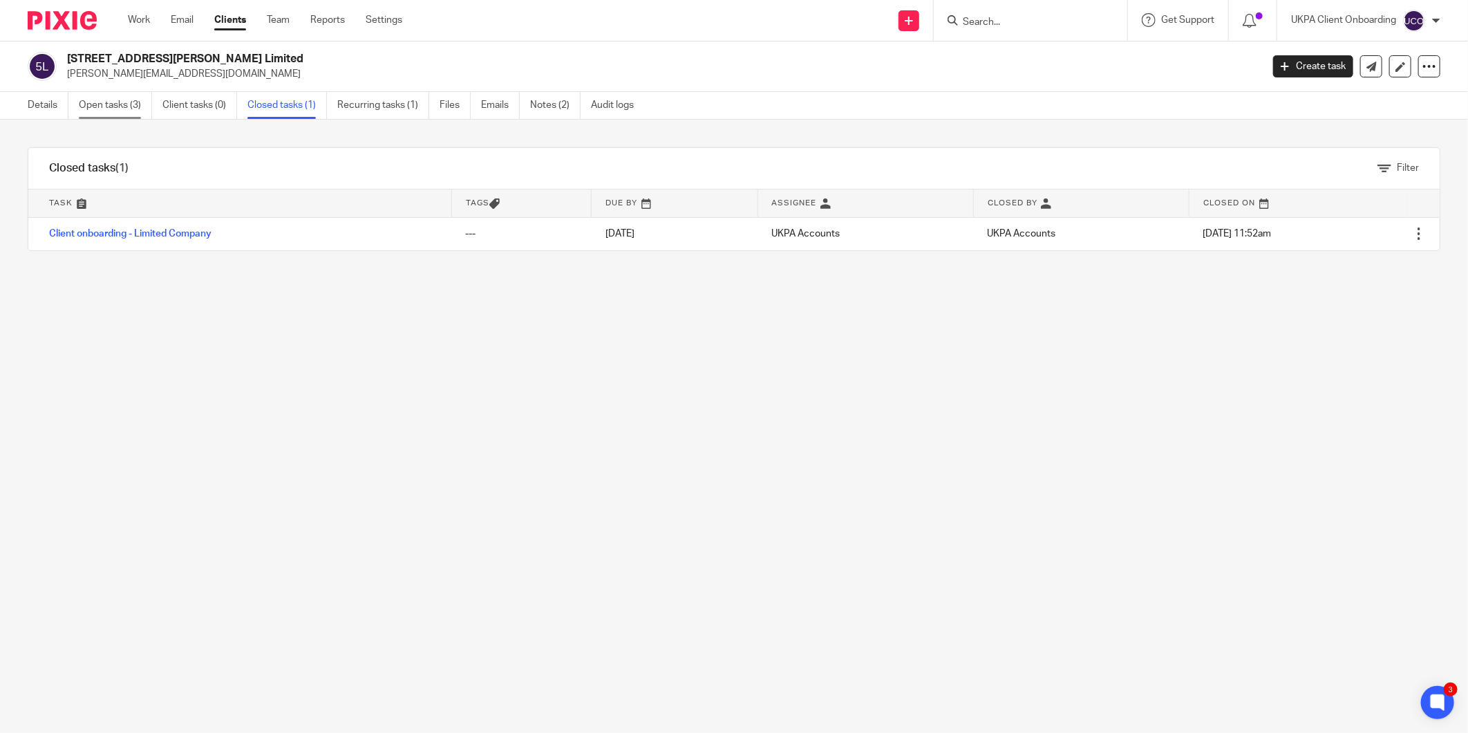
click at [98, 102] on link "Open tasks (3)" at bounding box center [115, 105] width 73 height 27
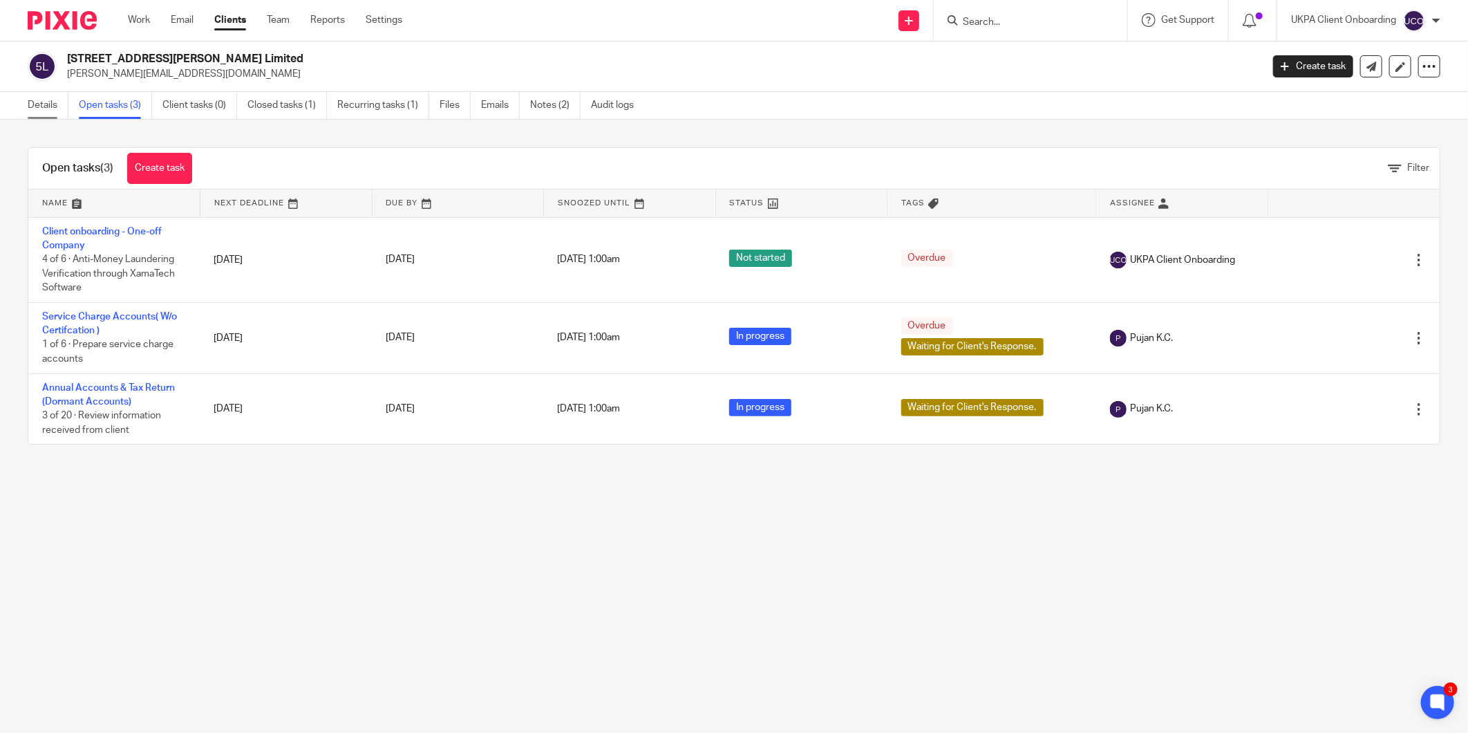
click at [32, 108] on link "Details" at bounding box center [48, 105] width 41 height 27
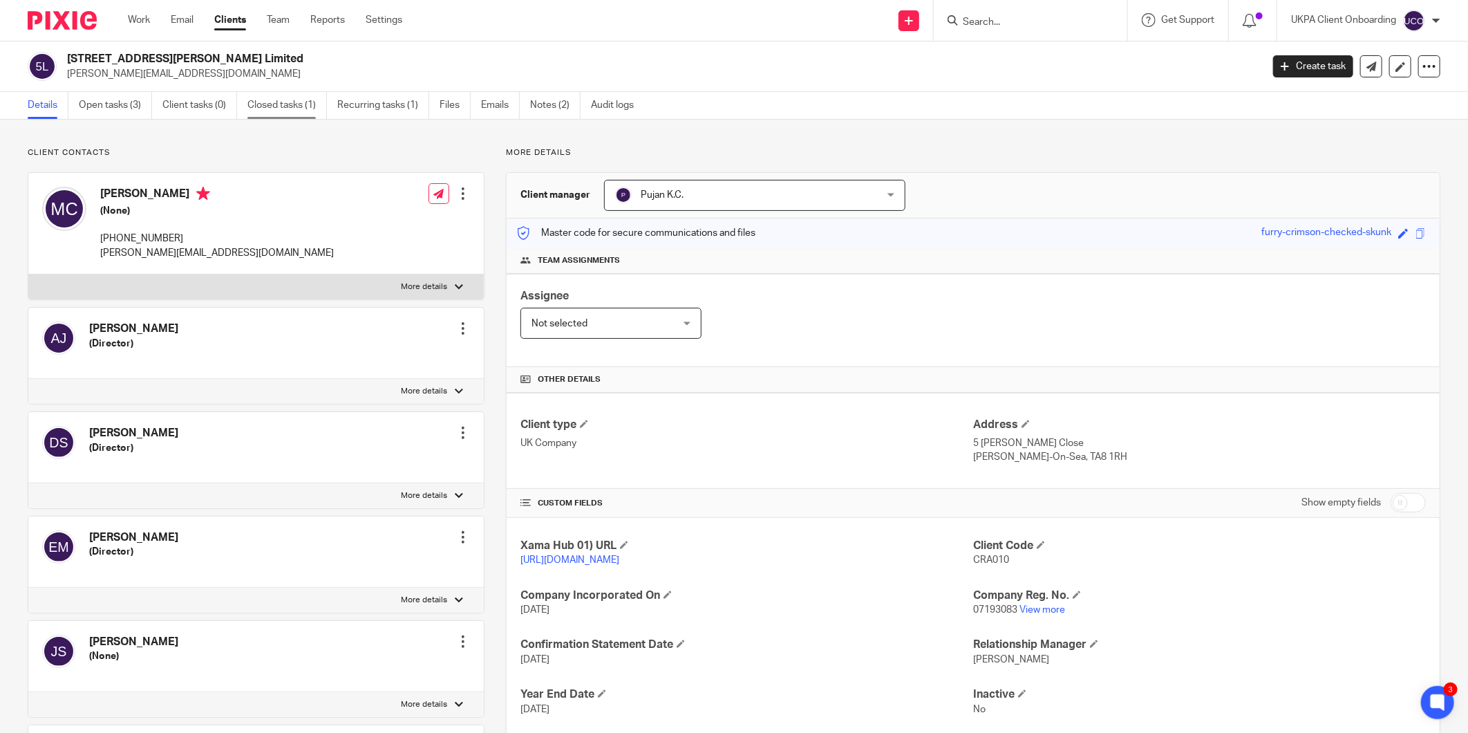
click at [271, 111] on link "Closed tasks (1)" at bounding box center [288, 105] width 80 height 27
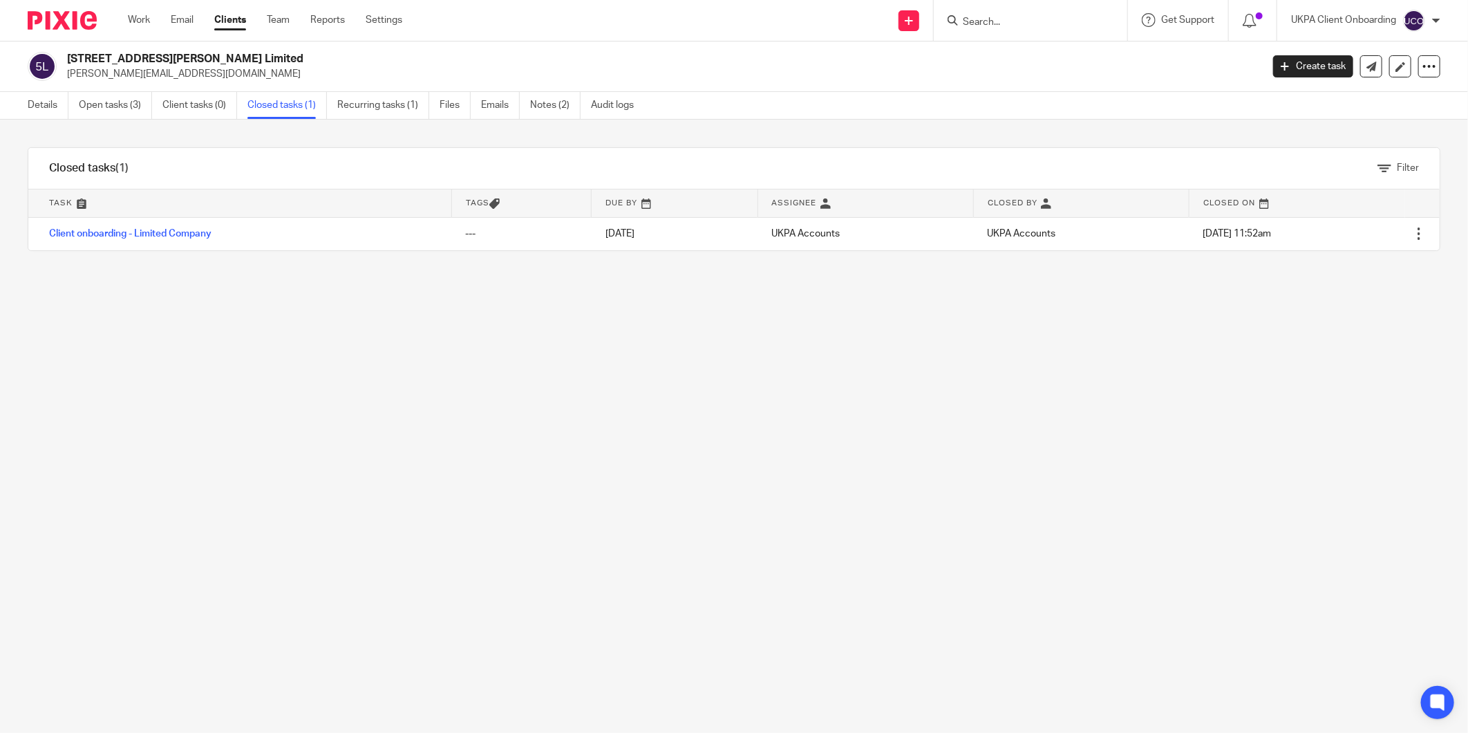
click at [78, 102] on ul "Details Open tasks (3) Client tasks (0) Closed tasks (1) Recurring tasks (1) Fi…" at bounding box center [341, 105] width 627 height 27
click at [88, 102] on link "Open tasks (3)" at bounding box center [115, 105] width 73 height 27
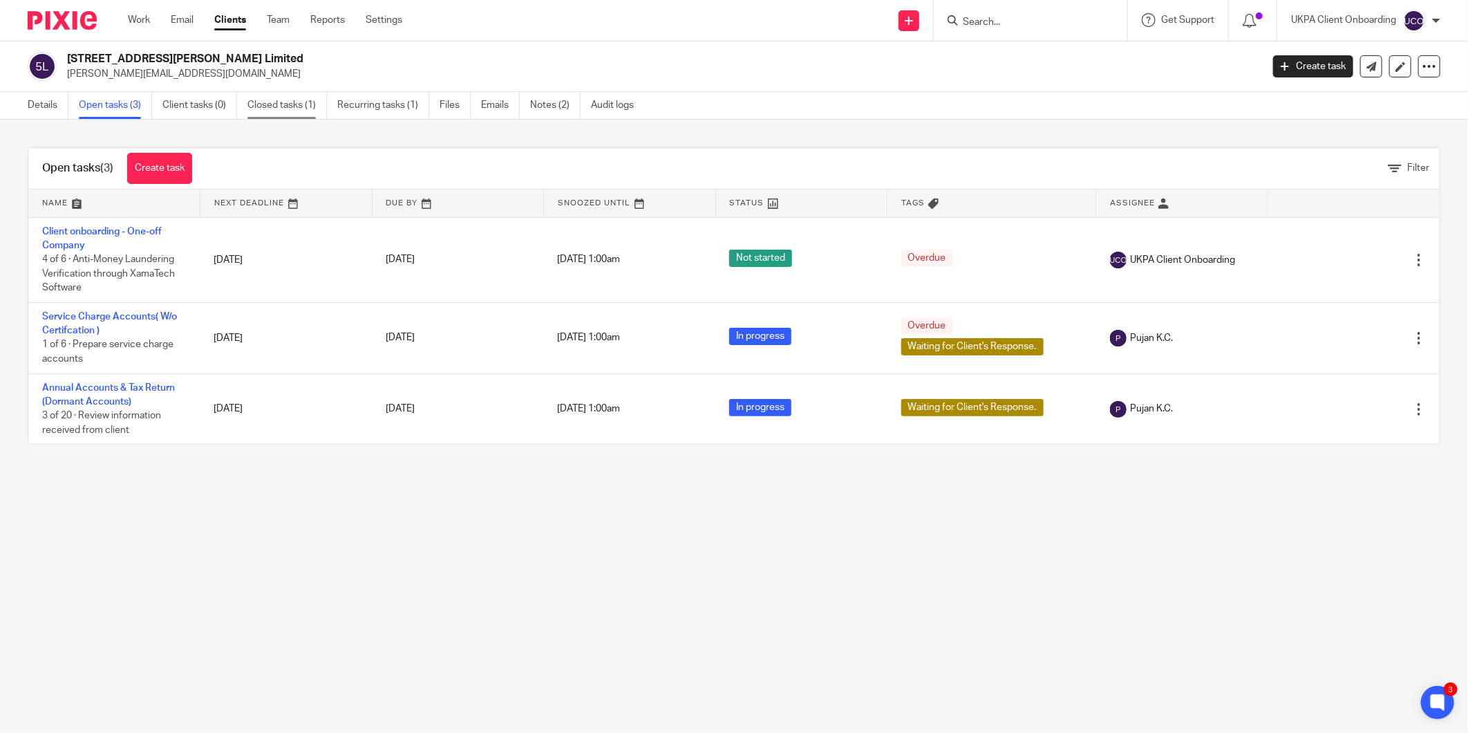
click at [297, 107] on link "Closed tasks (1)" at bounding box center [288, 105] width 80 height 27
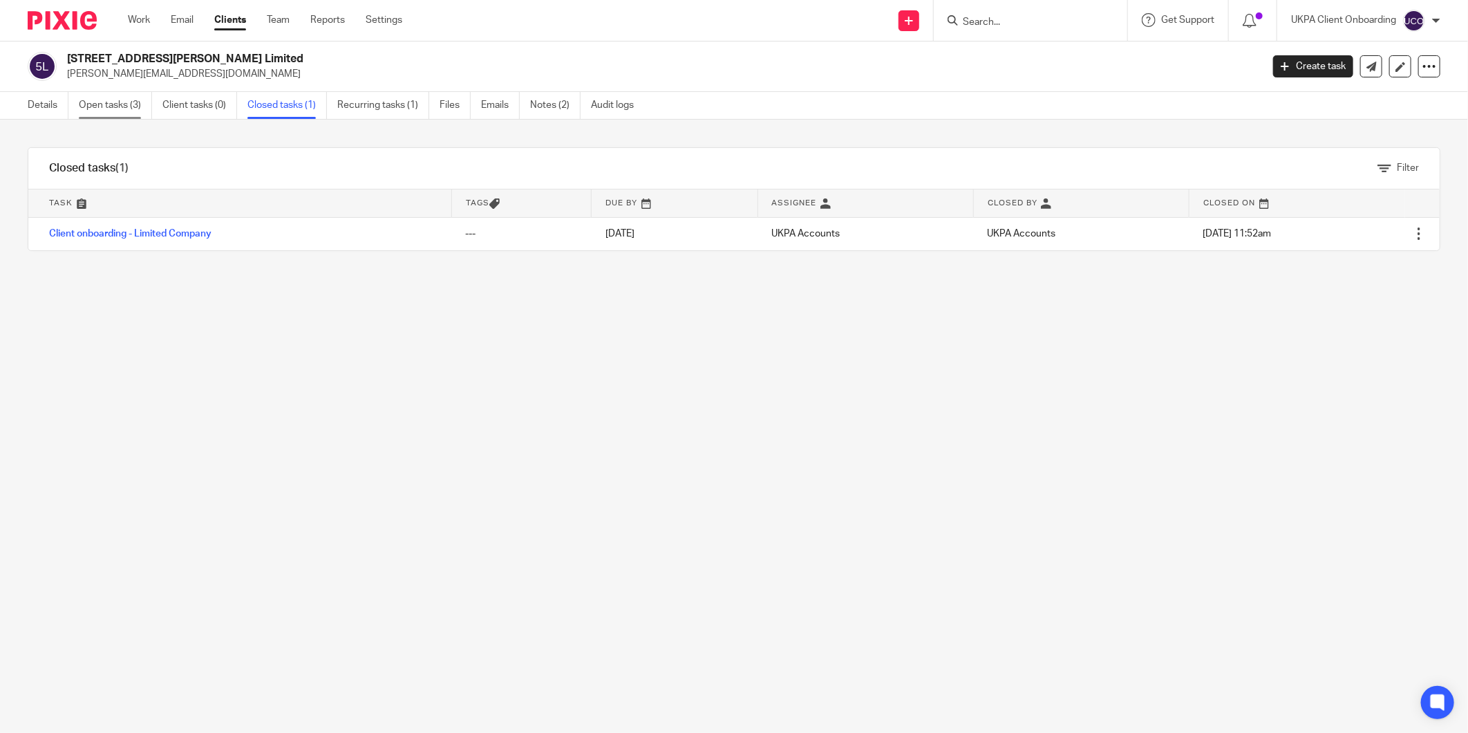
click at [111, 105] on link "Open tasks (3)" at bounding box center [115, 105] width 73 height 27
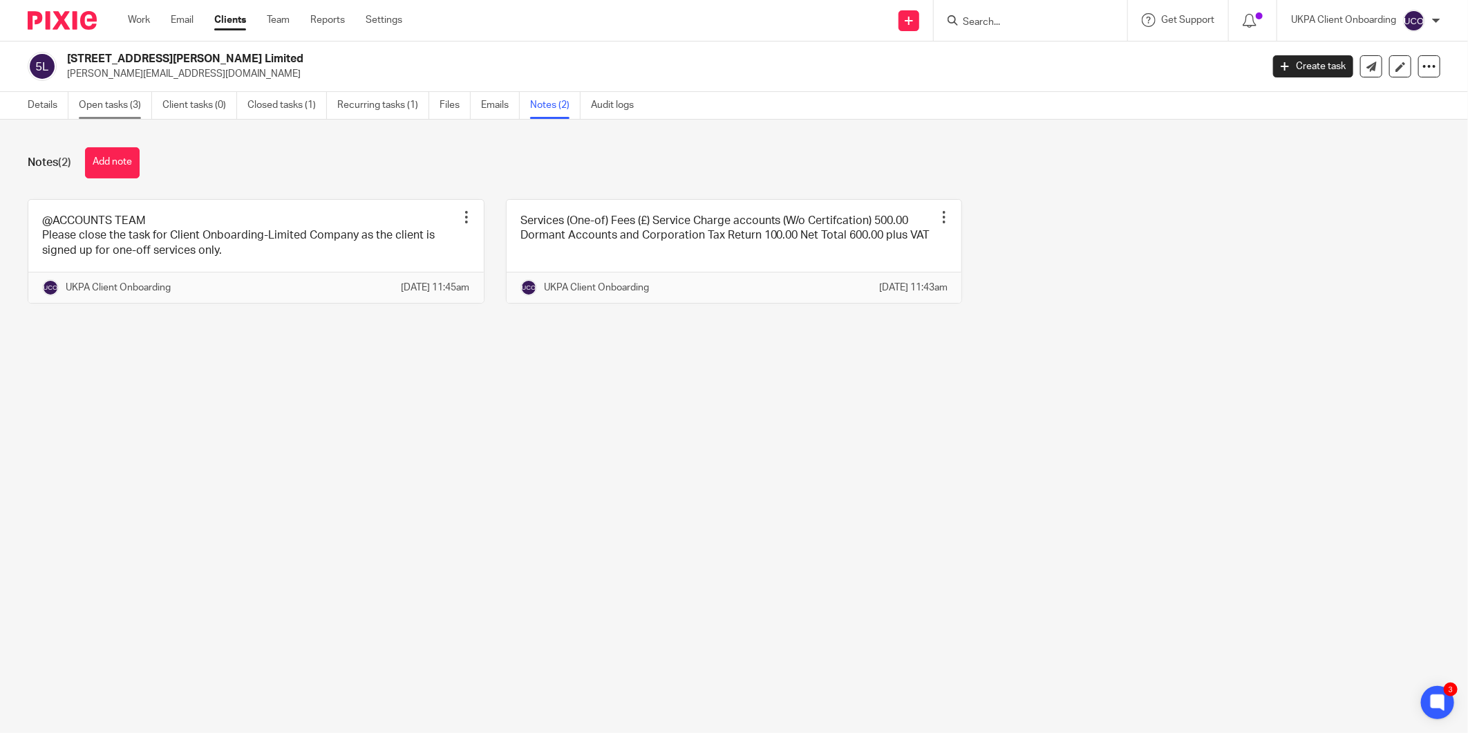
click at [120, 116] on link "Open tasks (3)" at bounding box center [115, 105] width 73 height 27
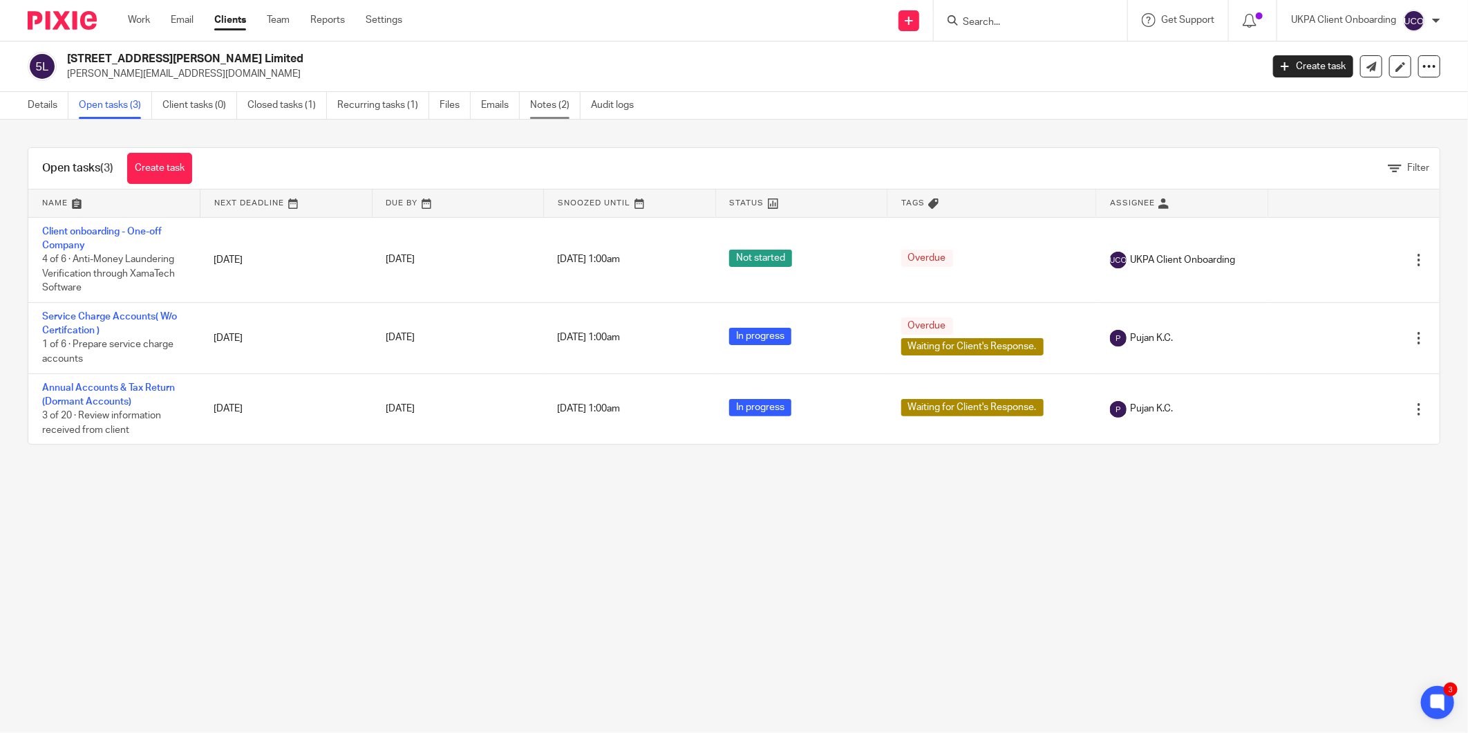
click at [565, 108] on link "Notes (2)" at bounding box center [555, 105] width 50 height 27
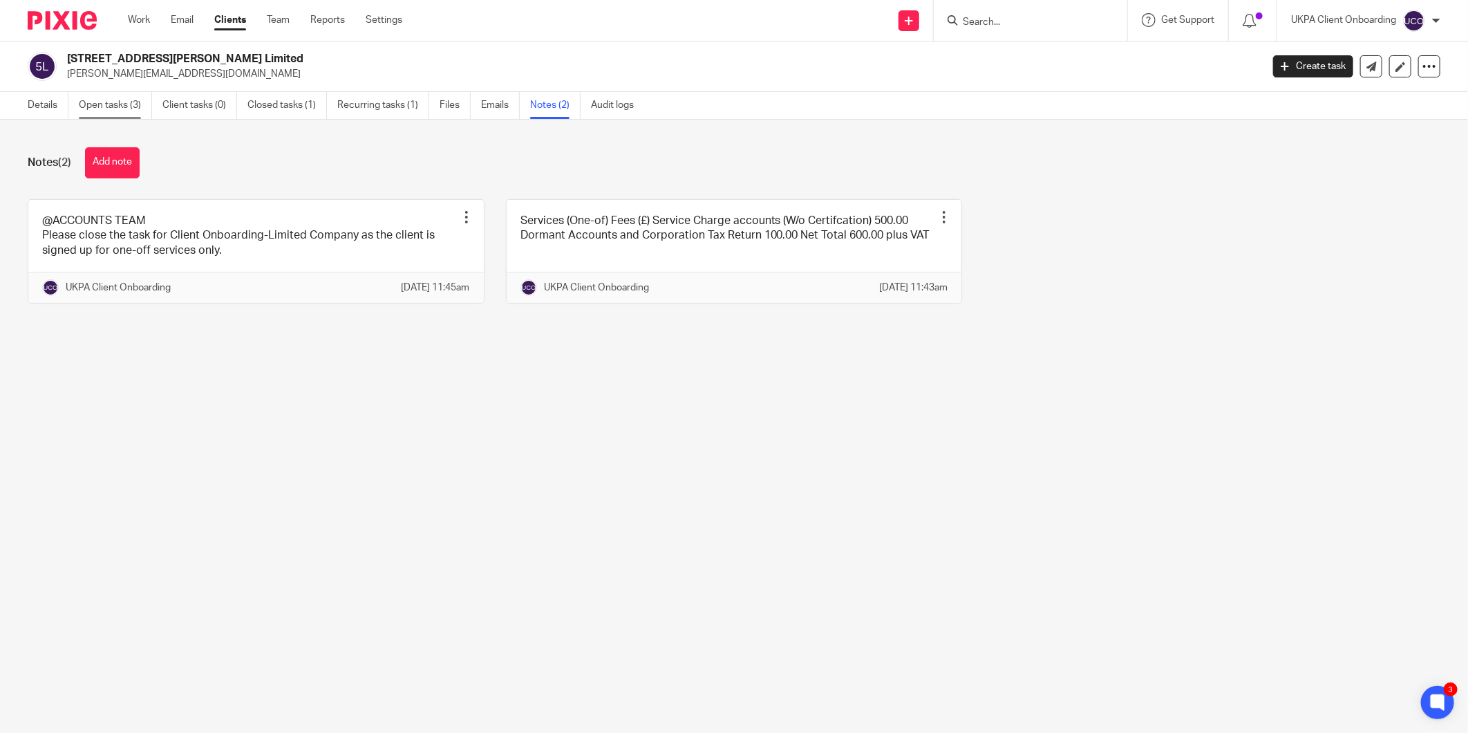
click at [131, 108] on link "Open tasks (3)" at bounding box center [115, 105] width 73 height 27
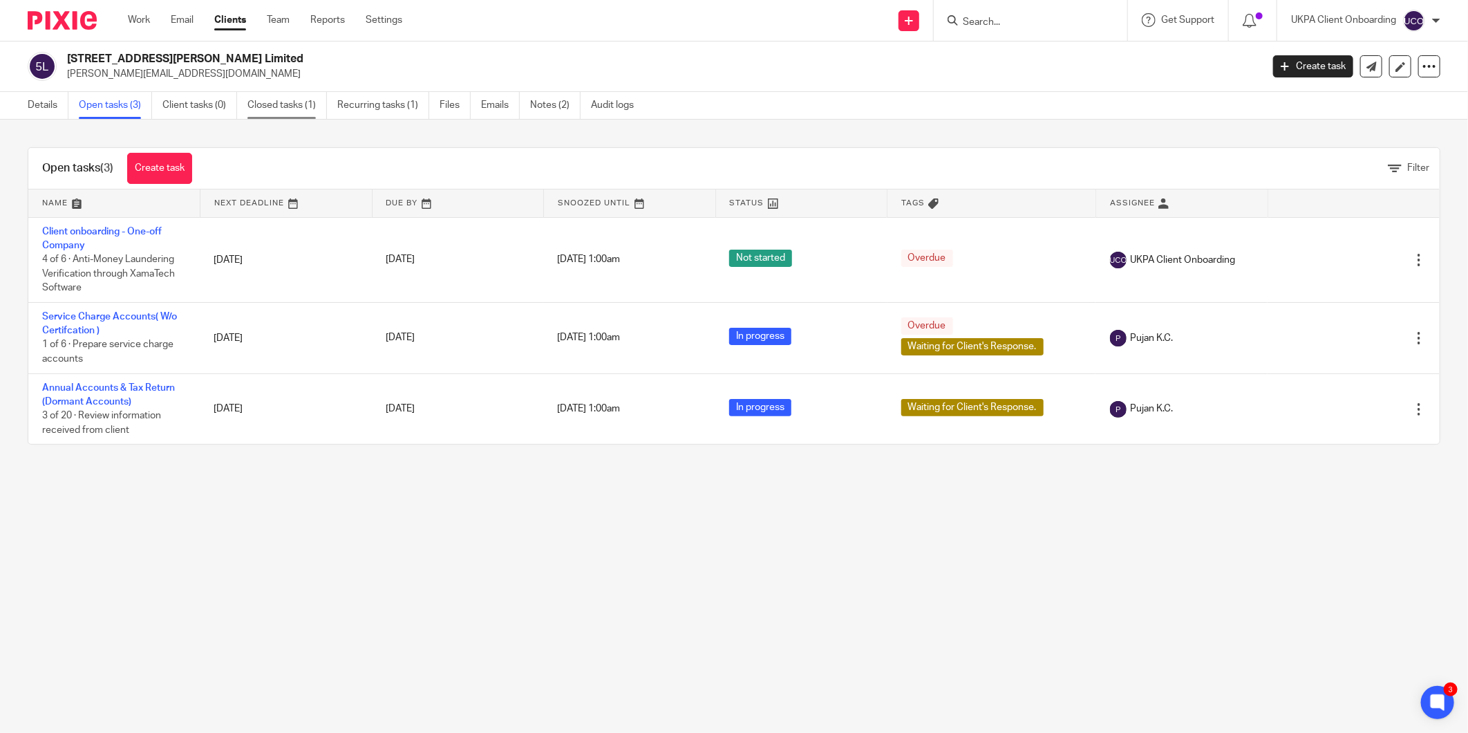
drag, startPoint x: 294, startPoint y: 82, endPoint x: 289, endPoint y: 97, distance: 16.0
click at [289, 95] on main "50 Craven Avenue Limited m.cabrelli@hotmail.co.uk Create task Update from Compa…" at bounding box center [734, 366] width 1468 height 733
click at [288, 97] on link "Closed tasks (1)" at bounding box center [288, 105] width 80 height 27
click at [308, 104] on link "Closed tasks (1)" at bounding box center [288, 105] width 80 height 27
click at [315, 129] on div "Open tasks (3) Create task Filter Name Next Deadline Due By Snoozed Until Statu…" at bounding box center [734, 296] width 1468 height 353
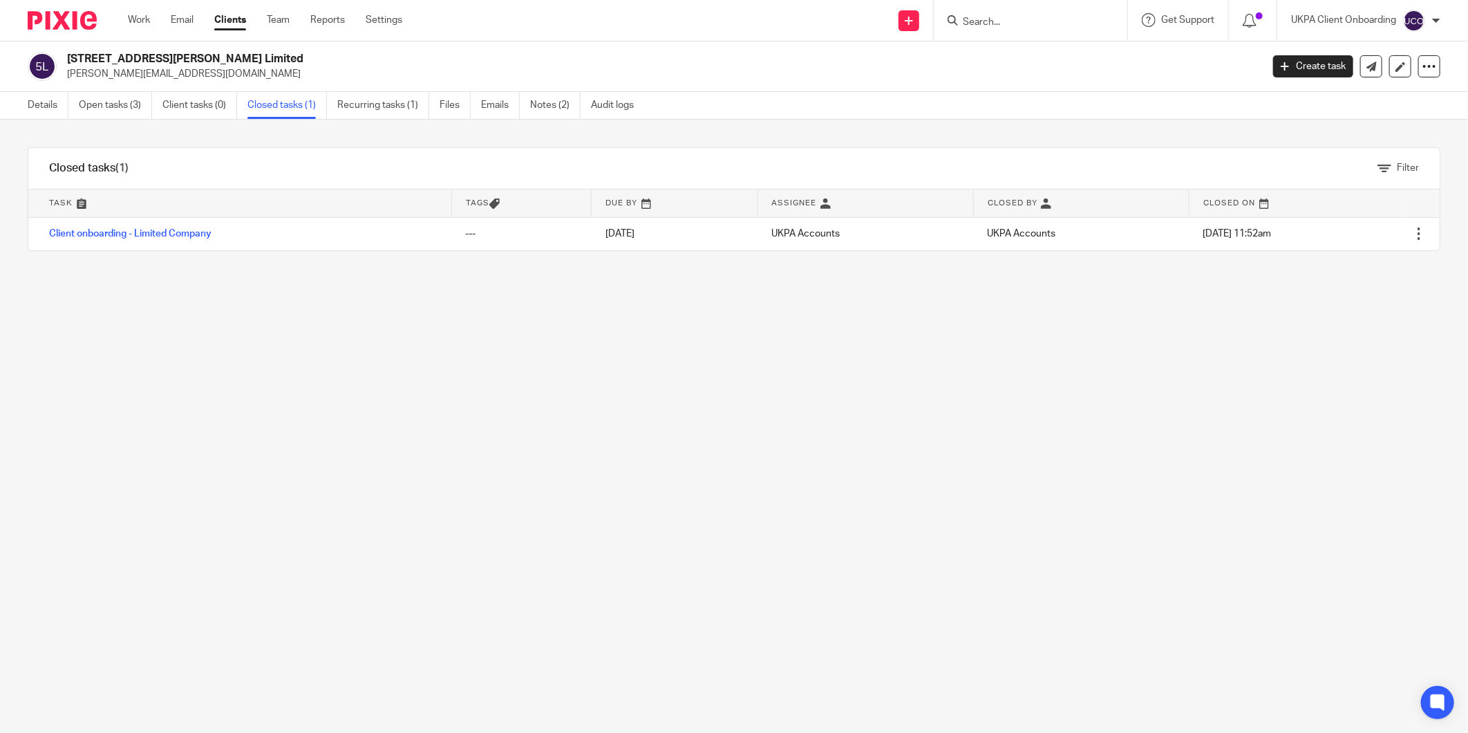
drag, startPoint x: 144, startPoint y: 232, endPoint x: 871, endPoint y: 272, distance: 728.4
click at [710, 326] on div "Filter tasks Only show tasks matching all of these conditions 1 Task name Is Is…" at bounding box center [734, 426] width 1468 height 613
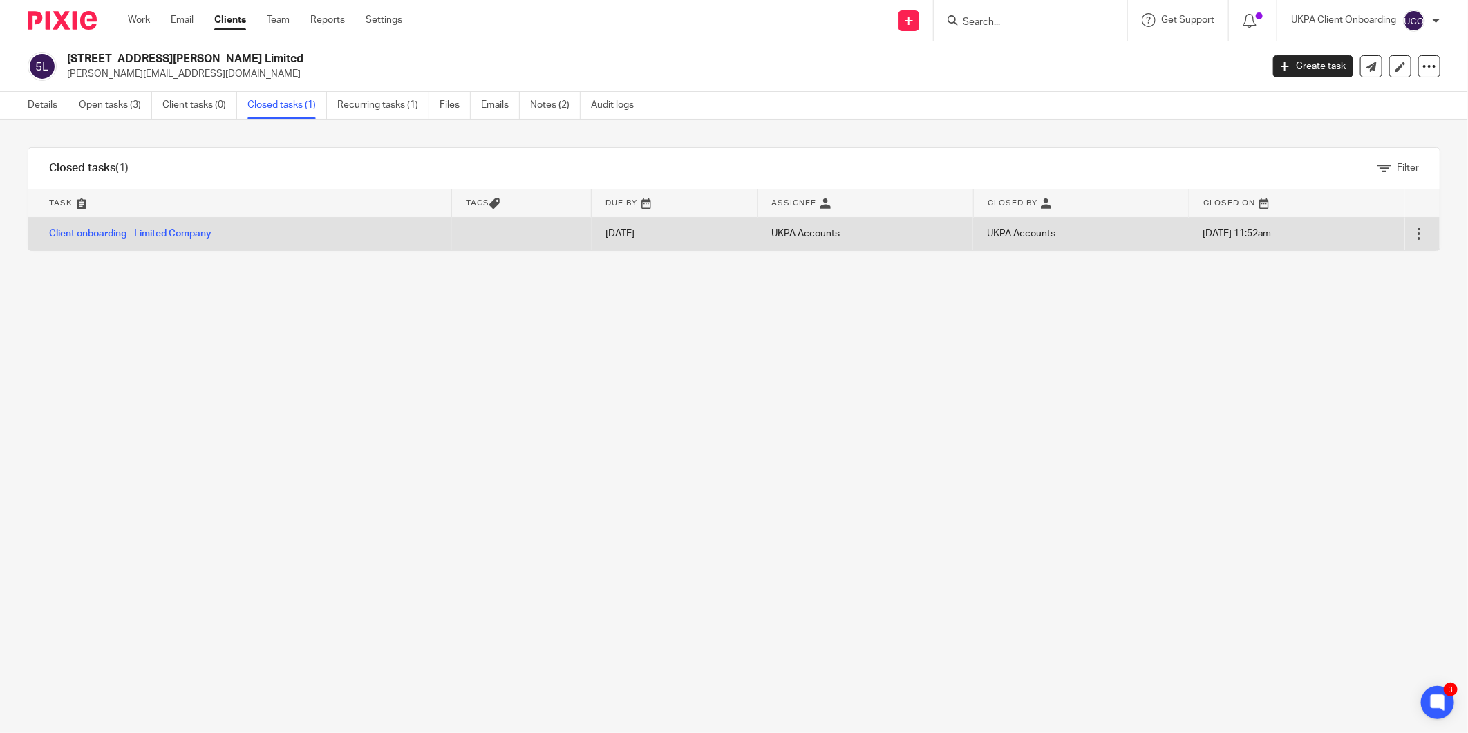
click at [1412, 233] on div at bounding box center [1419, 234] width 14 height 14
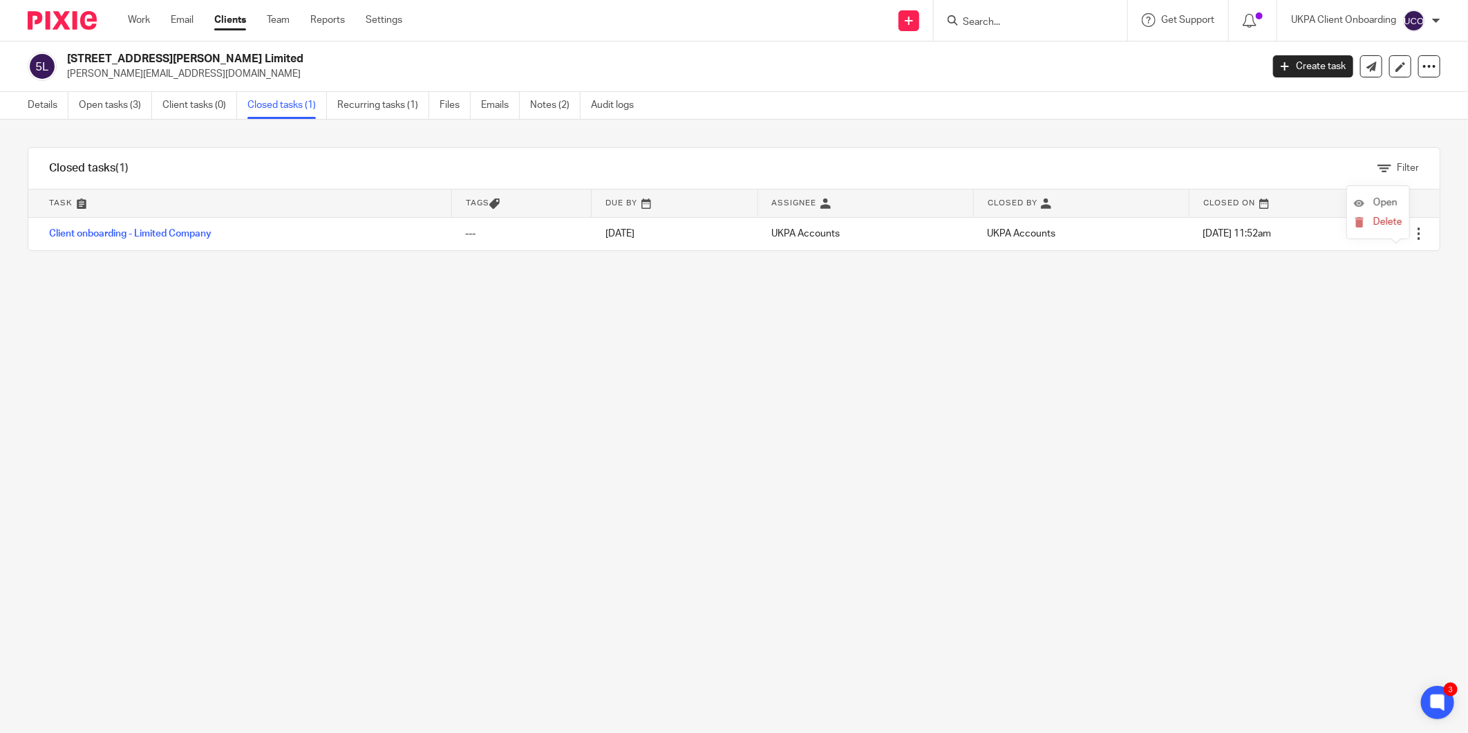
click at [1379, 195] on li "Open" at bounding box center [1378, 203] width 48 height 21
click at [1379, 201] on span "Open" at bounding box center [1386, 203] width 24 height 10
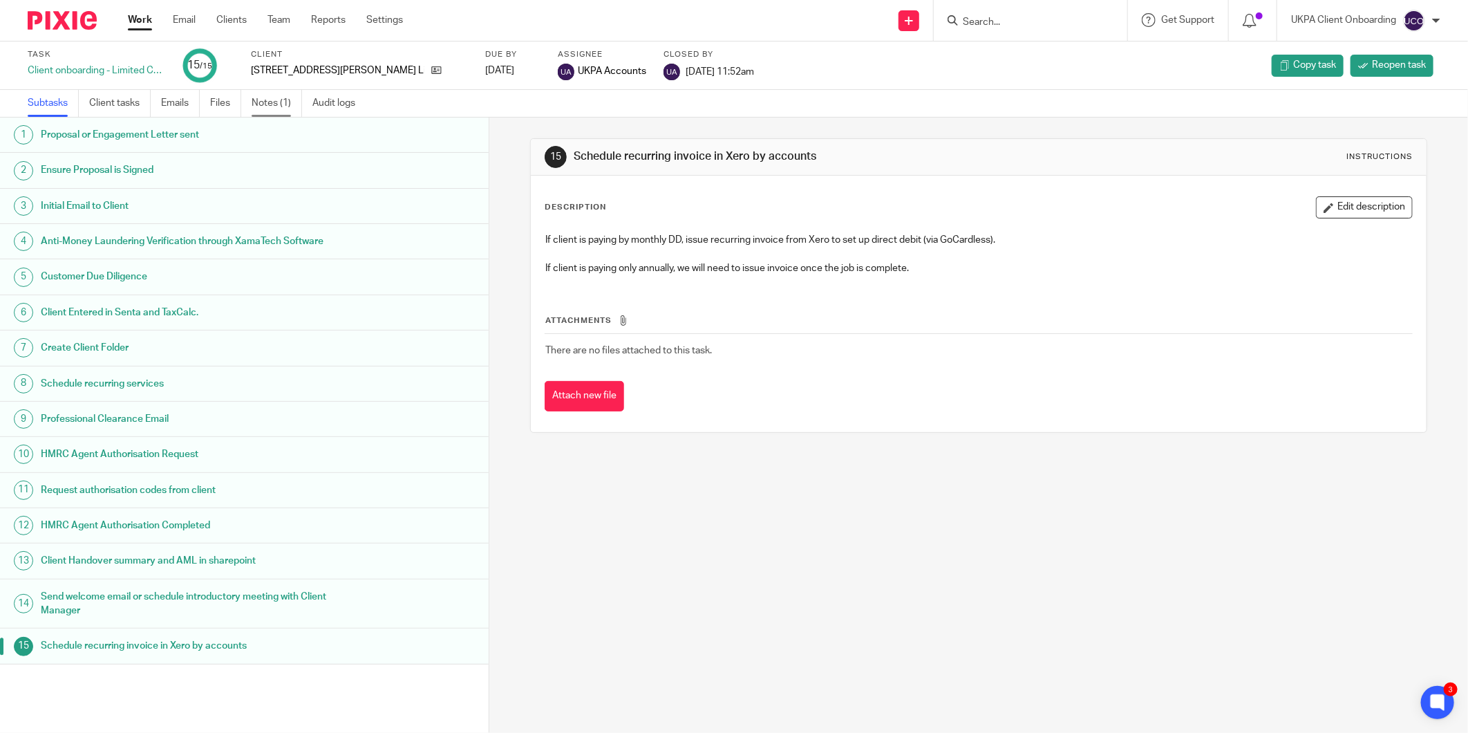
click at [264, 106] on link "Notes (1)" at bounding box center [277, 103] width 50 height 27
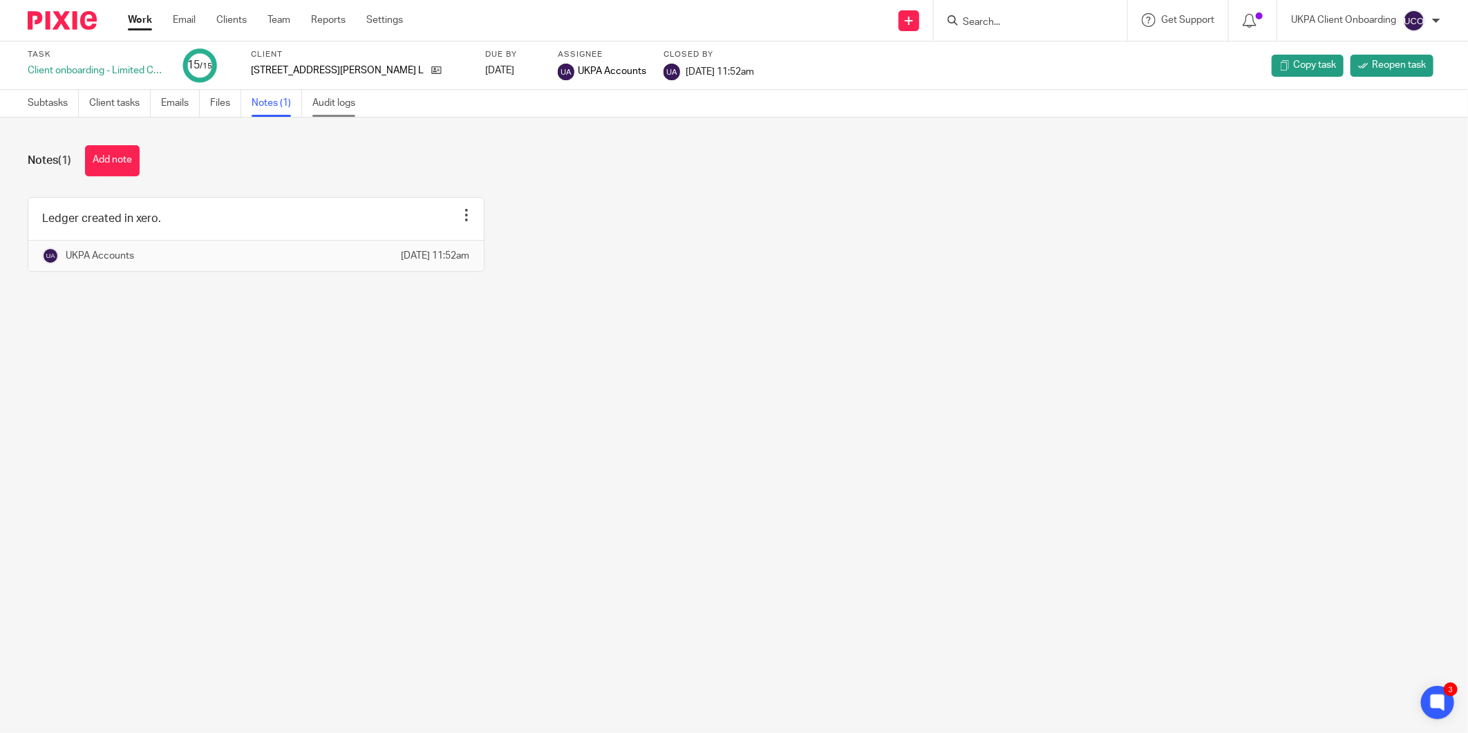
click at [318, 106] on link "Audit logs" at bounding box center [339, 103] width 53 height 27
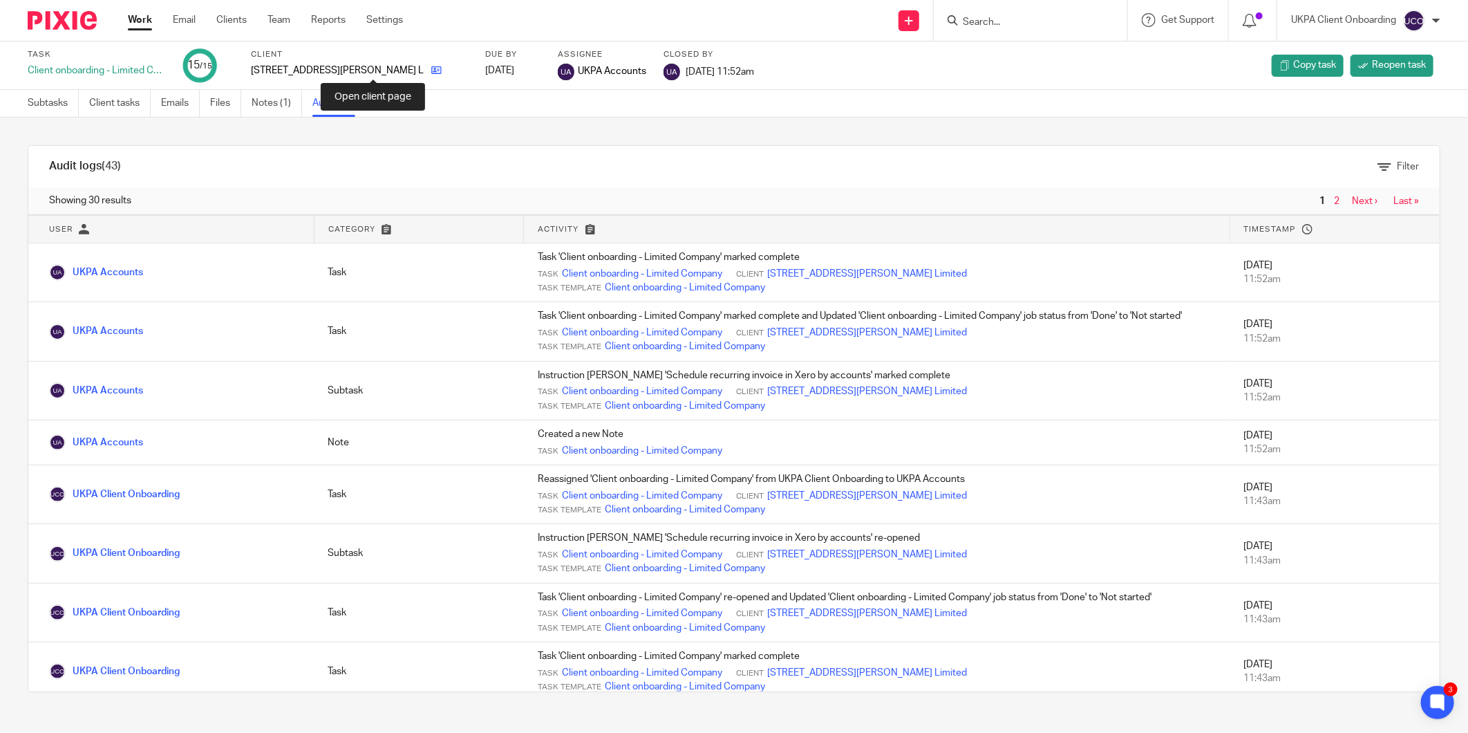
click at [431, 70] on icon at bounding box center [436, 70] width 10 height 10
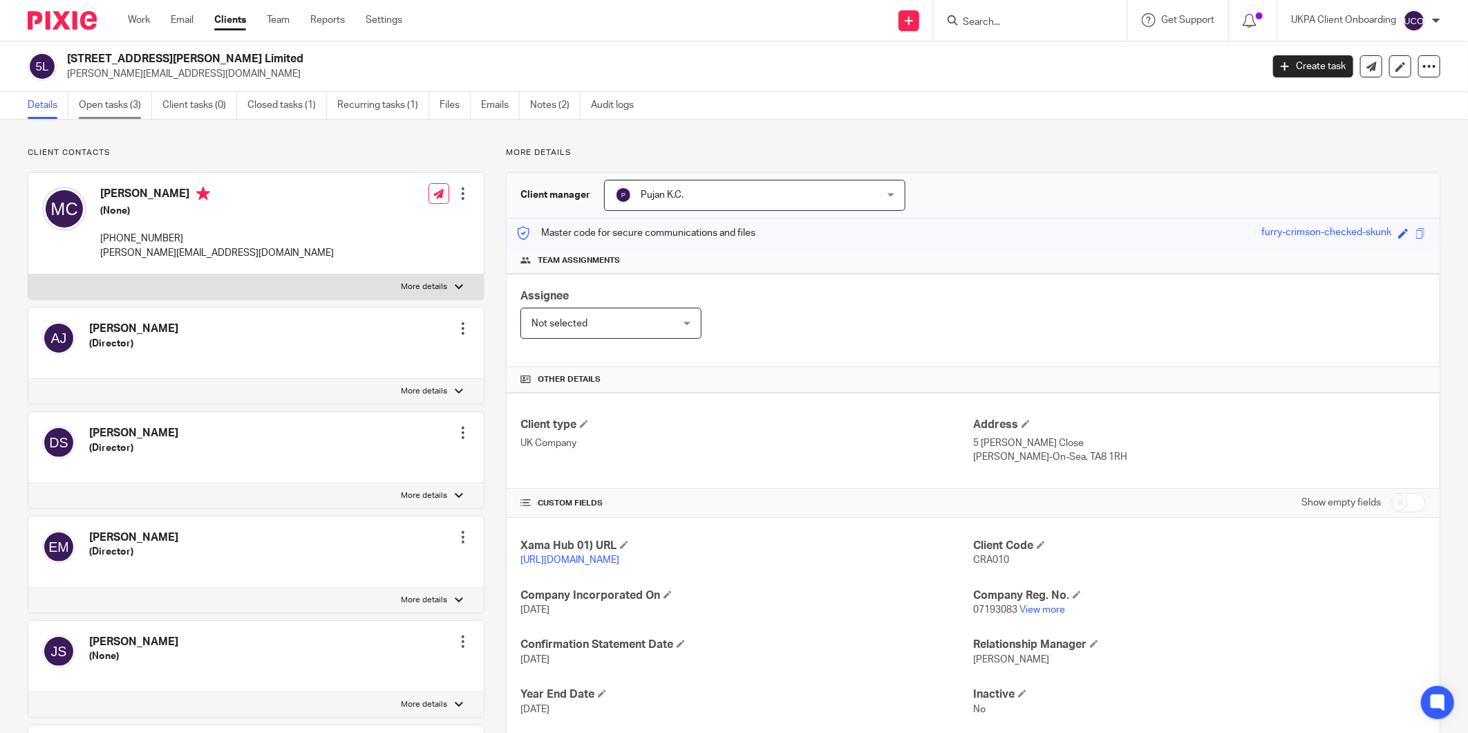
click at [122, 99] on link "Open tasks (3)" at bounding box center [115, 105] width 73 height 27
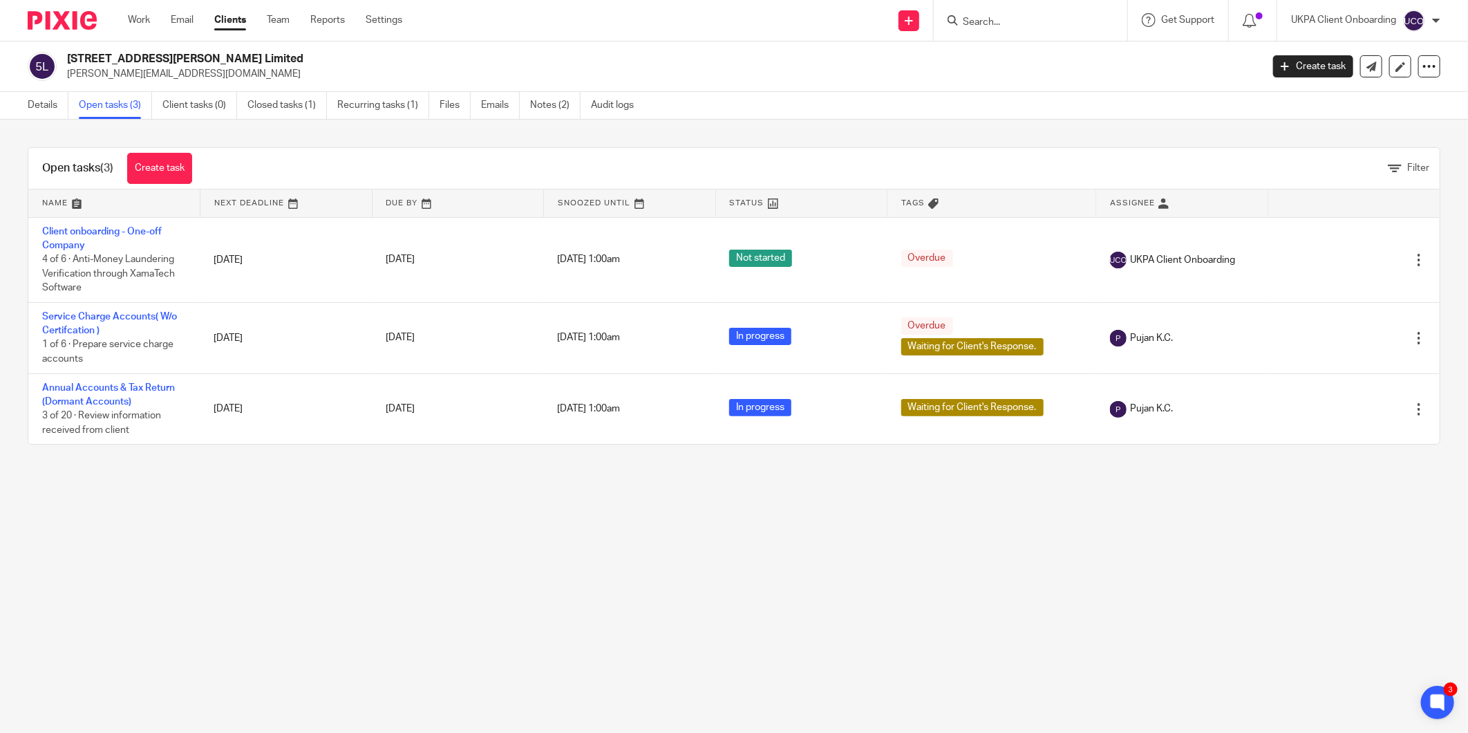
drag, startPoint x: 1007, startPoint y: 33, endPoint x: 1000, endPoint y: 30, distance: 7.1
click at [1007, 33] on div at bounding box center [1031, 20] width 194 height 41
click at [980, 22] on input "Search" at bounding box center [1024, 23] width 124 height 12
type input "G"
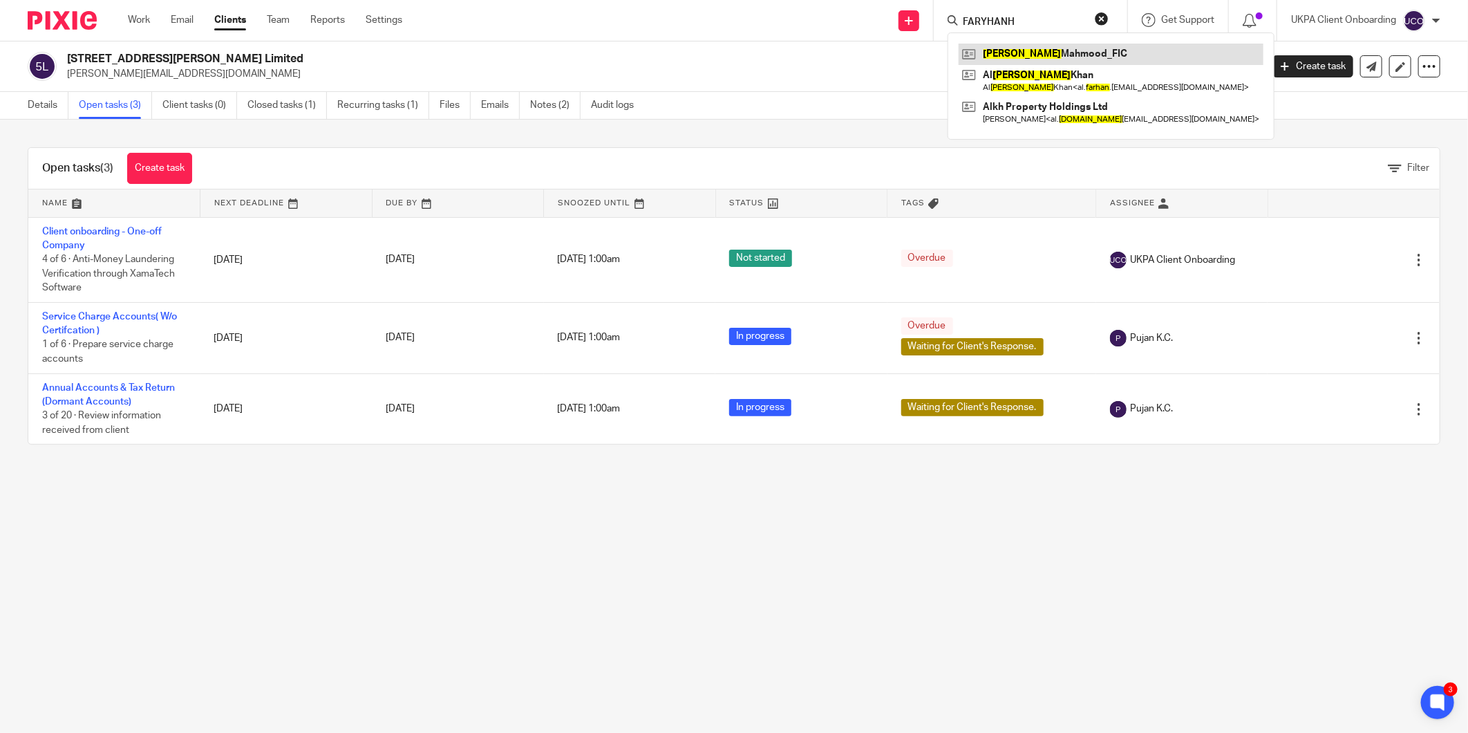
type input "FARYHANH"
click at [1227, 131] on div "Open tasks (3) Create task Filter Name Next Deadline Due By Snoozed Until Statu…" at bounding box center [734, 296] width 1468 height 353
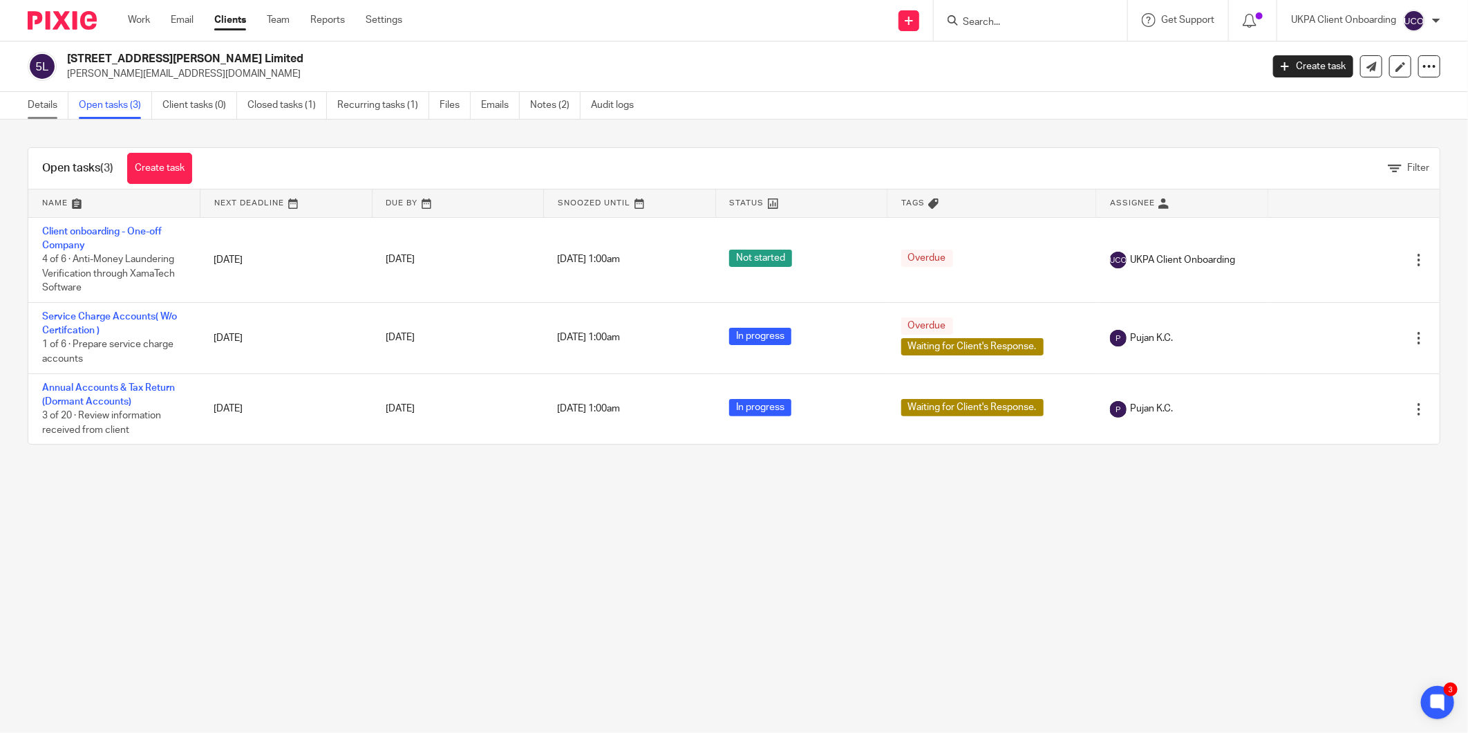
click at [46, 115] on link "Details" at bounding box center [48, 105] width 41 height 27
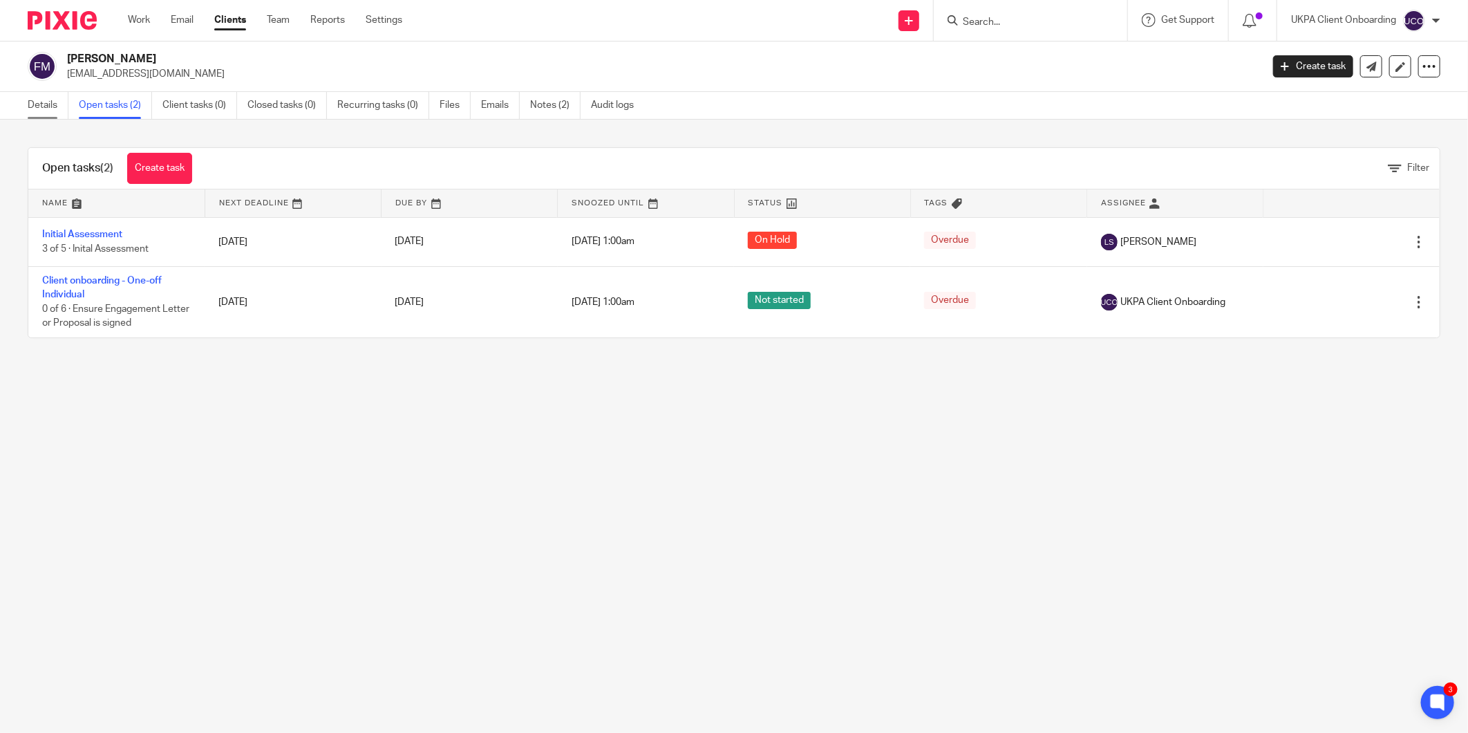
click at [49, 107] on link "Details" at bounding box center [48, 105] width 41 height 27
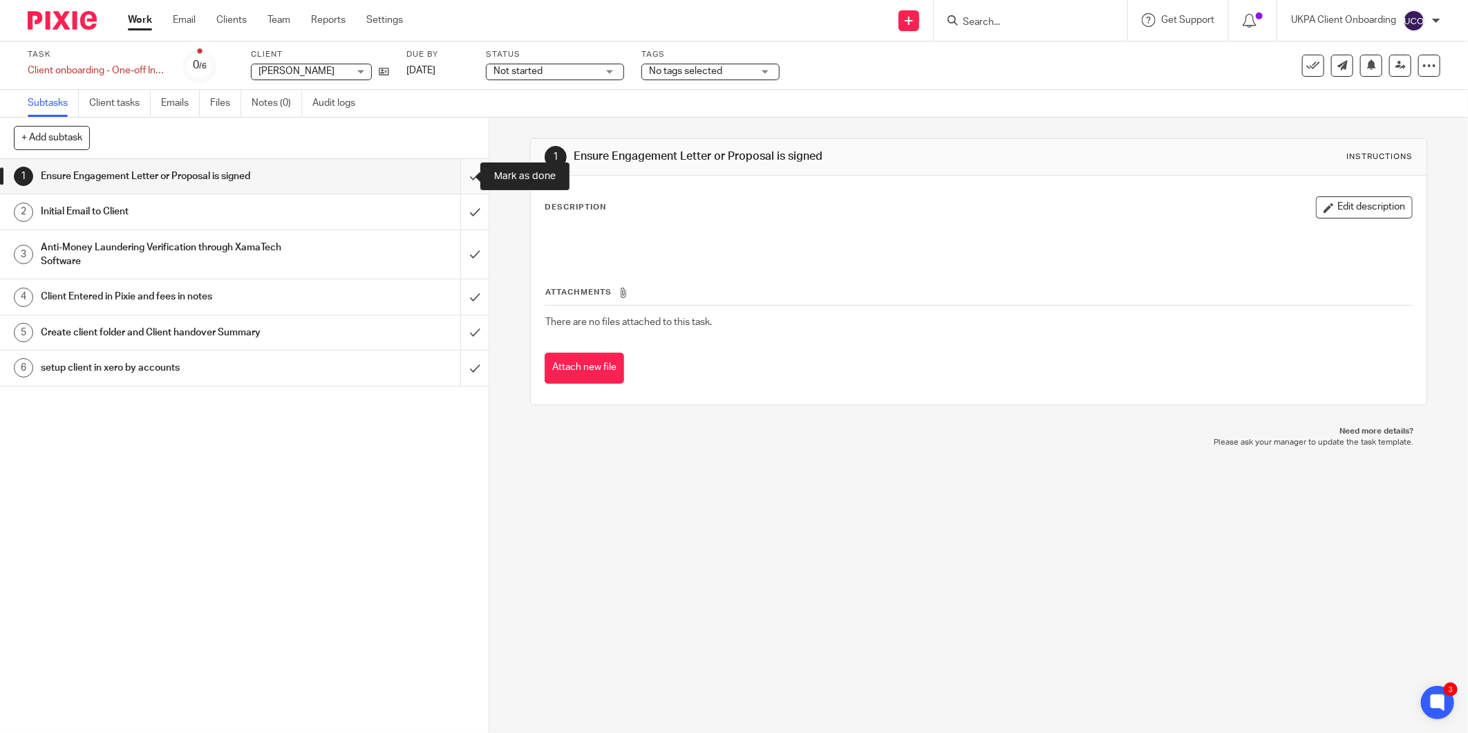
click at [453, 171] on input "submit" at bounding box center [244, 176] width 489 height 35
click at [460, 208] on input "submit" at bounding box center [244, 211] width 489 height 35
click at [458, 256] on input "submit" at bounding box center [244, 254] width 489 height 49
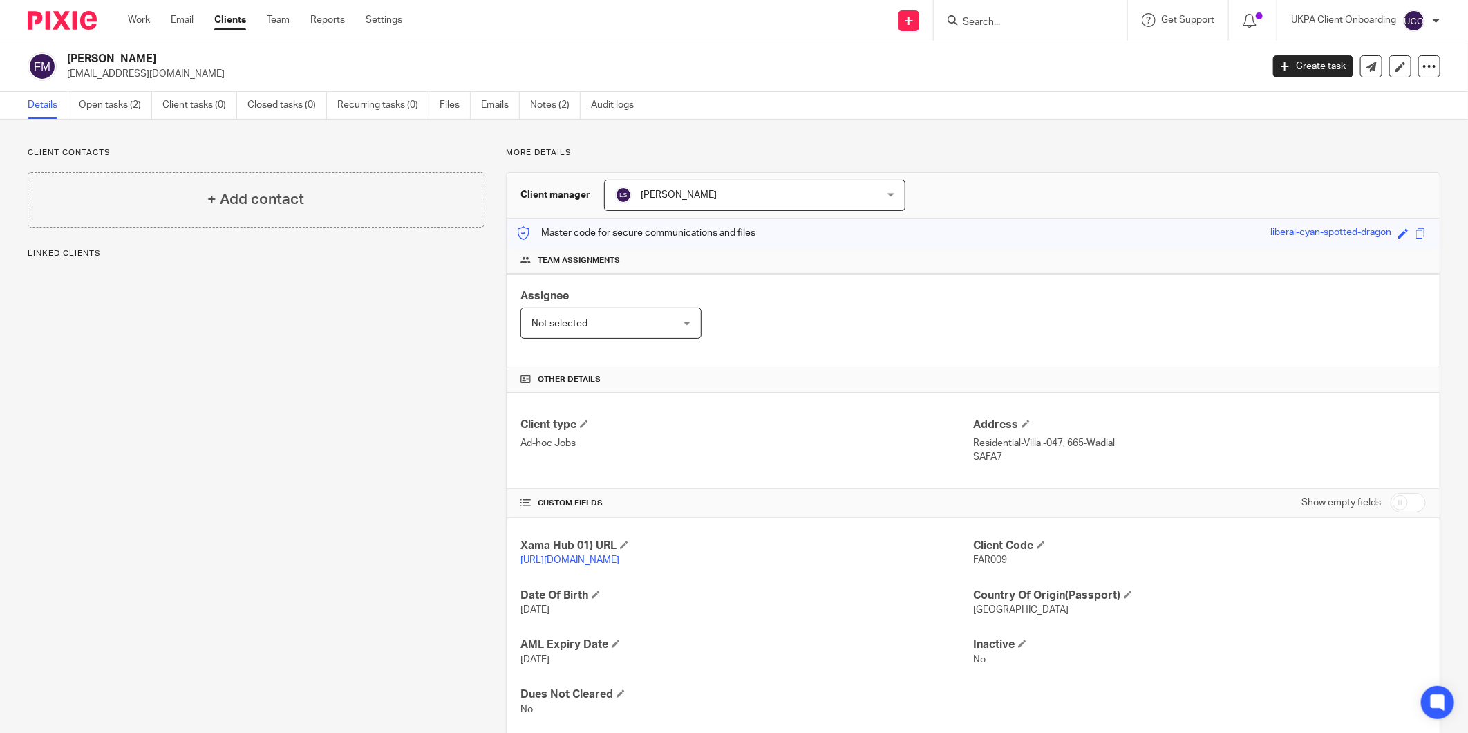
click at [989, 560] on span "FAR009" at bounding box center [990, 560] width 34 height 10
drag, startPoint x: 989, startPoint y: 560, endPoint x: 1088, endPoint y: 599, distance: 105.5
click at [1088, 599] on h4 "Country Of Origin(Passport)" at bounding box center [1199, 595] width 453 height 15
click at [122, 113] on link "Open tasks (2)" at bounding box center [115, 105] width 73 height 27
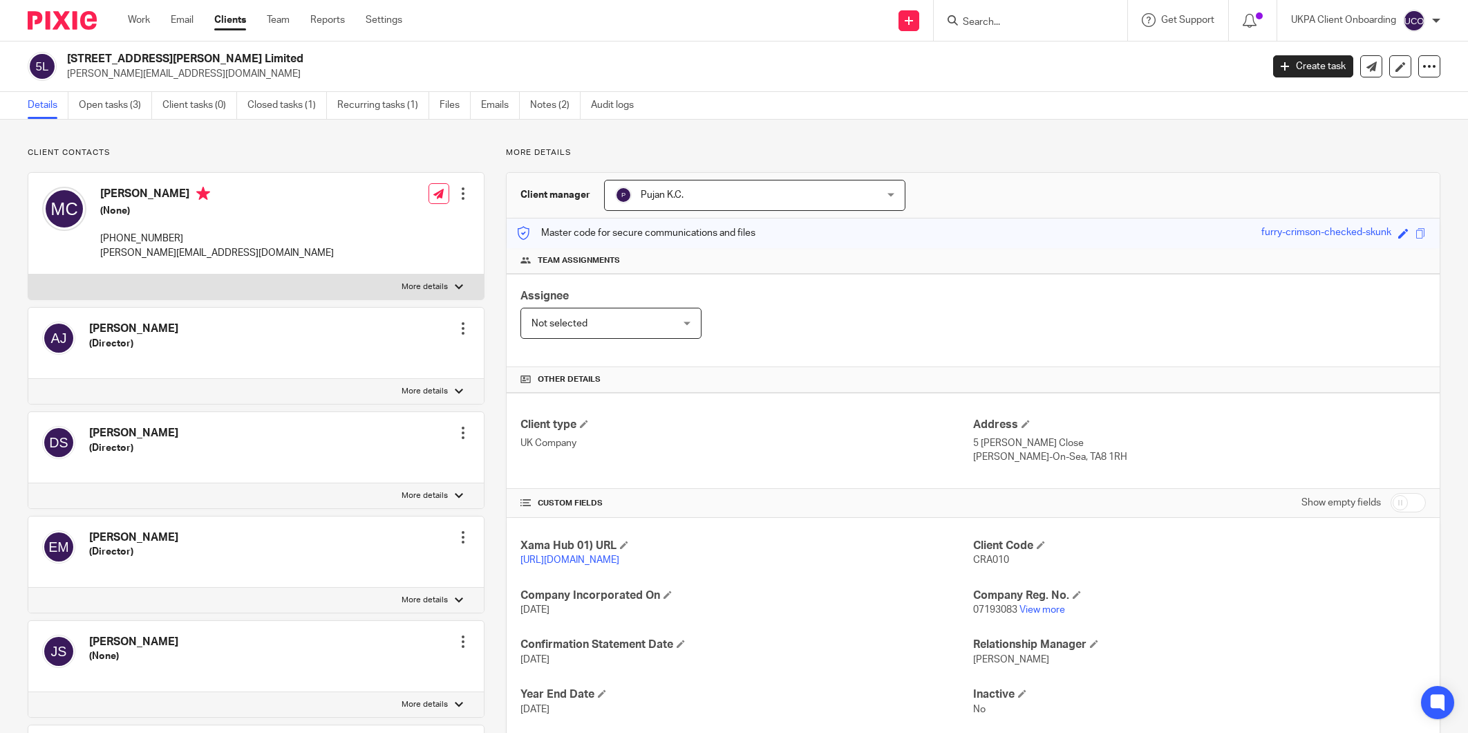
click at [143, 240] on p "[PHONE_NUMBER]" at bounding box center [217, 239] width 234 height 14
drag, startPoint x: 0, startPoint y: 0, endPoint x: 143, endPoint y: 240, distance: 279.4
click at [143, 240] on p "[PHONE_NUMBER]" at bounding box center [217, 239] width 234 height 14
copy div "[PHONE_NUMBER]"
